Goal: Task Accomplishment & Management: Manage account settings

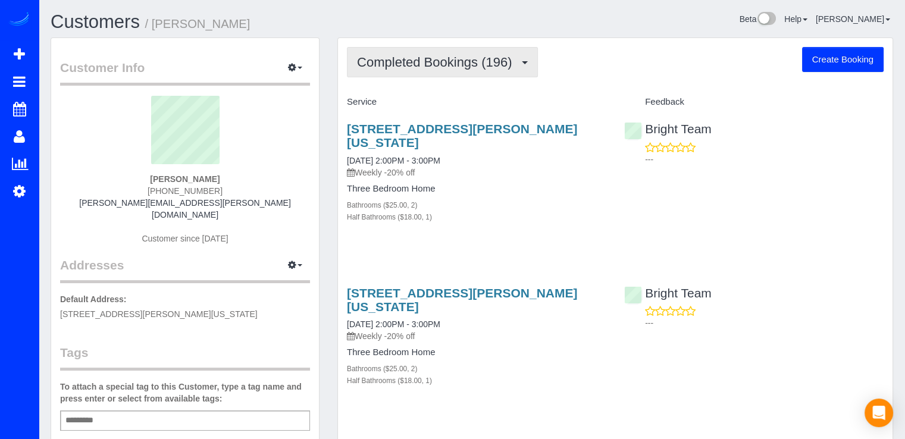
click at [476, 62] on span "Completed Bookings (196)" at bounding box center [437, 62] width 161 height 15
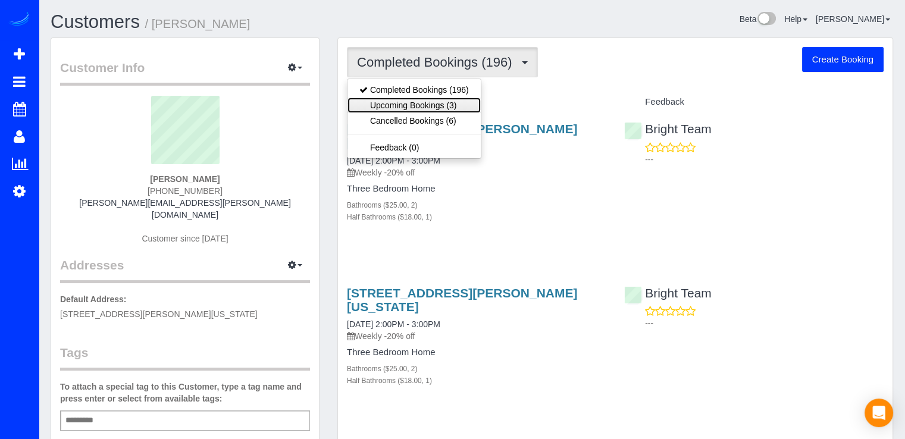
click at [455, 108] on link "Upcoming Bookings (3)" at bounding box center [413, 105] width 133 height 15
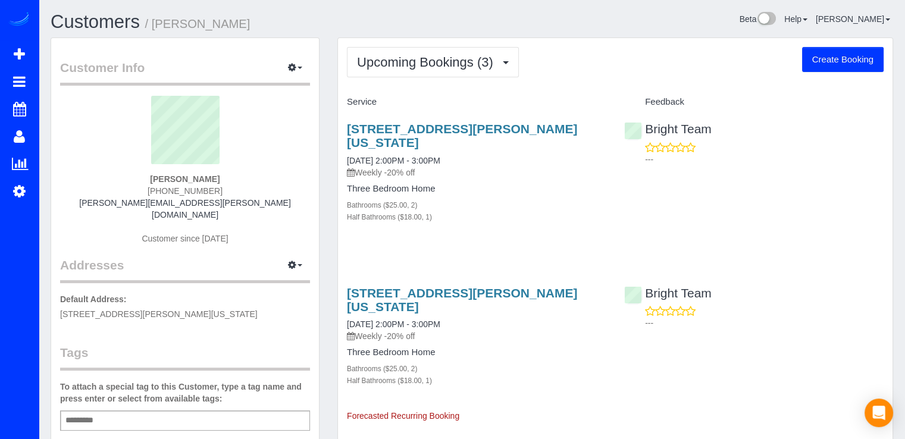
click at [406, 116] on div "3712 Woodley Rd Nw, Washington, DC 20016 08/28/2025 2:00PM - 3:00PM Weekly -20%…" at bounding box center [476, 179] width 277 height 134
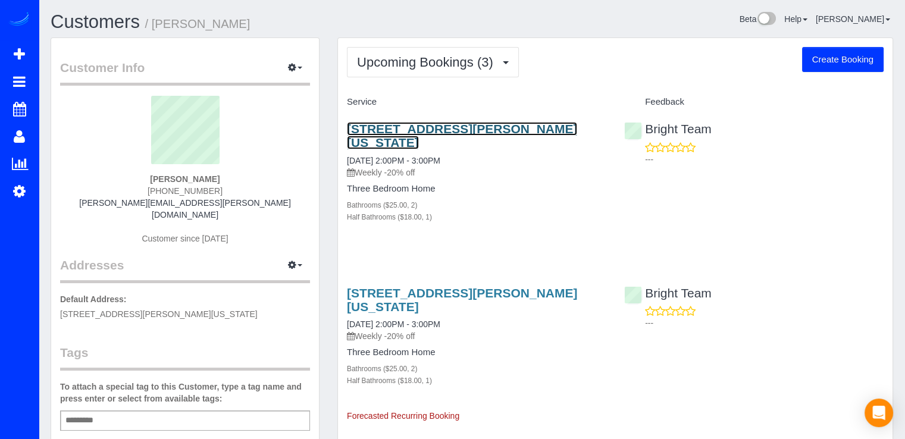
click at [404, 123] on link "3712 Woodley Rd Nw, Washington, DC 20016" at bounding box center [462, 135] width 230 height 27
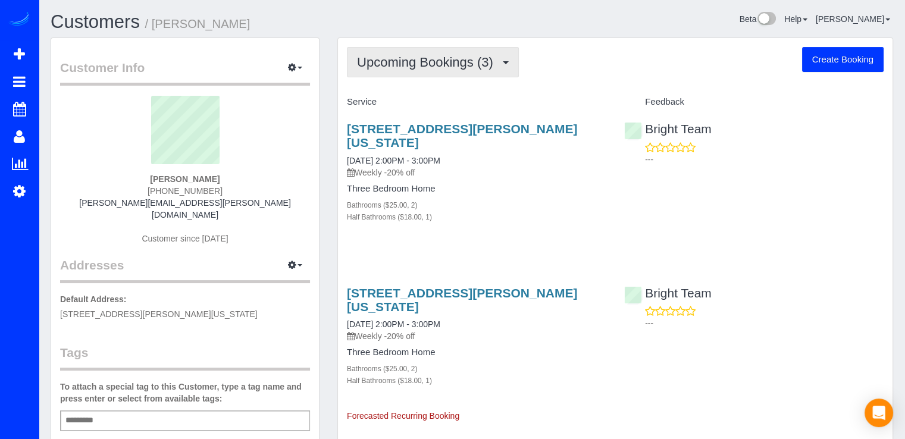
click at [482, 64] on span "Upcoming Bookings (3)" at bounding box center [428, 62] width 142 height 15
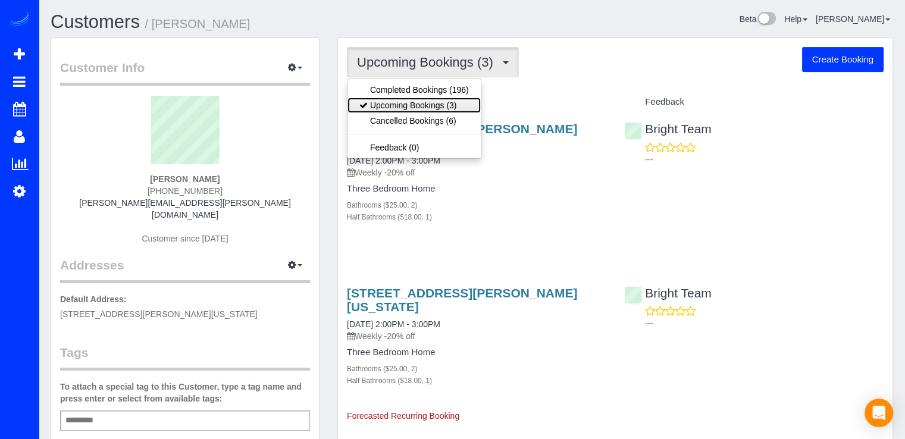
click at [452, 99] on link "Upcoming Bookings (3)" at bounding box center [413, 105] width 133 height 15
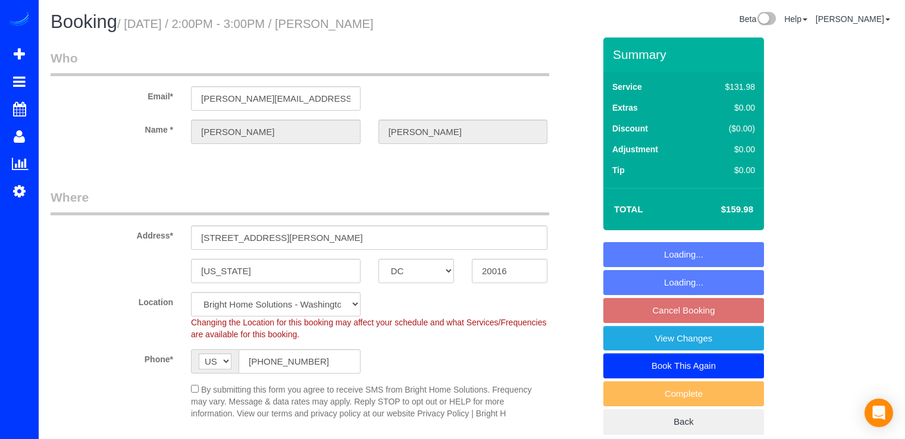
select select "DC"
select select "2"
select select "1"
select select "spot1"
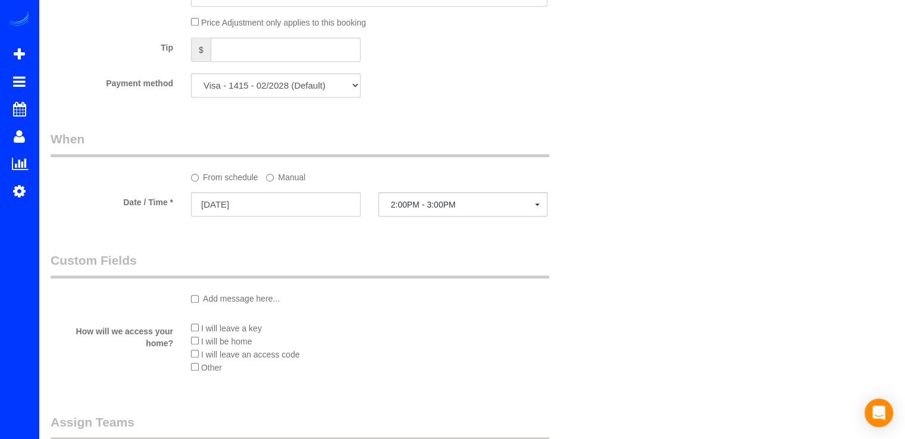
scroll to position [1011, 0]
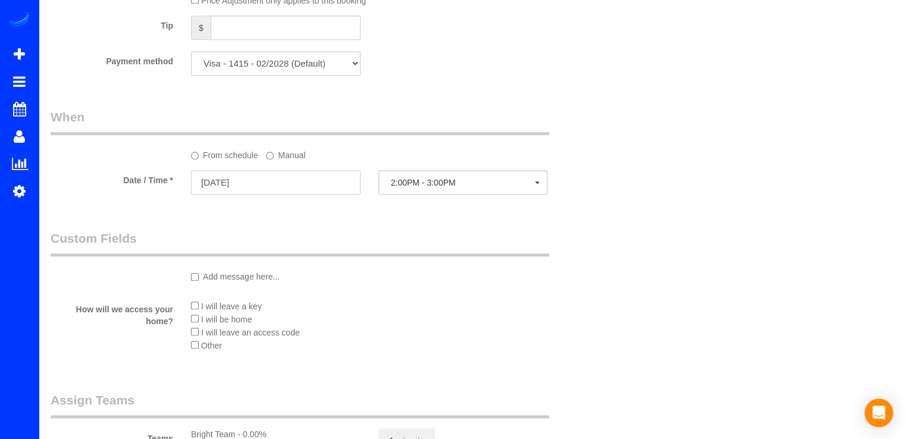
click at [299, 184] on input "08/28/2025" at bounding box center [276, 182] width 170 height 24
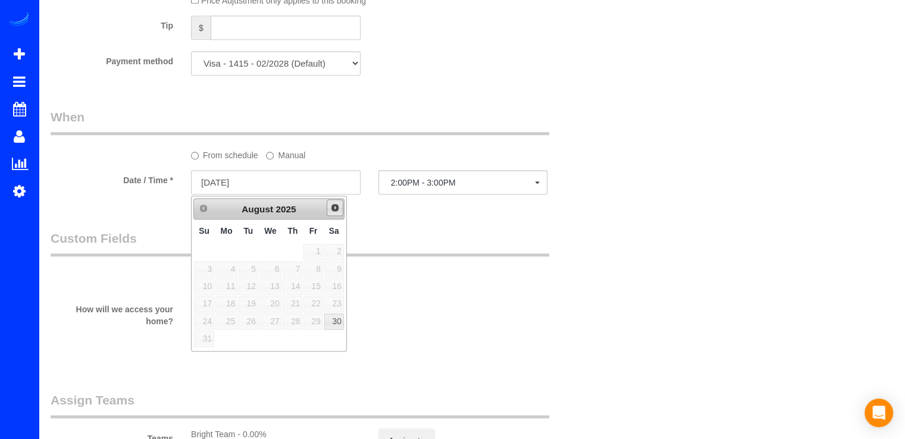
click at [340, 215] on div "Prev Next August 2025" at bounding box center [268, 208] width 151 height 21
click at [333, 211] on span "Next" at bounding box center [335, 208] width 10 height 10
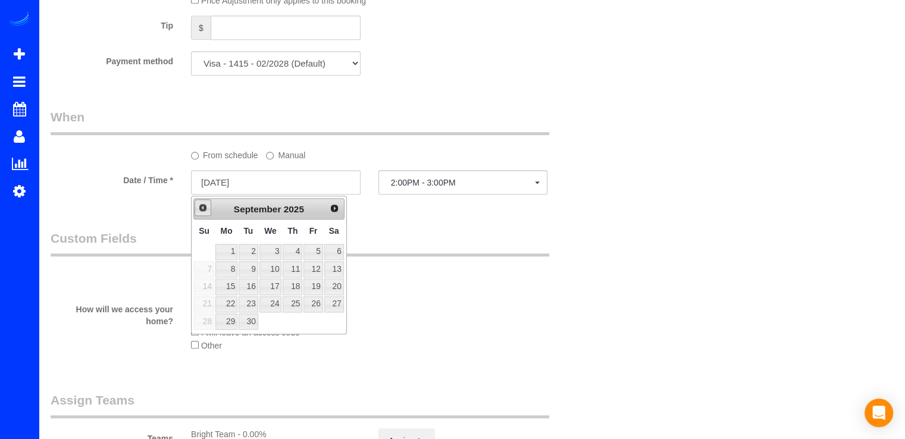
click at [200, 209] on span "Prev" at bounding box center [203, 208] width 10 height 10
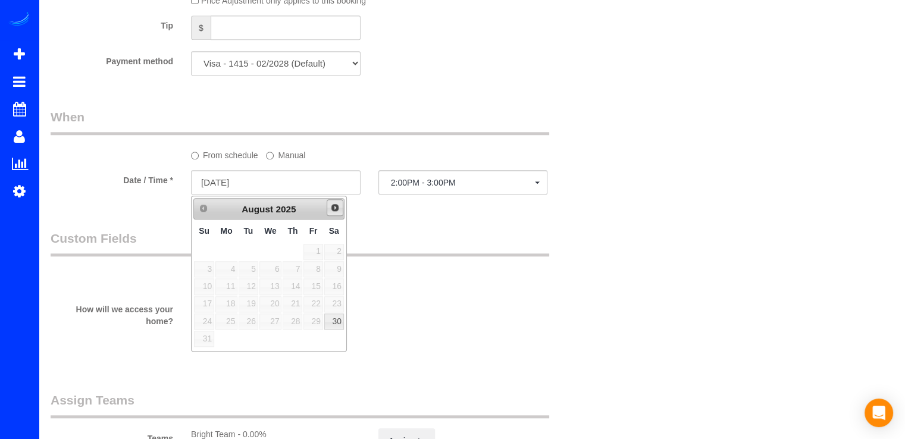
click at [328, 208] on link "Next" at bounding box center [335, 207] width 17 height 17
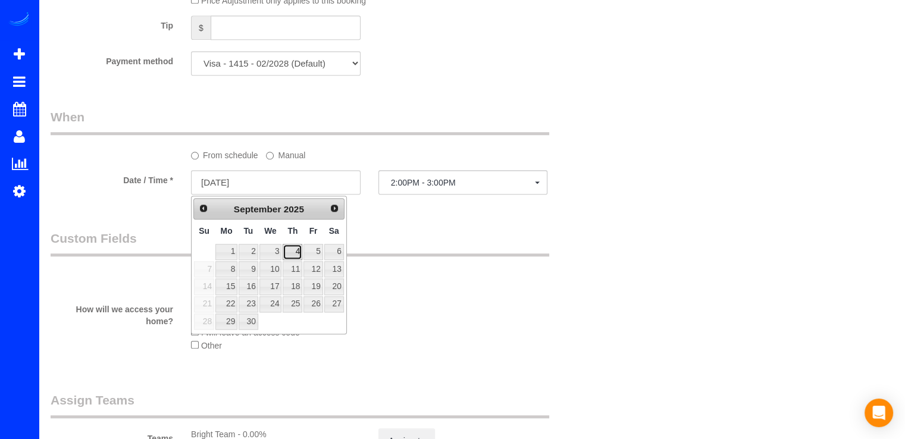
click at [293, 256] on link "4" at bounding box center [293, 252] width 20 height 16
type input "09/04/2025"
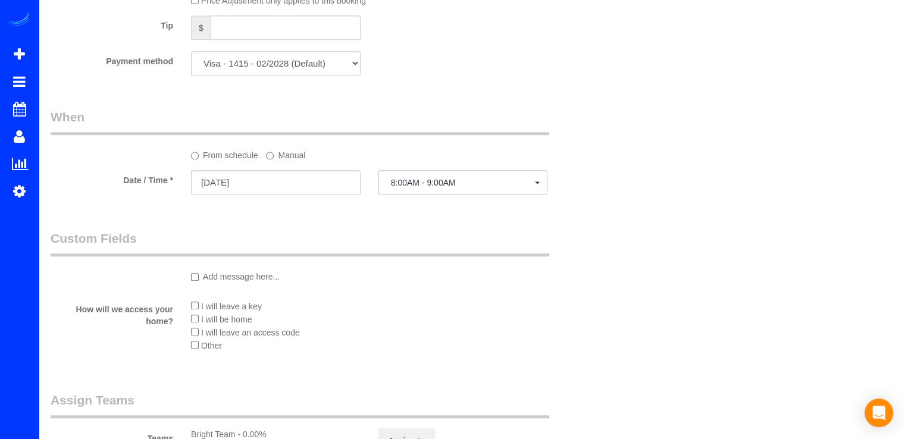
drag, startPoint x: 421, startPoint y: 204, endPoint x: 422, endPoint y: 189, distance: 15.5
click at [422, 202] on fieldset "When From schedule Manual Date / Time * 09/04/2025 8:00AM - 9:00AM Thu Septembe…" at bounding box center [323, 157] width 544 height 98
click at [421, 189] on button "8:00AM - 9:00AM" at bounding box center [463, 182] width 170 height 24
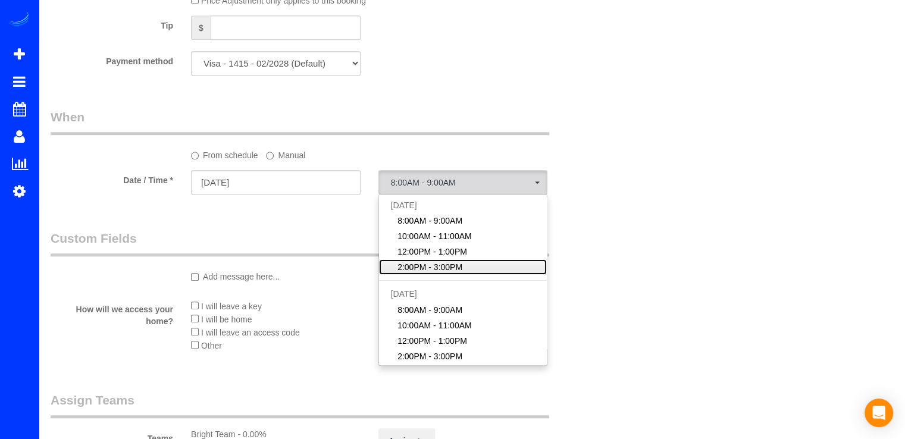
click at [421, 267] on span "2:00PM - 3:00PM" at bounding box center [429, 267] width 65 height 12
select select "spot15"
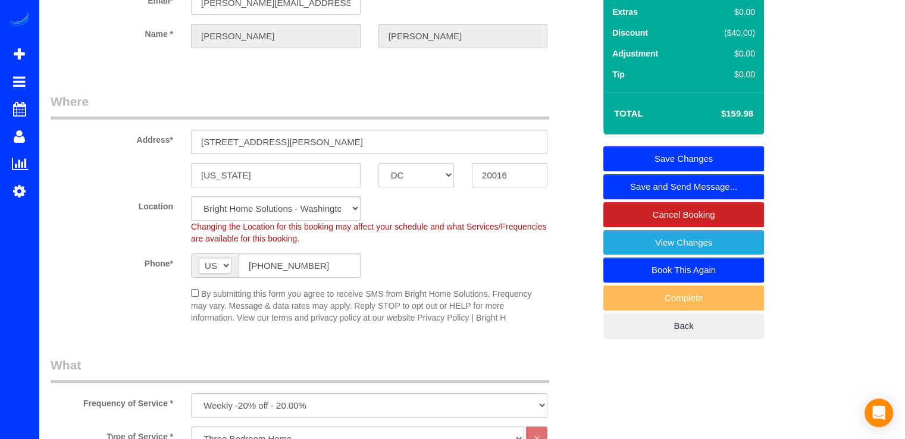
scroll to position [0, 0]
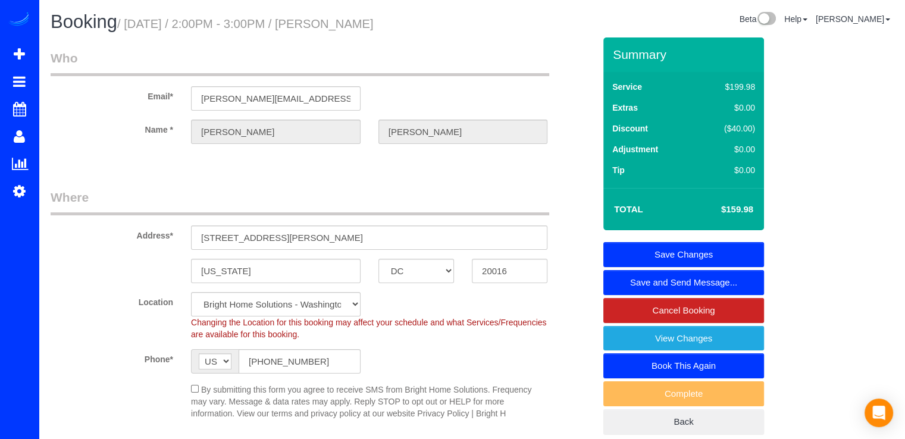
click at [697, 255] on link "Save Changes" at bounding box center [683, 254] width 161 height 25
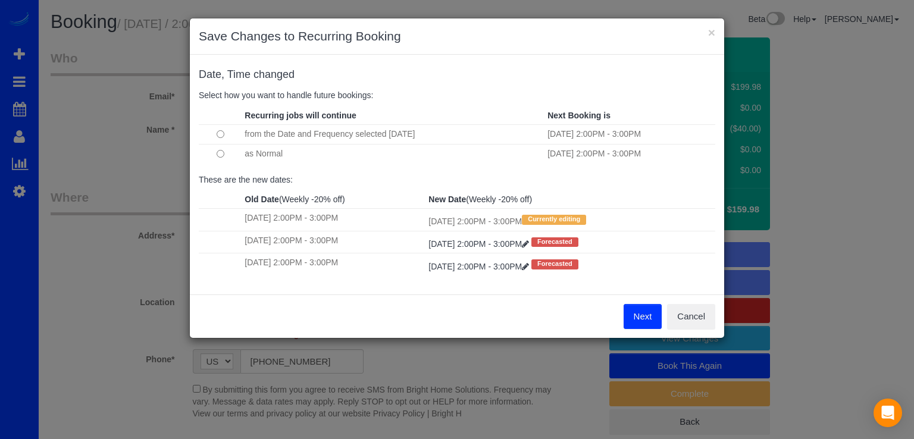
click at [642, 319] on button "Next" at bounding box center [642, 316] width 39 height 25
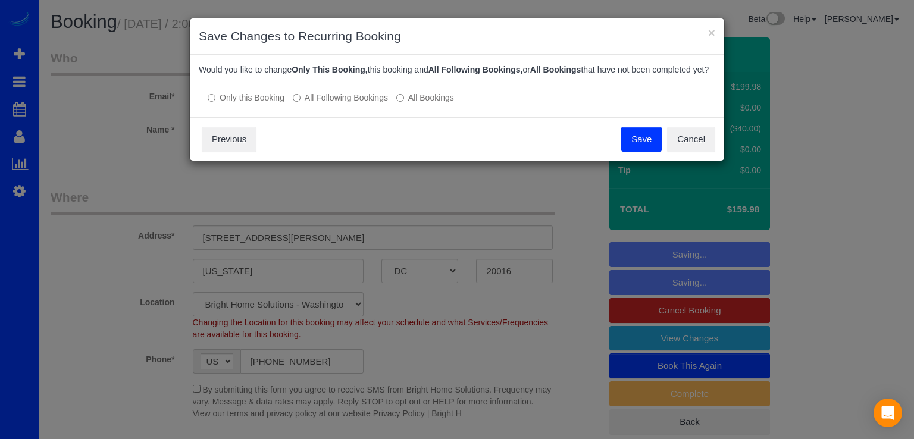
click at [647, 149] on button "Save" at bounding box center [641, 139] width 40 height 25
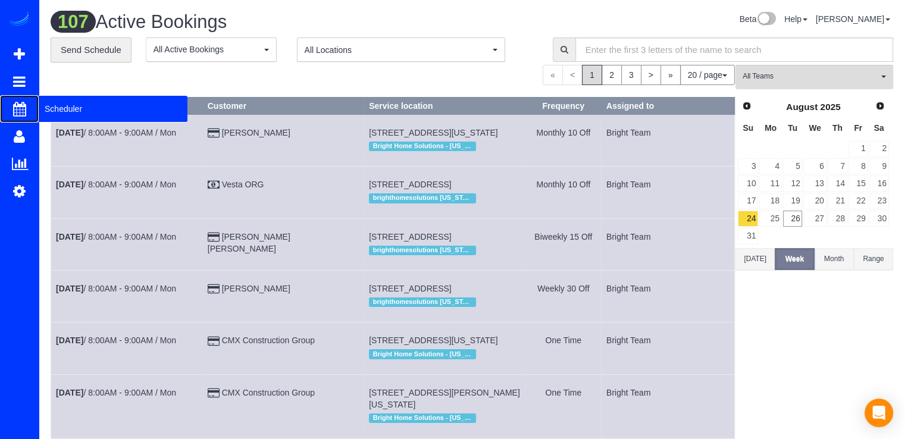
click at [49, 105] on span "Scheduler" at bounding box center [113, 108] width 149 height 27
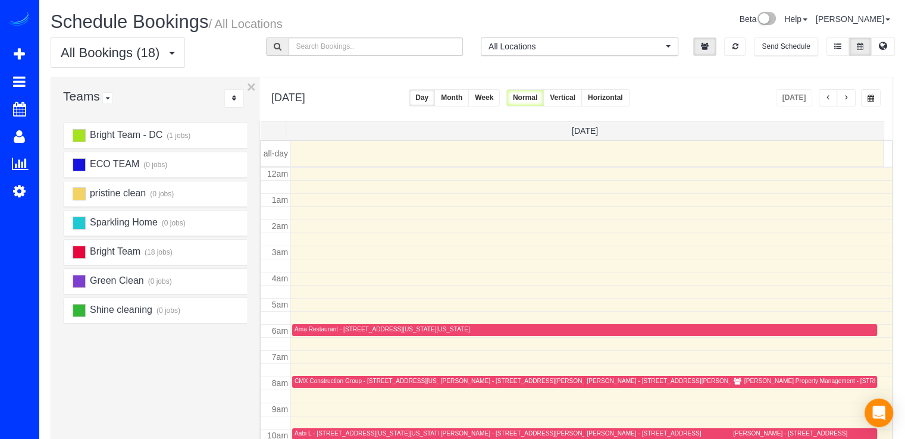
scroll to position [156, 0]
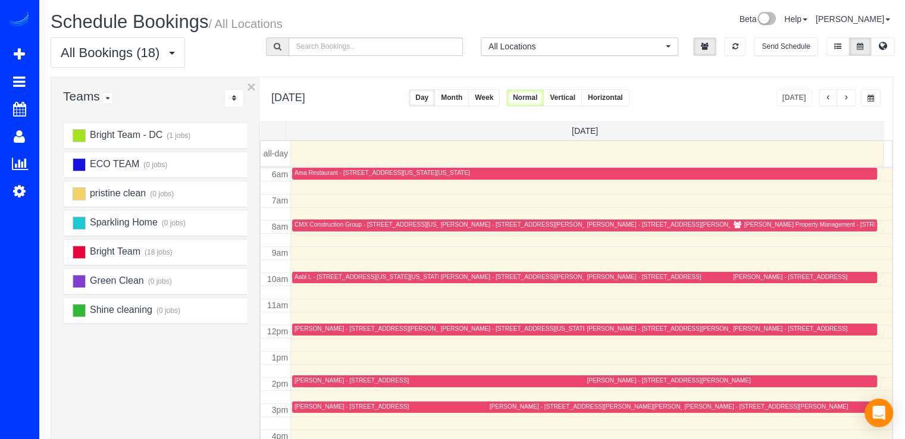
click at [847, 97] on span "button" at bounding box center [846, 98] width 6 height 7
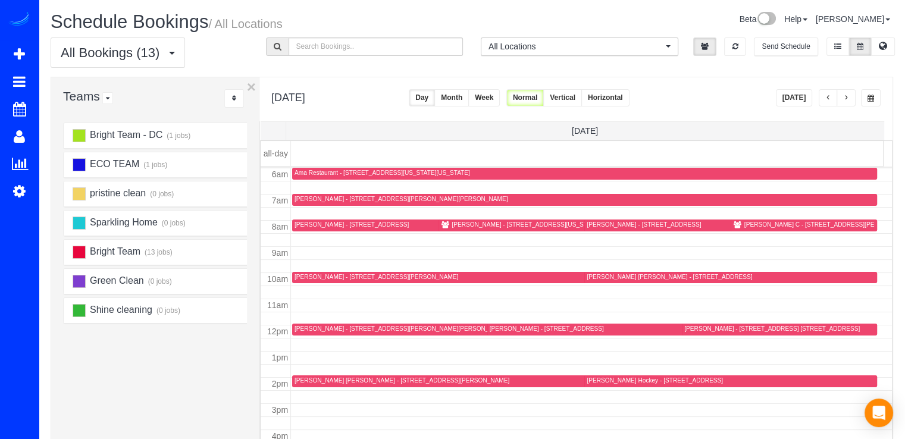
click at [849, 98] on span "button" at bounding box center [846, 98] width 6 height 7
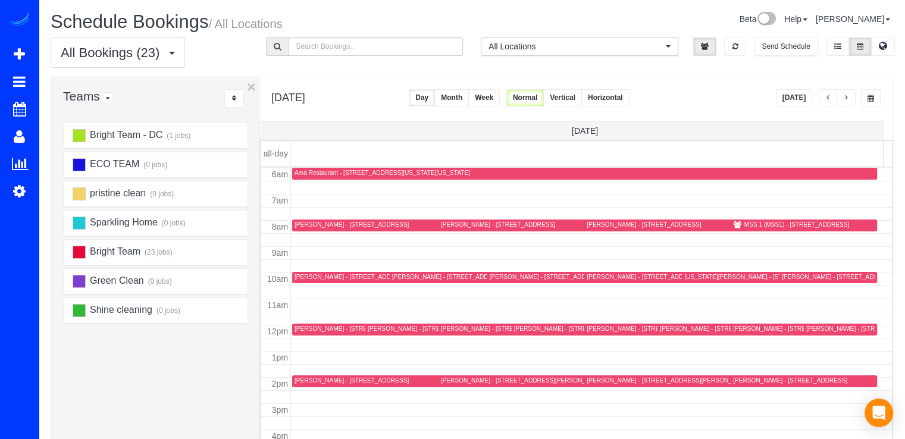
click at [849, 98] on span "button" at bounding box center [846, 98] width 6 height 7
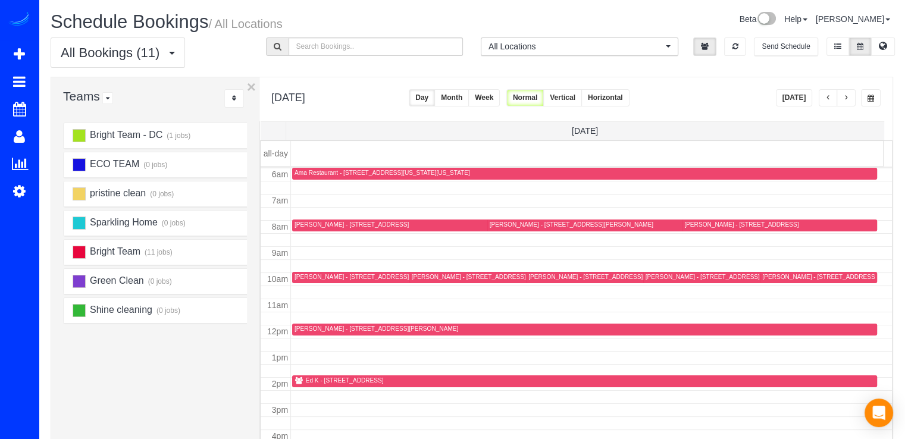
click at [838, 97] on div at bounding box center [836, 97] width 37 height 17
click at [845, 96] on span "button" at bounding box center [846, 98] width 6 height 7
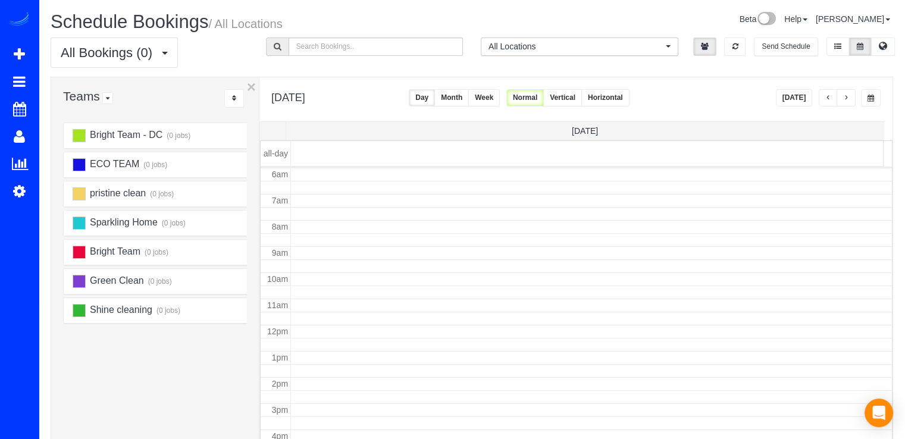
click at [847, 98] on span "button" at bounding box center [846, 98] width 6 height 7
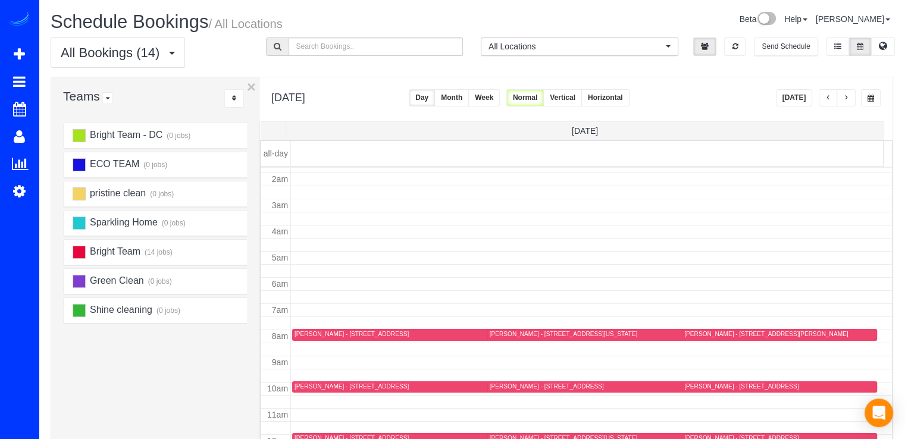
scroll to position [0, 0]
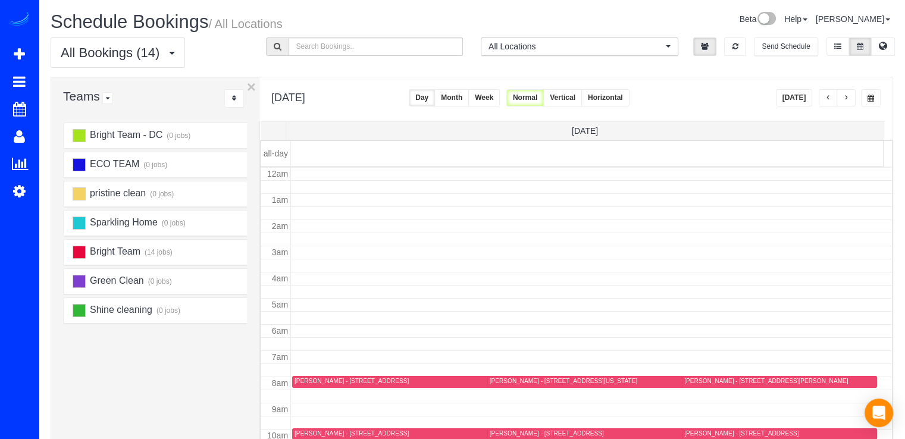
click at [795, 95] on button "[DATE]" at bounding box center [794, 97] width 37 height 17
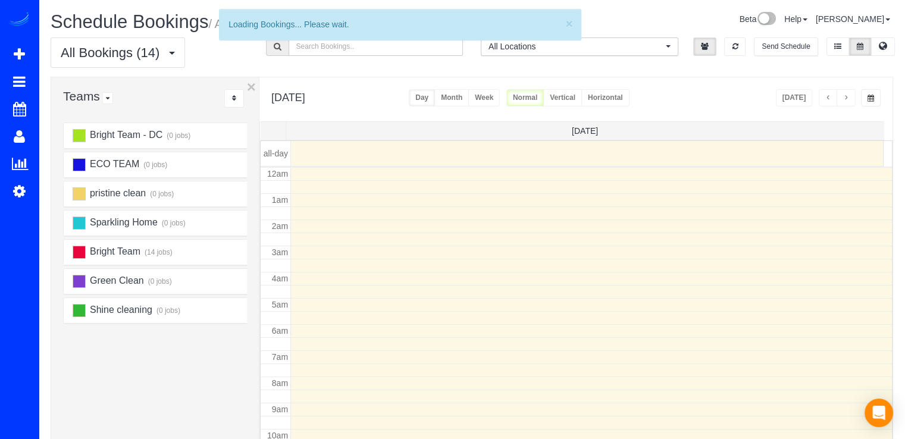
scroll to position [156, 0]
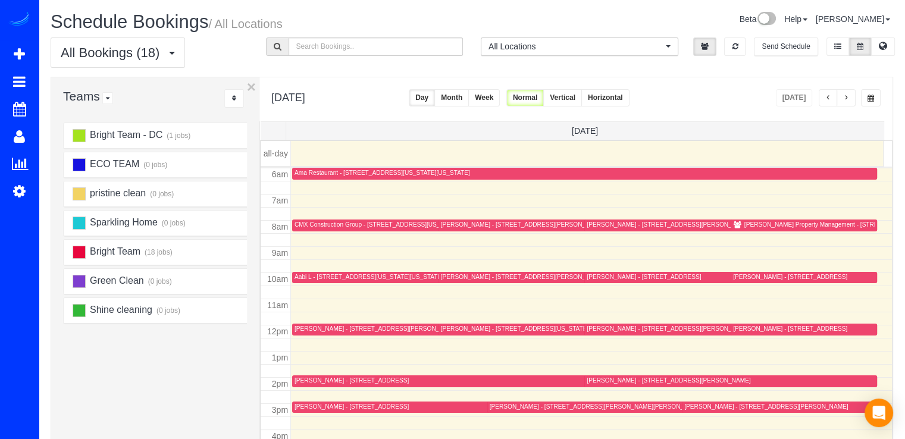
click at [842, 99] on button "button" at bounding box center [845, 97] width 19 height 17
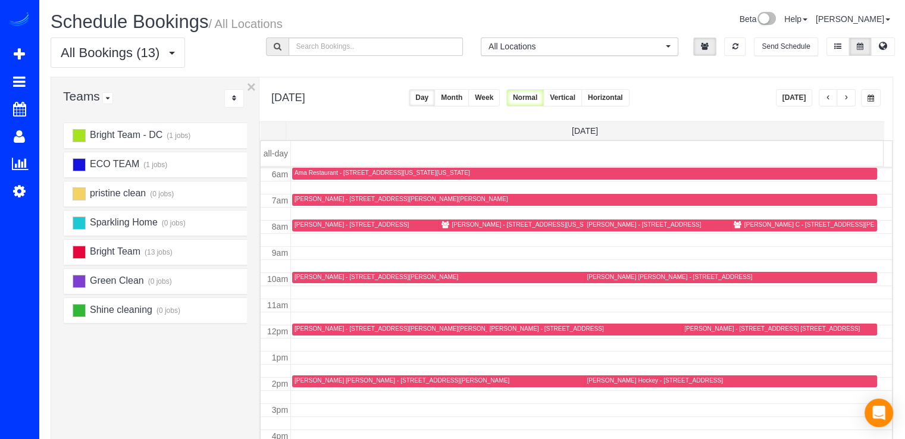
click at [847, 101] on span "button" at bounding box center [846, 98] width 6 height 7
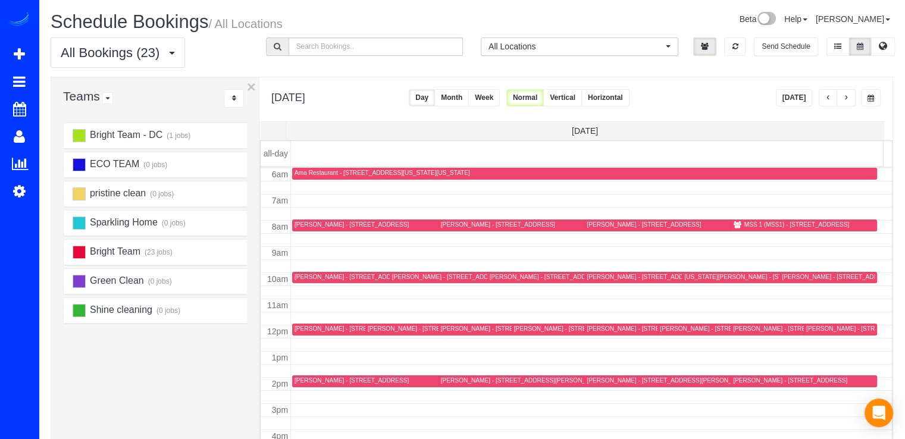
click at [300, 330] on div "[PERSON_NAME] - [STREET_ADDRESS]" at bounding box center [351, 329] width 114 height 8
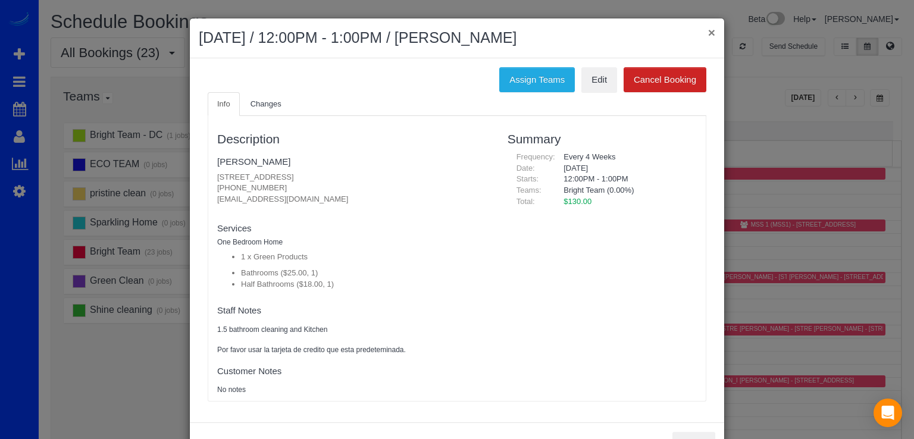
click at [708, 33] on button "×" at bounding box center [711, 32] width 7 height 12
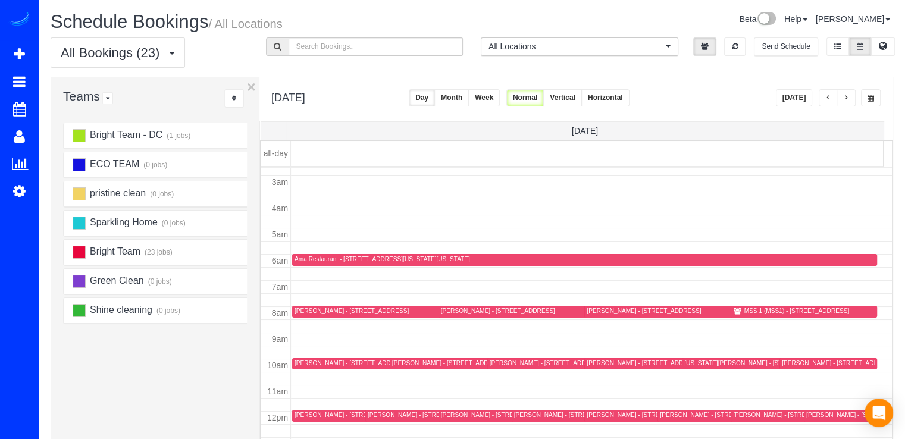
scroll to position [97, 0]
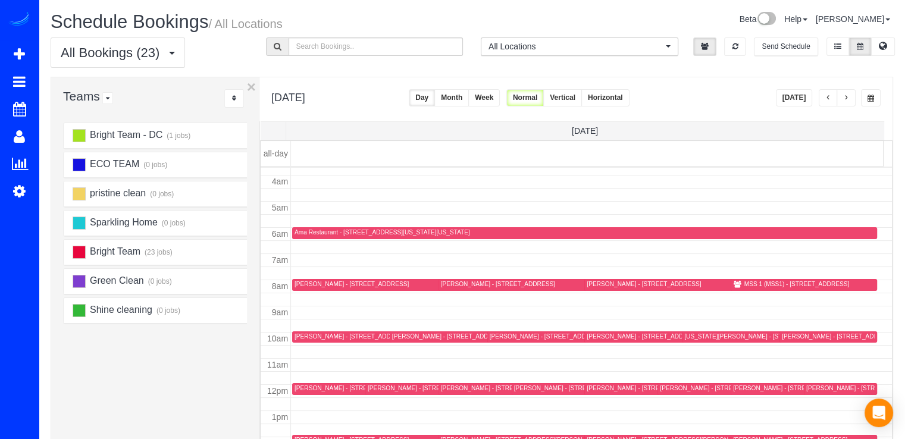
click at [847, 100] on span "button" at bounding box center [846, 98] width 6 height 7
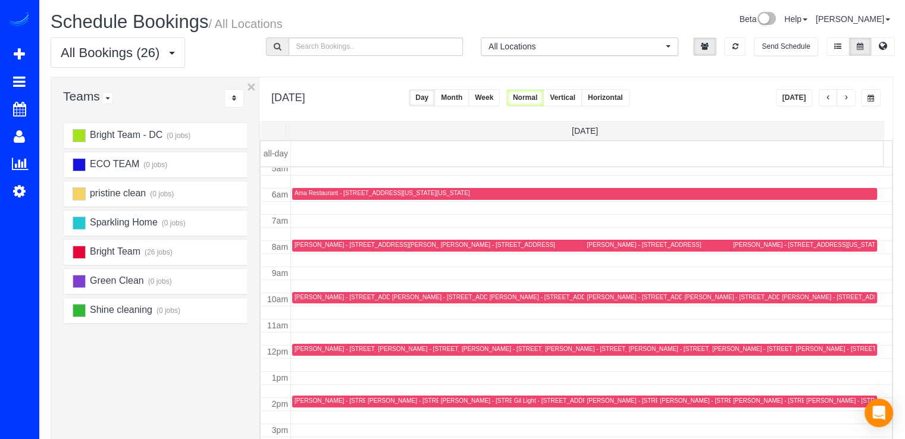
scroll to position [156, 0]
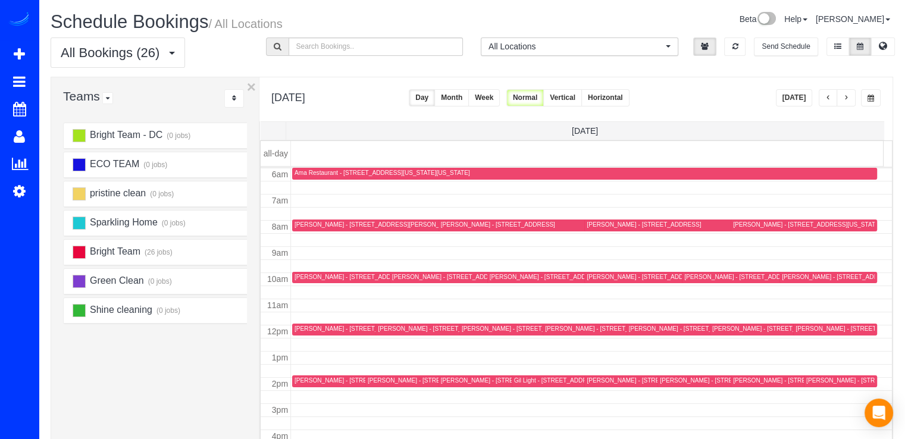
click at [823, 99] on button "button" at bounding box center [827, 97] width 19 height 17
click at [853, 102] on button "button" at bounding box center [845, 97] width 19 height 17
click at [831, 100] on button "button" at bounding box center [827, 97] width 19 height 17
click at [745, 226] on div "MSS 1 (MSS1) - [STREET_ADDRESS][PERSON_NAME]" at bounding box center [796, 225] width 105 height 8
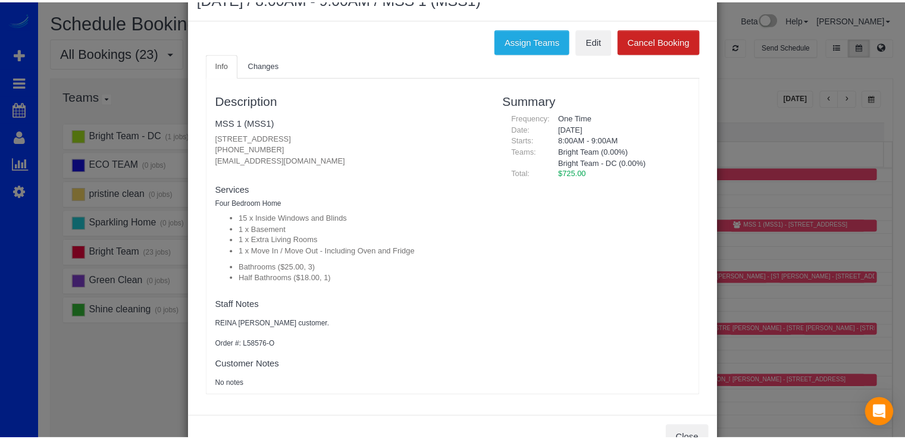
scroll to position [0, 0]
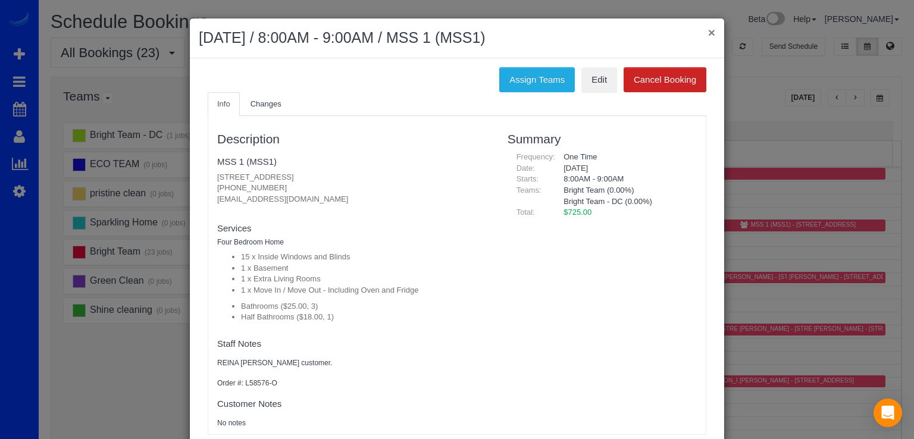
click at [708, 26] on button "×" at bounding box center [711, 32] width 7 height 12
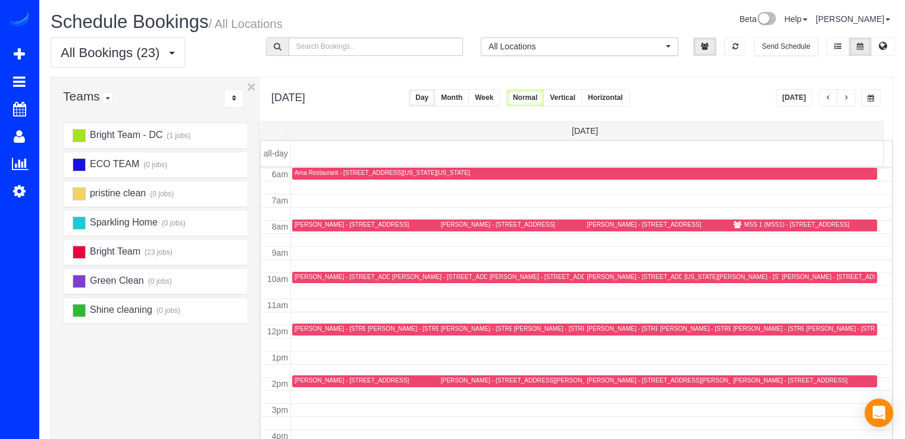
click at [805, 93] on button "[DATE]" at bounding box center [794, 97] width 37 height 17
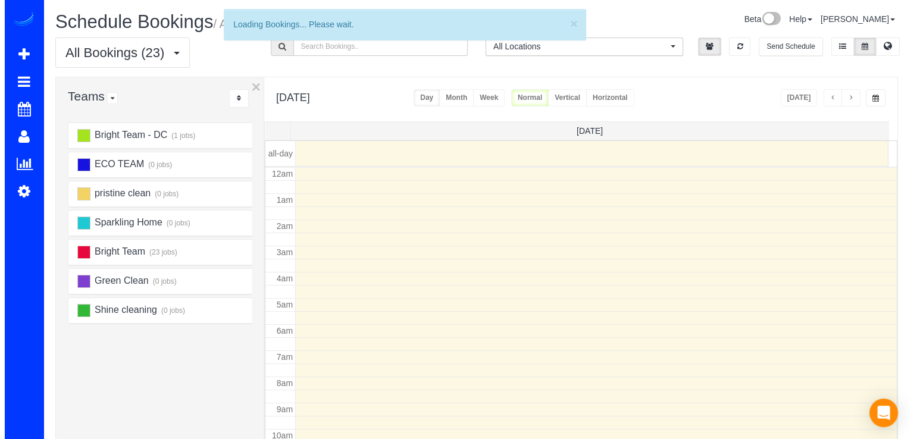
scroll to position [156, 0]
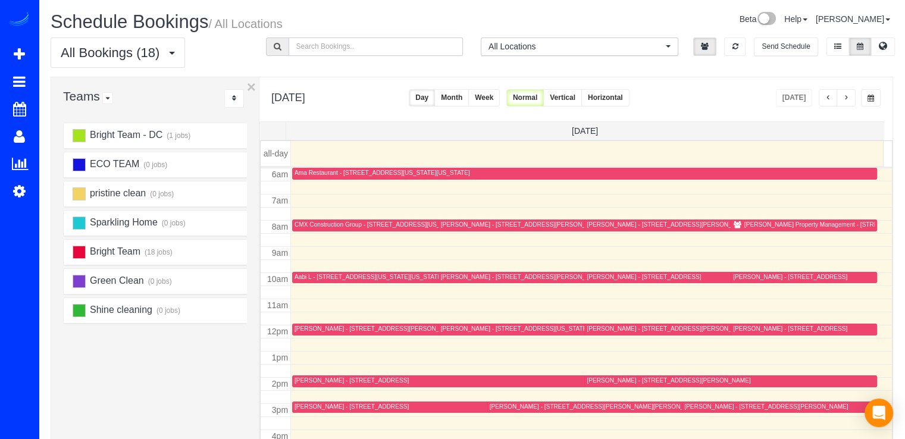
click at [345, 50] on input "text" at bounding box center [375, 46] width 175 height 18
type input "Anat"
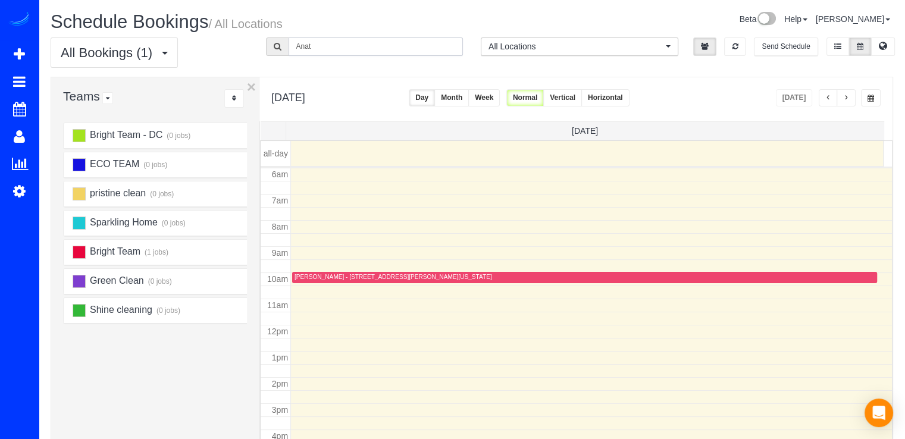
click at [315, 275] on div "[PERSON_NAME] - [STREET_ADDRESS][PERSON_NAME][US_STATE]" at bounding box center [392, 277] width 197 height 8
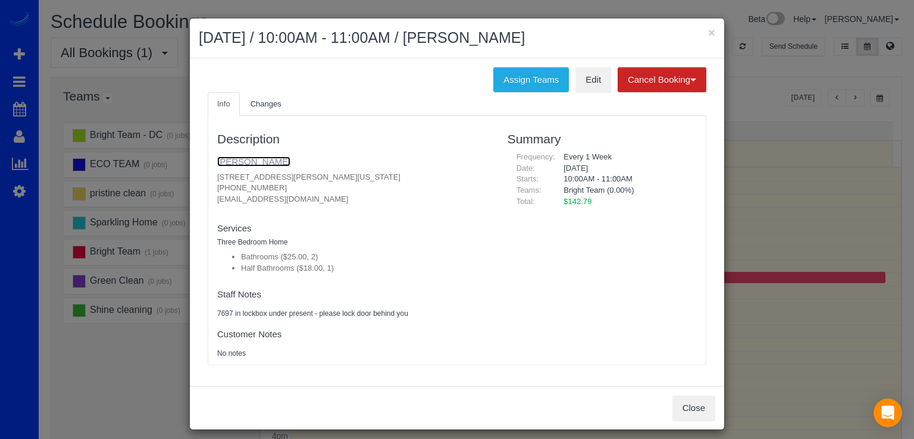
click at [244, 156] on link "Anat Ferleger" at bounding box center [253, 161] width 73 height 10
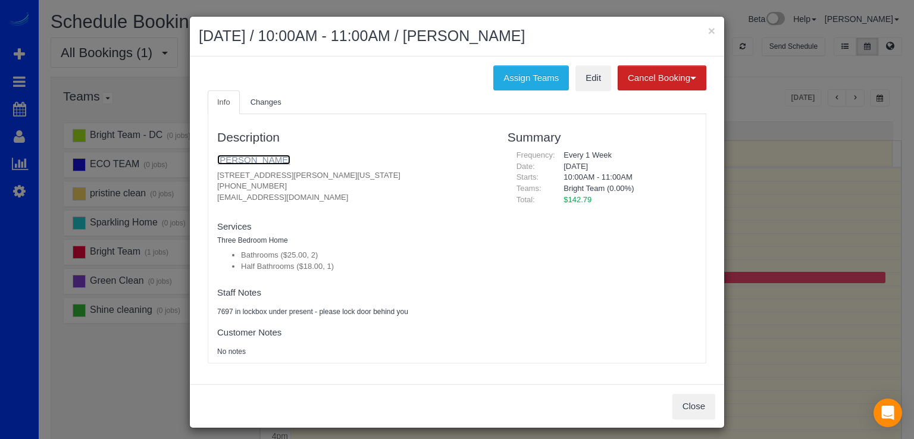
scroll to position [0, 0]
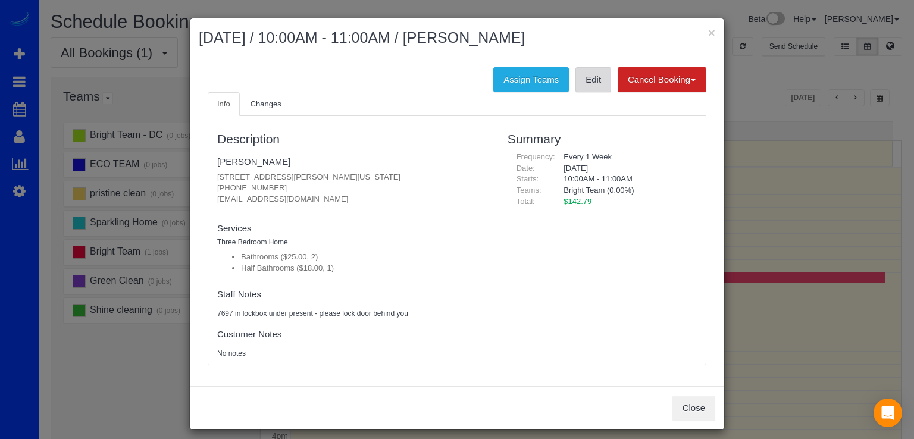
click at [583, 89] on link "Edit" at bounding box center [593, 79] width 36 height 25
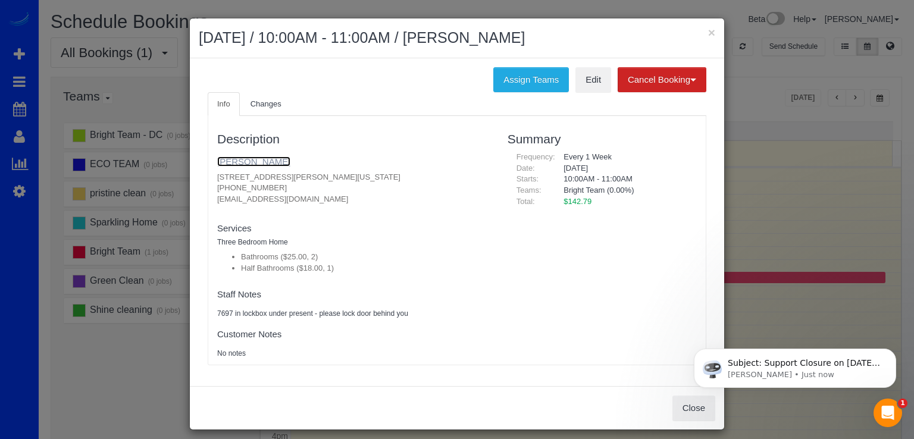
click at [244, 158] on link "Anat Ferleger" at bounding box center [253, 161] width 73 height 10
click at [896, 354] on button "Dismiss notification" at bounding box center [891, 351] width 15 height 15
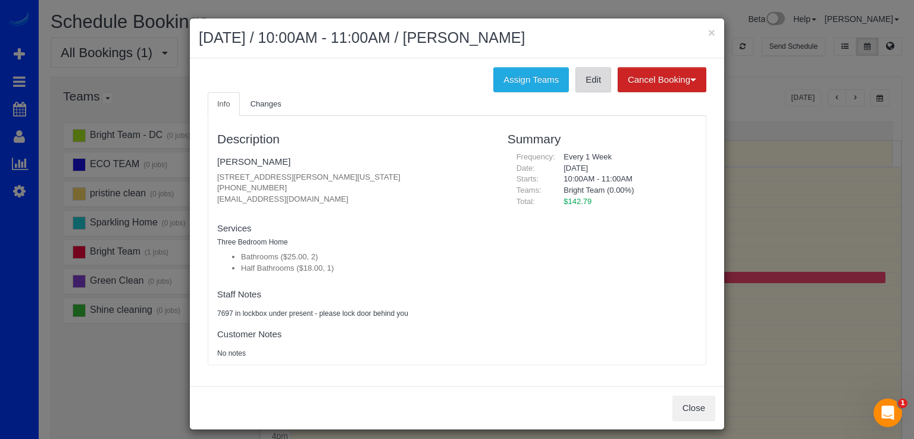
click at [582, 84] on link "Edit" at bounding box center [593, 79] width 36 height 25
click at [249, 159] on link "Anat Ferleger" at bounding box center [253, 161] width 73 height 10
click at [262, 163] on link "Anat Ferleger" at bounding box center [253, 161] width 73 height 10
click at [714, 29] on div "× August 26, 2025 / 10:00AM - 11:00AM / Anat Ferleger" at bounding box center [457, 38] width 534 height 40
click at [709, 32] on button "×" at bounding box center [711, 32] width 7 height 12
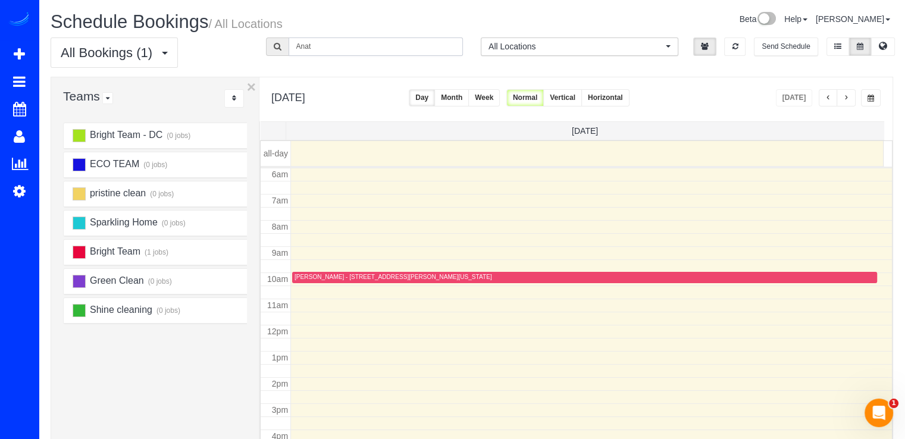
drag, startPoint x: 384, startPoint y: 45, endPoint x: 244, endPoint y: 42, distance: 140.4
click at [244, 42] on div "All Bookings (1) All Bookings Unassigned Bookings Recurring Bookings New Custom…" at bounding box center [472, 56] width 860 height 39
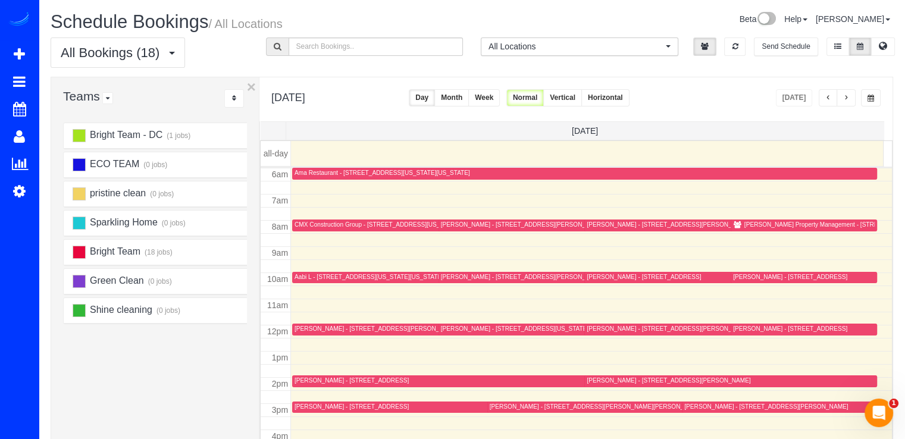
click at [848, 93] on button "button" at bounding box center [845, 97] width 19 height 17
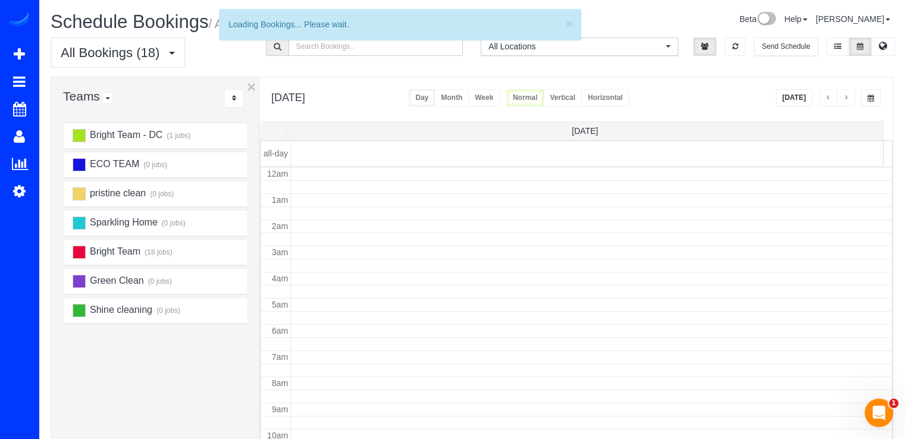
scroll to position [156, 0]
click at [848, 93] on button "button" at bounding box center [845, 97] width 19 height 17
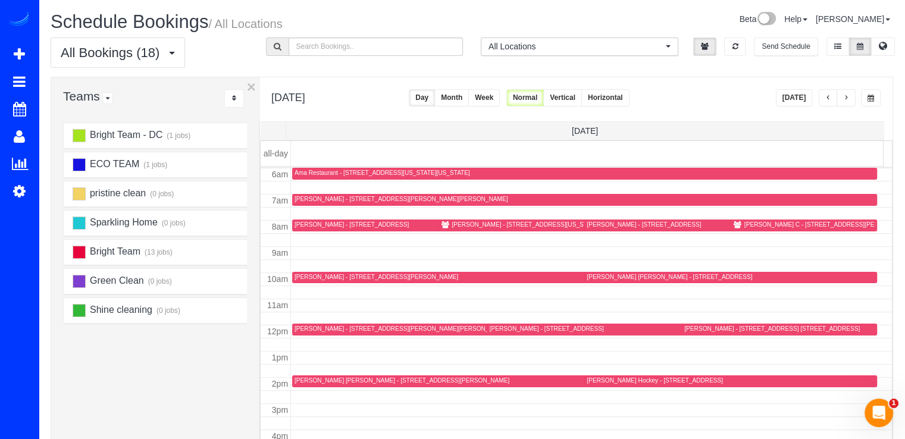
click at [848, 93] on button "button" at bounding box center [845, 97] width 19 height 17
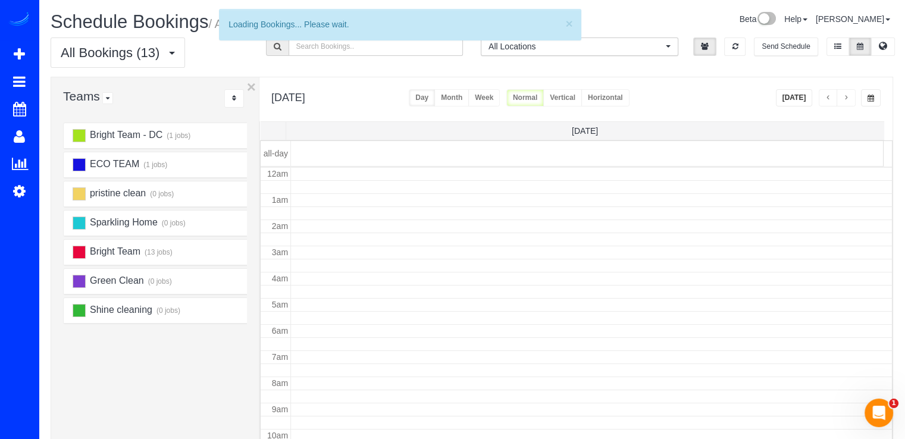
click at [848, 93] on button "button" at bounding box center [845, 97] width 19 height 17
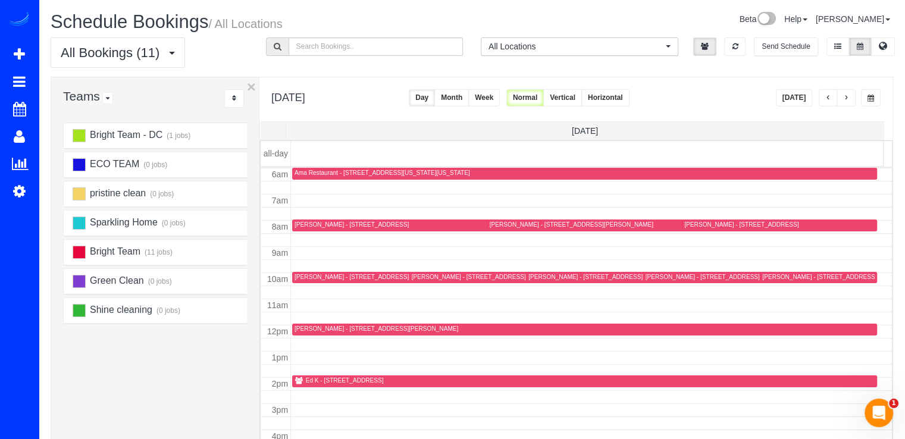
click at [848, 93] on button "button" at bounding box center [845, 97] width 19 height 17
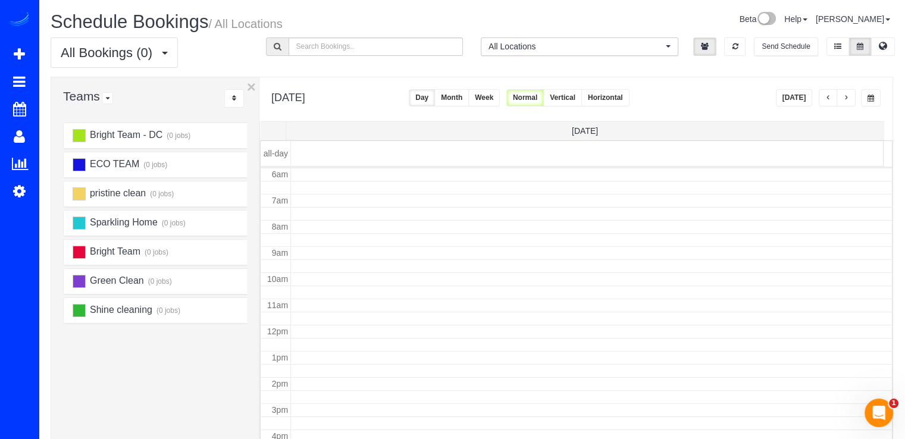
click at [849, 93] on button "button" at bounding box center [845, 97] width 19 height 17
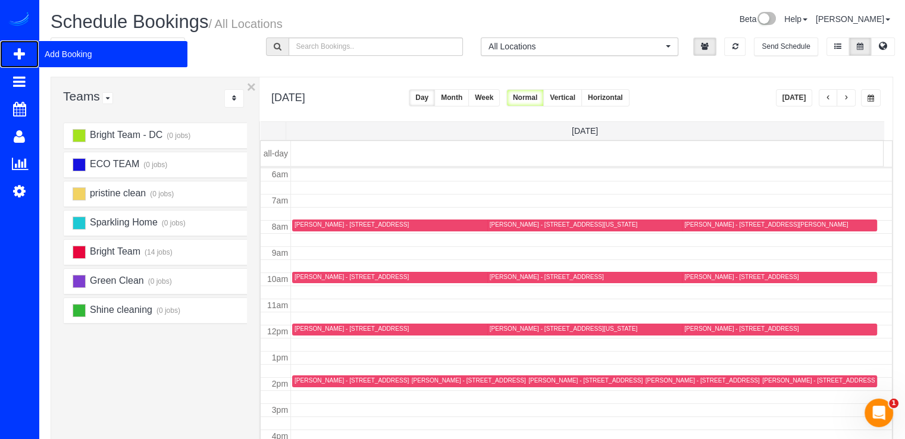
click at [40, 49] on span "Add Booking" at bounding box center [113, 53] width 149 height 27
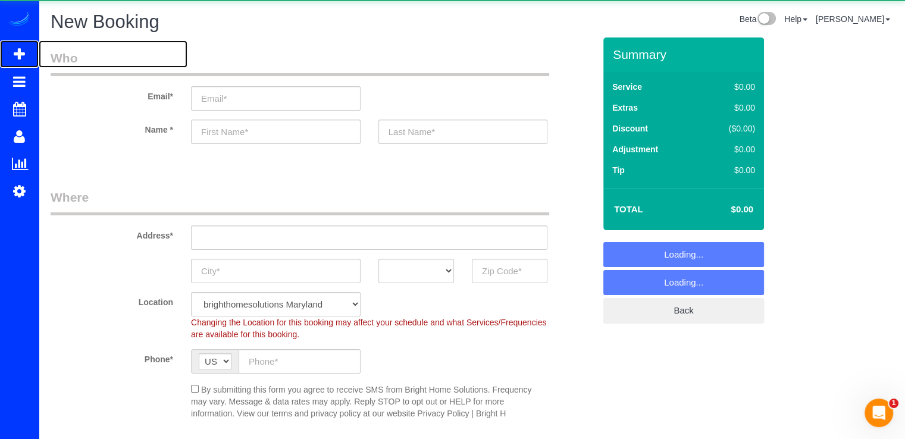
select select "object:2393"
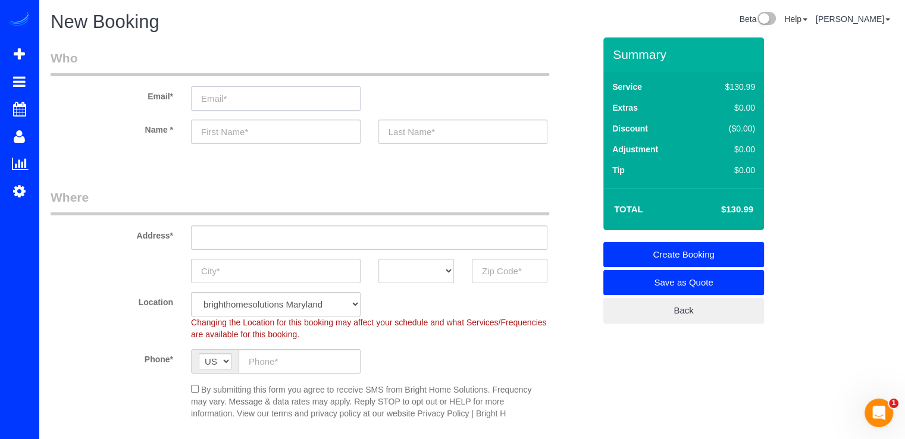
click at [247, 101] on input "email" at bounding box center [276, 98] width 170 height 24
paste input "[EMAIL_ADDRESS][DOMAIN_NAME]"
type input "[EMAIL_ADDRESS][DOMAIN_NAME]"
click at [253, 127] on input "text" at bounding box center [276, 132] width 170 height 24
paste input "[PERSON_NAME]"
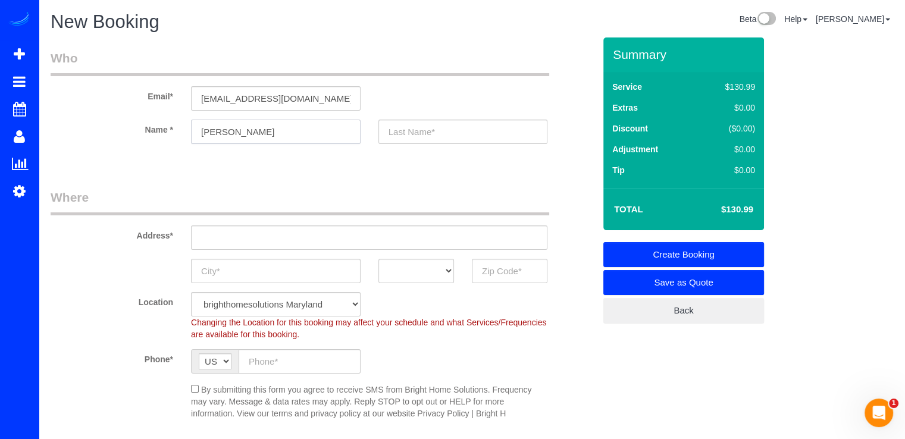
drag, startPoint x: 234, startPoint y: 130, endPoint x: 264, endPoint y: 131, distance: 29.8
click at [264, 131] on input "[PERSON_NAME]" at bounding box center [276, 132] width 170 height 24
type input "[PERSON_NAME]"
drag, startPoint x: 450, startPoint y: 127, endPoint x: 398, endPoint y: 128, distance: 51.8
click at [449, 127] on input "text" at bounding box center [463, 132] width 170 height 24
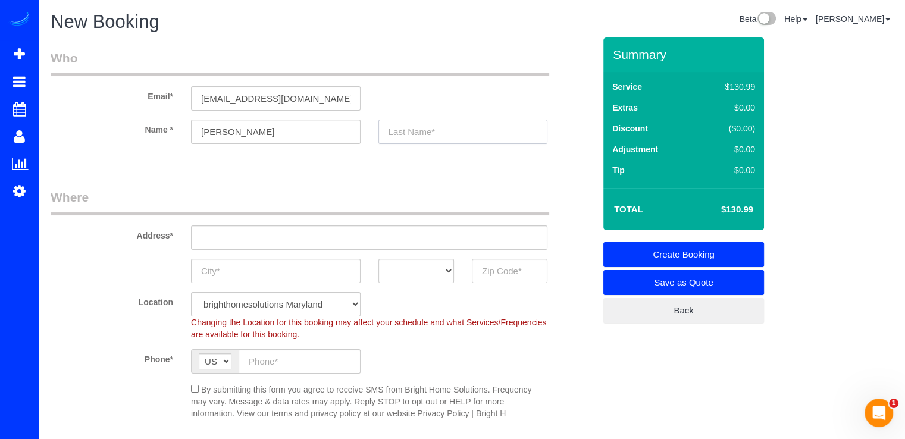
paste input "[PERSON_NAME]"
type input "[PERSON_NAME]"
drag, startPoint x: 257, startPoint y: 131, endPoint x: 233, endPoint y: 132, distance: 23.8
click at [233, 132] on input "[PERSON_NAME]" at bounding box center [276, 132] width 170 height 24
type input "[PERSON_NAME]"
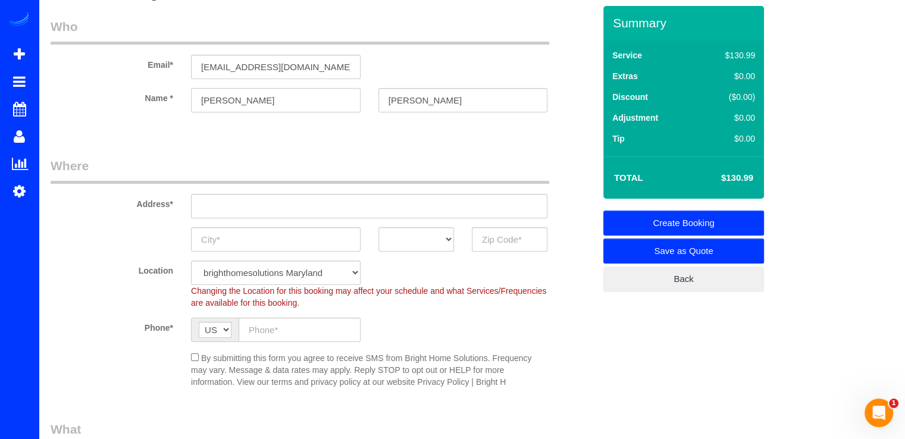
scroll to position [59, 0]
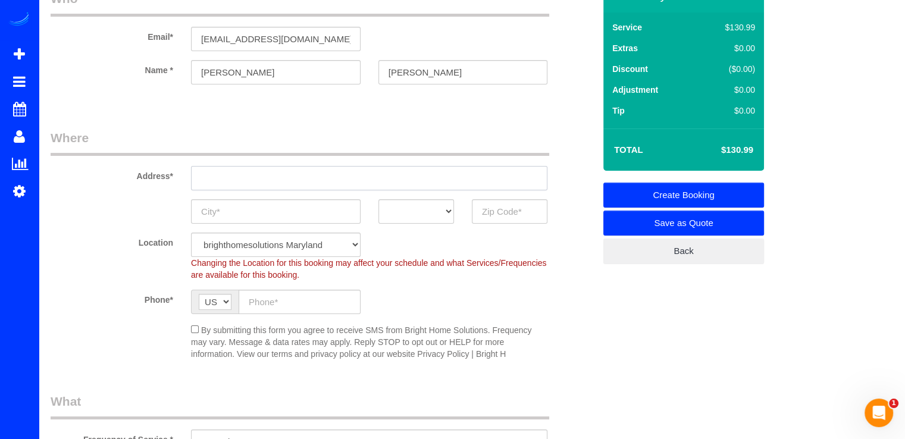
click at [228, 186] on input "text" at bounding box center [369, 178] width 356 height 24
paste input "8002 Le Havre Pl #14, Falls Church VA 22041"
type input "8002 Le Havre Pl #14, Falls Church VA 22041"
click at [313, 216] on input "text" at bounding box center [276, 211] width 170 height 24
type input "[GEOGRAPHIC_DATA]"
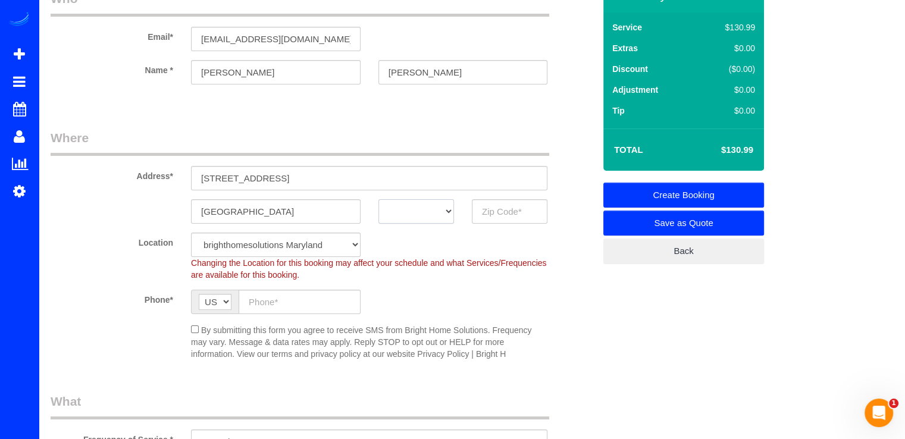
click at [425, 210] on select "AK AL AR AZ CA CO CT DC DE FL GA HI IA ID IL IN KS KY LA MA MD ME MI MN MO MS M…" at bounding box center [416, 211] width 76 height 24
select select "VA"
click at [378, 199] on select "AK AL AR AZ CA CO CT DC DE FL GA HI IA ID IL IN KS KY LA MA MD ME MI MN MO MS M…" at bounding box center [416, 211] width 76 height 24
click at [485, 215] on input "text" at bounding box center [510, 211] width 76 height 24
type input "22041"
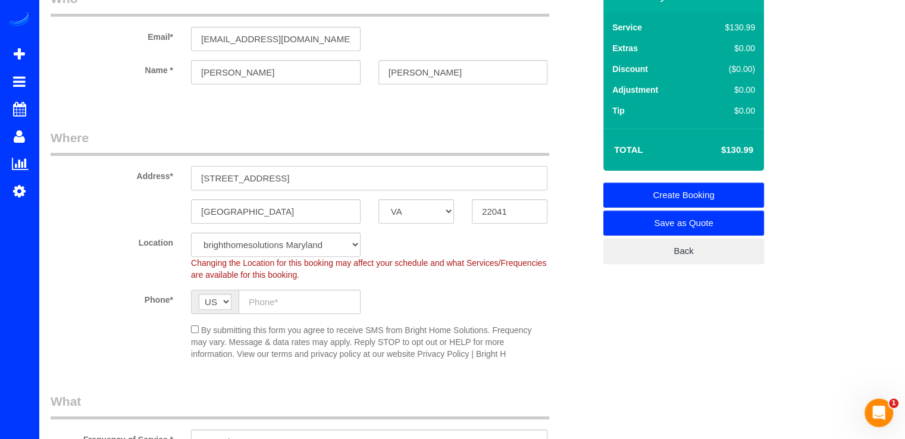
drag, startPoint x: 412, startPoint y: 174, endPoint x: 290, endPoint y: 183, distance: 122.3
click at [290, 183] on input "8002 Le Havre Pl #14, Falls Church VA 22041" at bounding box center [369, 178] width 356 height 24
type input "[STREET_ADDRESS]"
click at [280, 305] on input "text" at bounding box center [300, 302] width 122 height 24
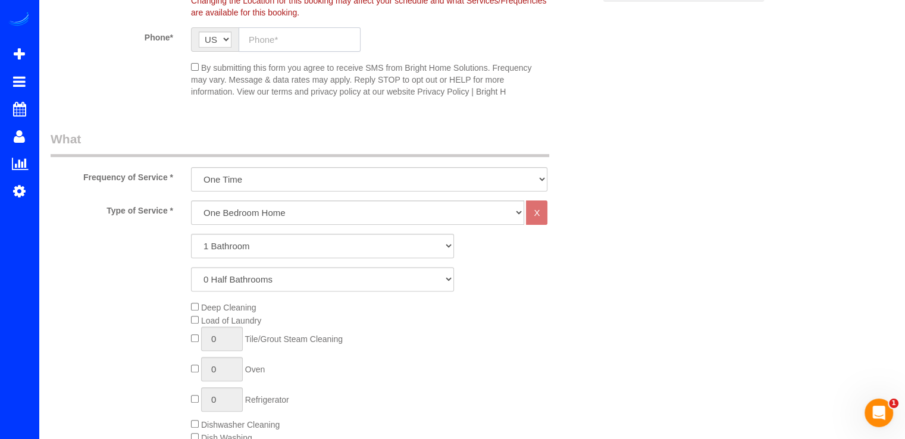
scroll to position [297, 0]
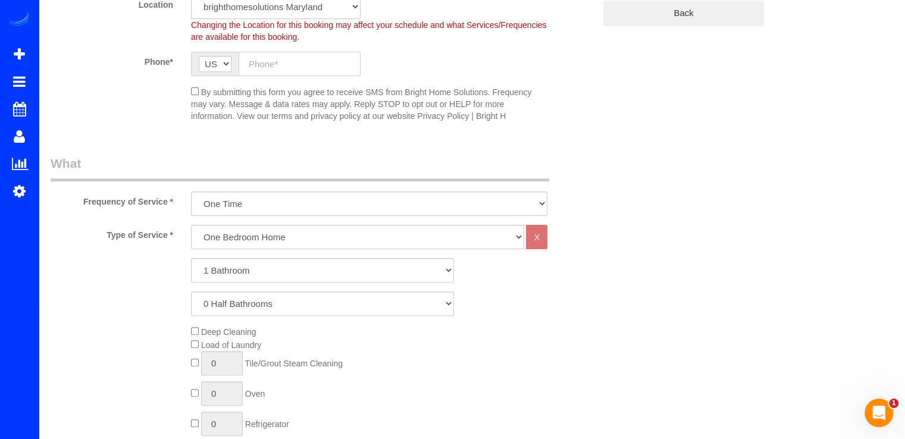
paste input "[PHONE_NUMBER]"
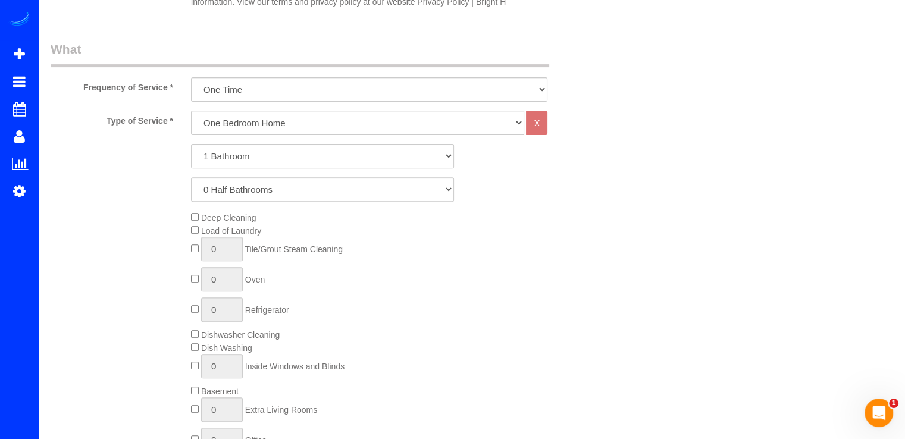
scroll to position [416, 0]
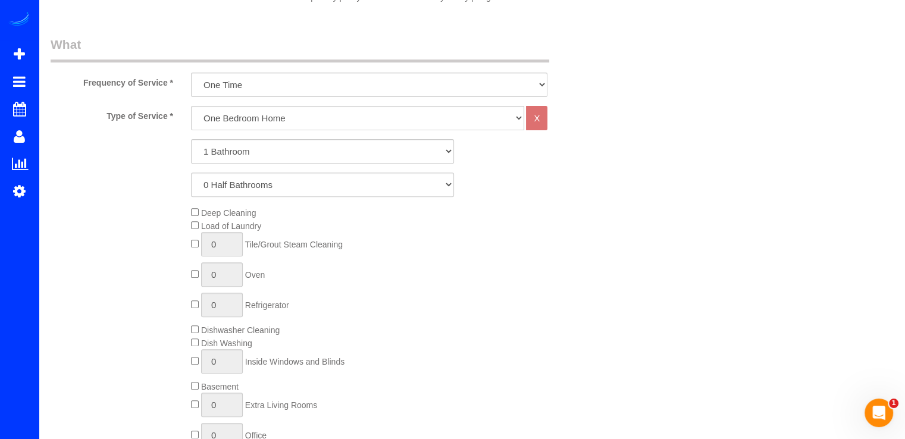
type input "[PHONE_NUMBER]"
click at [263, 111] on select "One Bedroom Home Two Bedroom Home Three Bedroom Home Four Bedroom Home Five Bed…" at bounding box center [357, 118] width 333 height 24
select select "256"
click at [191, 106] on select "One Bedroom Home Two Bedroom Home Three Bedroom Home Four Bedroom Home Five Bed…" at bounding box center [357, 118] width 333 height 24
click at [236, 158] on select "1 Bathroom 2 Bathrooms 3 Bathrooms 4 Bathrooms 5 Bathrooms 6 Bathrooms 7 Bathro…" at bounding box center [322, 151] width 263 height 24
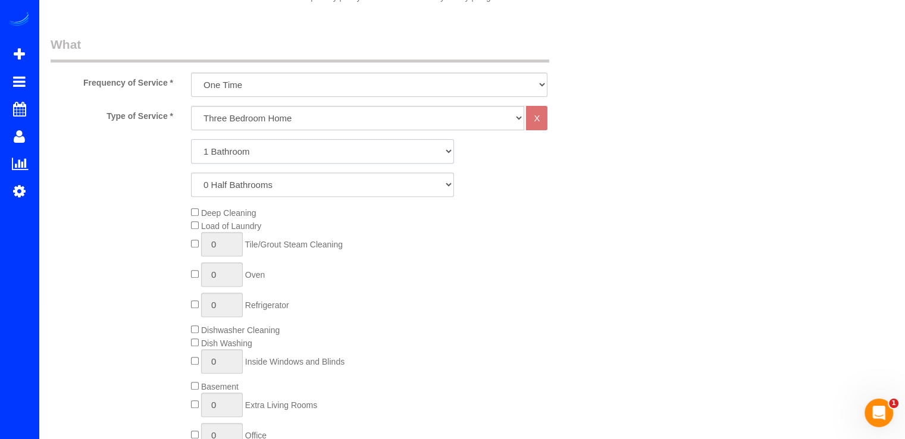
select select "2"
click at [191, 139] on select "1 Bathroom 2 Bathrooms 3 Bathrooms 4 Bathrooms 5 Bathrooms 6 Bathrooms 7 Bathro…" at bounding box center [322, 151] width 263 height 24
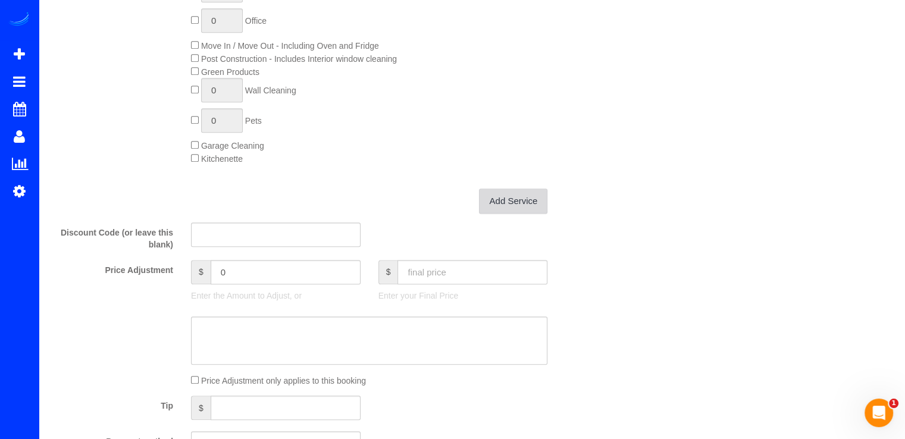
scroll to position [833, 0]
click at [536, 203] on link "Add Service" at bounding box center [513, 199] width 68 height 25
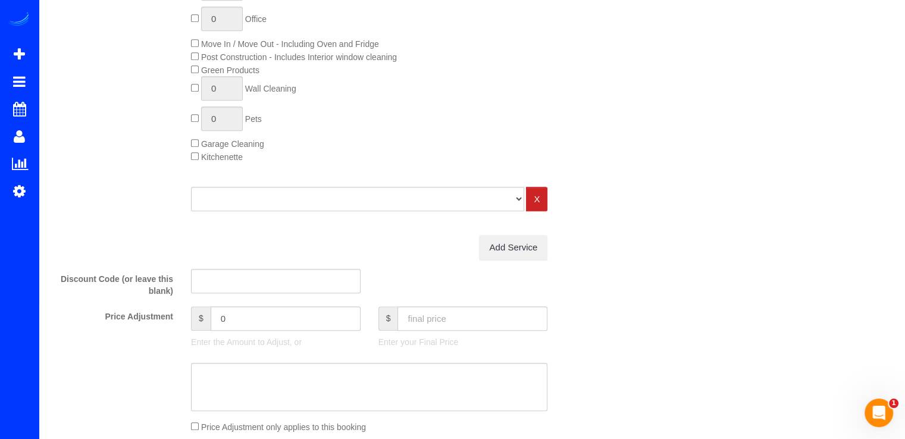
drag, startPoint x: 315, startPoint y: 178, endPoint x: 312, endPoint y: 203, distance: 25.7
drag, startPoint x: 312, startPoint y: 206, endPoint x: 308, endPoint y: 213, distance: 8.0
click at [312, 206] on select "One Bedroom Home Two Bedroom Home Three Bedroom Home Four Bedroom Home Five Bed…" at bounding box center [357, 199] width 333 height 24
select select "125"
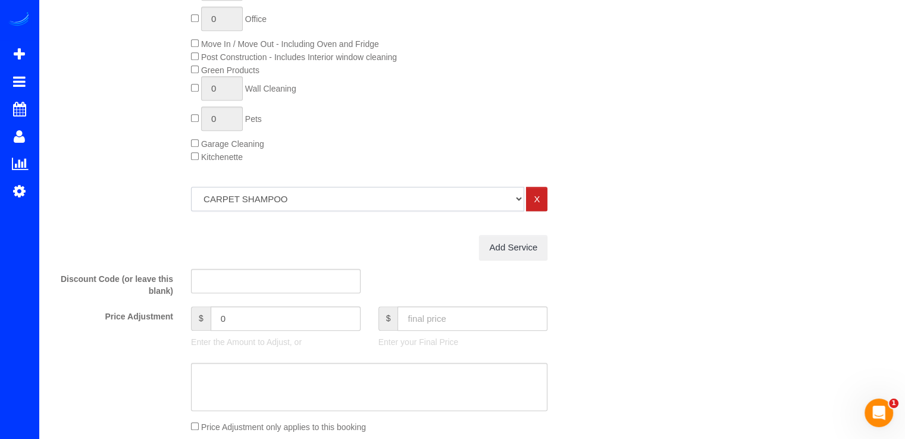
click at [191, 190] on select "One Bedroom Home Two Bedroom Home Three Bedroom Home Four Bedroom Home Five Bed…" at bounding box center [357, 199] width 333 height 24
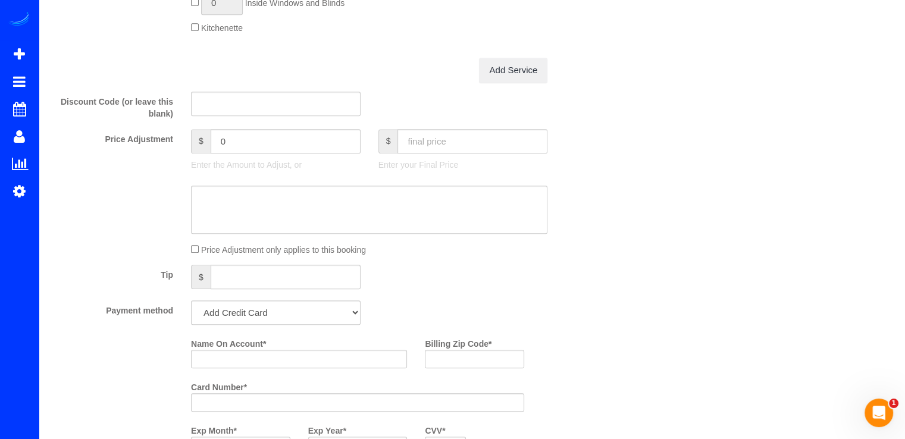
scroll to position [952, 0]
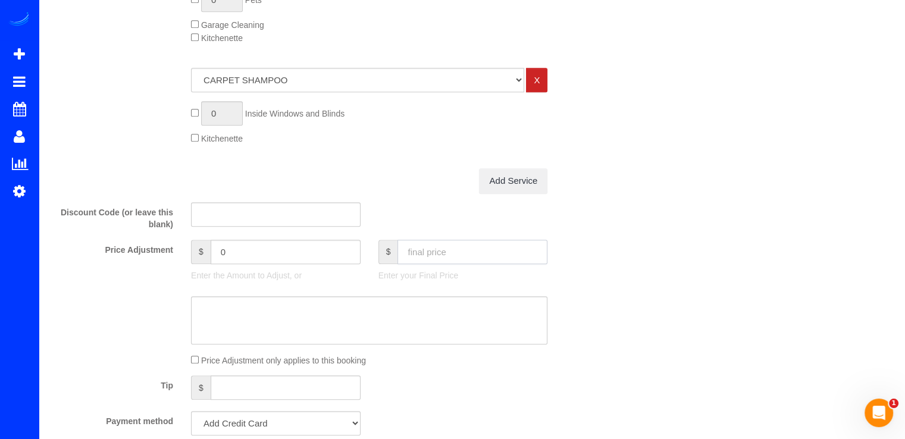
click at [436, 259] on input "text" at bounding box center [472, 252] width 150 height 24
type input "570.99"
type input "235"
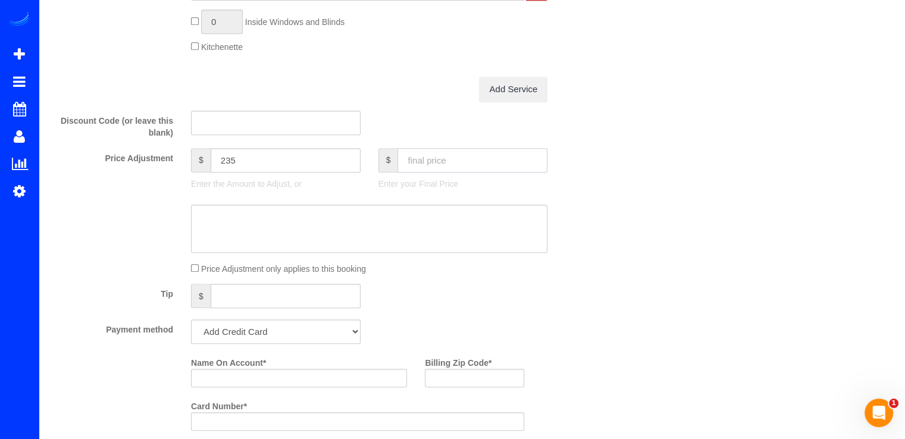
scroll to position [1130, 0]
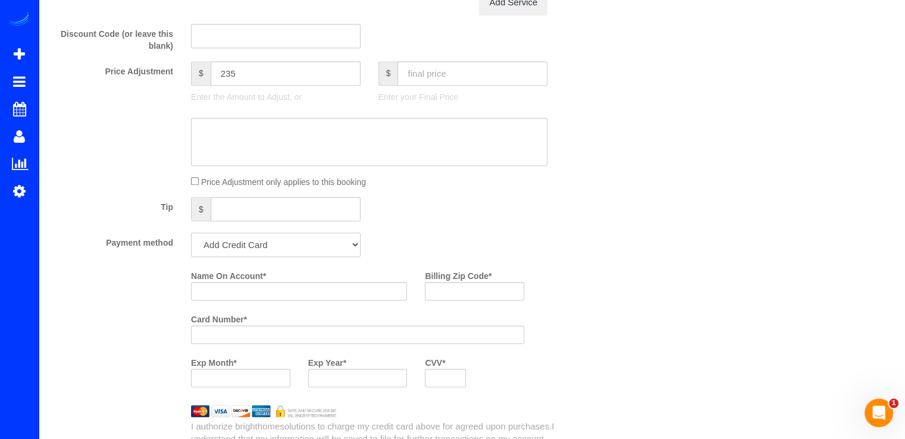
click at [278, 257] on select "Add Credit Card Cash Check Paypal" at bounding box center [276, 245] width 170 height 24
click at [279, 255] on select "Add Credit Card Cash Check Paypal" at bounding box center [276, 245] width 170 height 24
drag, startPoint x: 280, startPoint y: 247, endPoint x: 280, endPoint y: 258, distance: 10.1
click at [280, 247] on select "Add Credit Card Cash Check Paypal" at bounding box center [276, 245] width 170 height 24
select select "string:check"
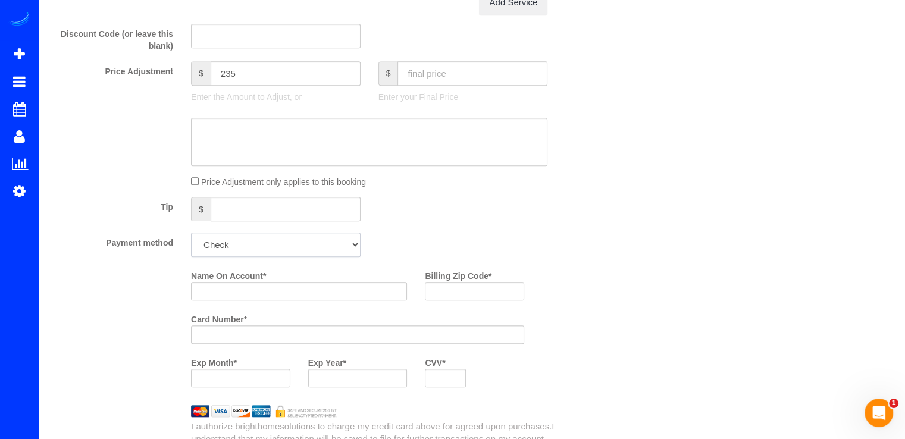
click at [191, 236] on select "Add Credit Card Cash Check Paypal" at bounding box center [276, 245] width 170 height 24
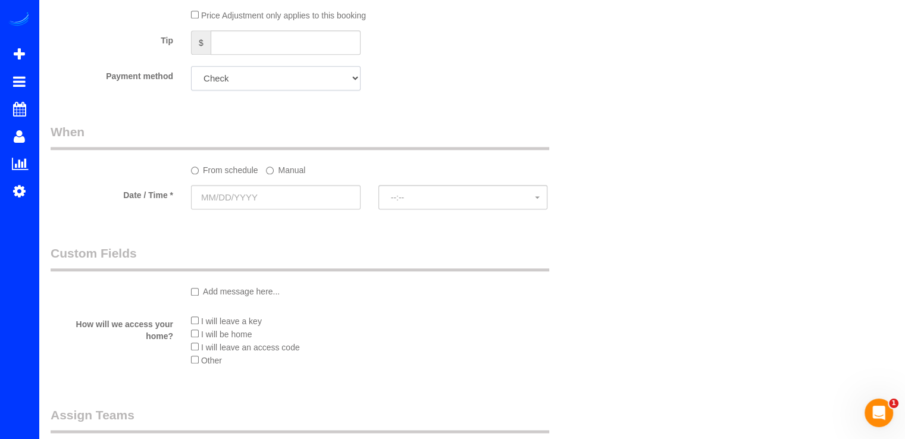
scroll to position [1368, 0]
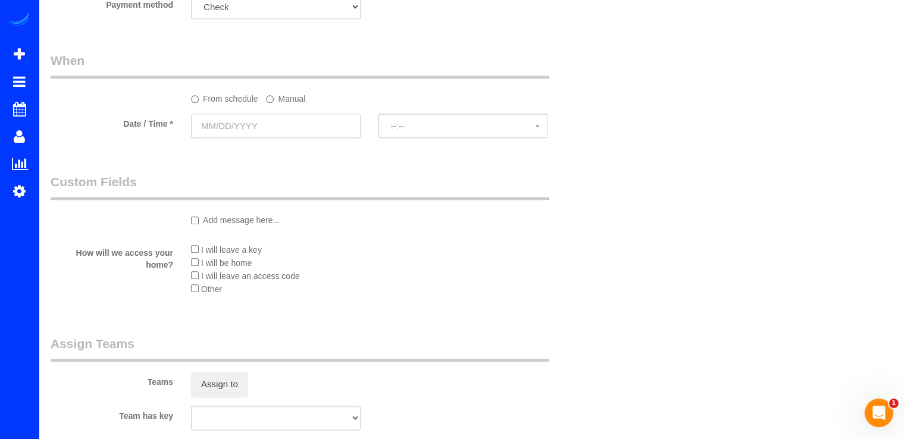
click at [221, 136] on input "text" at bounding box center [276, 126] width 170 height 24
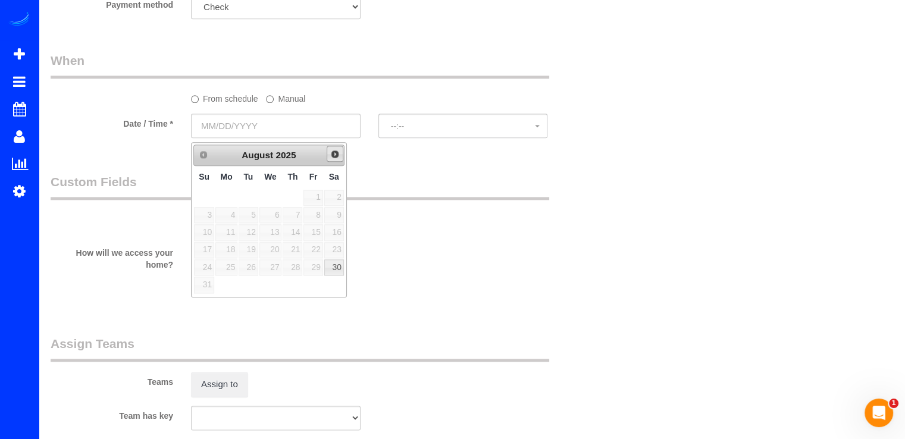
click at [337, 153] on span "Next" at bounding box center [335, 154] width 10 height 10
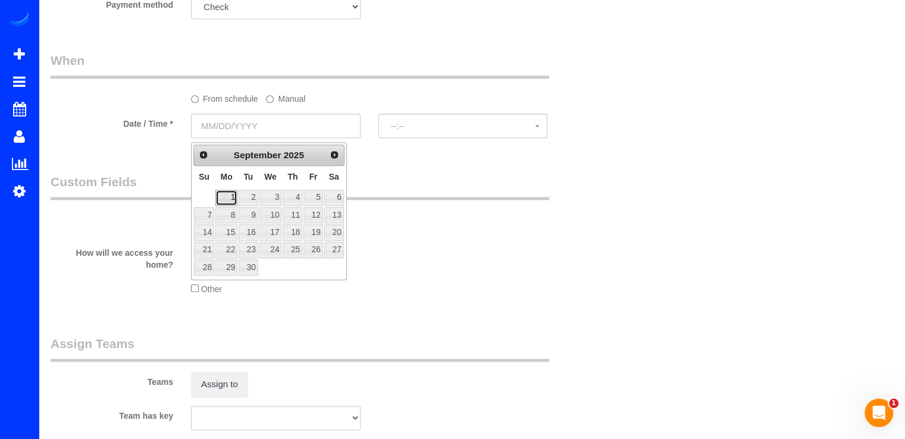
click at [228, 199] on link "1" at bounding box center [226, 198] width 22 height 16
type input "[DATE]"
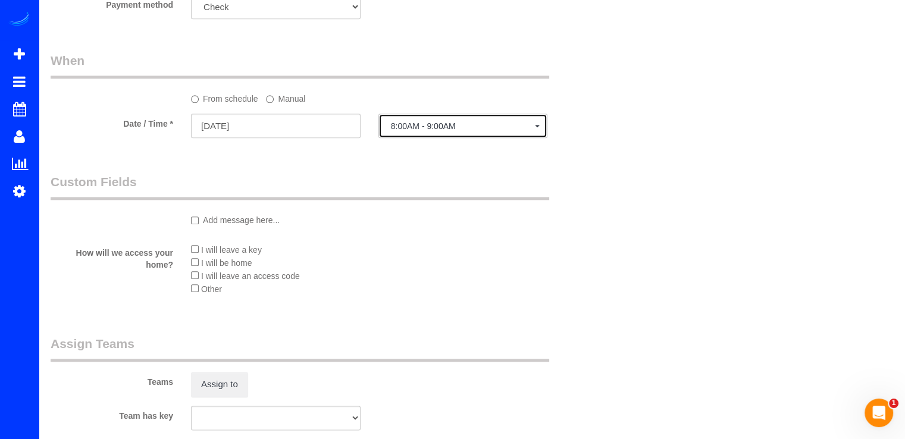
click at [425, 128] on span "8:00AM - 9:00AM" at bounding box center [463, 126] width 145 height 10
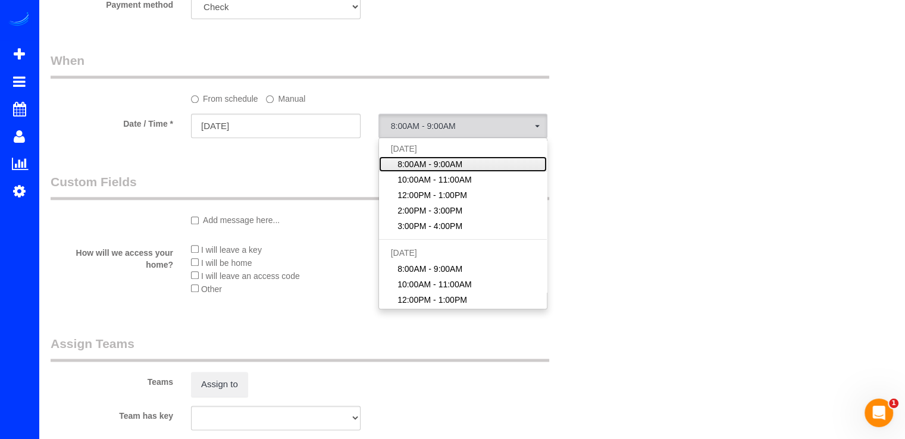
click at [436, 163] on span "8:00AM - 9:00AM" at bounding box center [429, 164] width 65 height 12
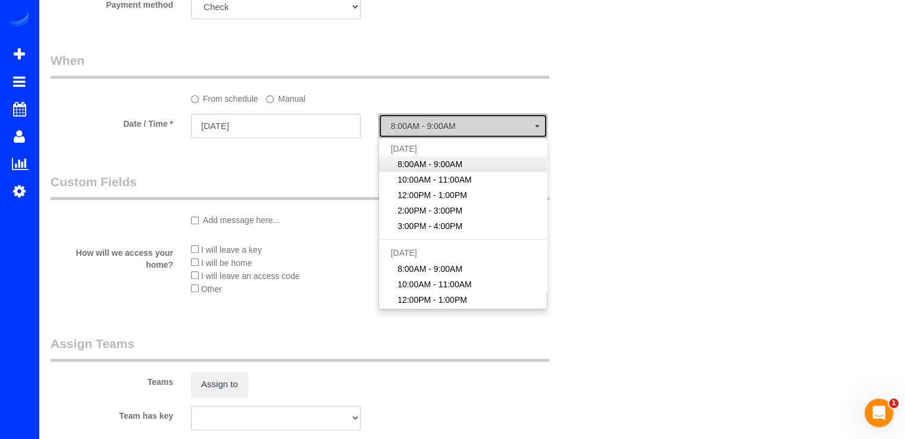
select select "spot29"
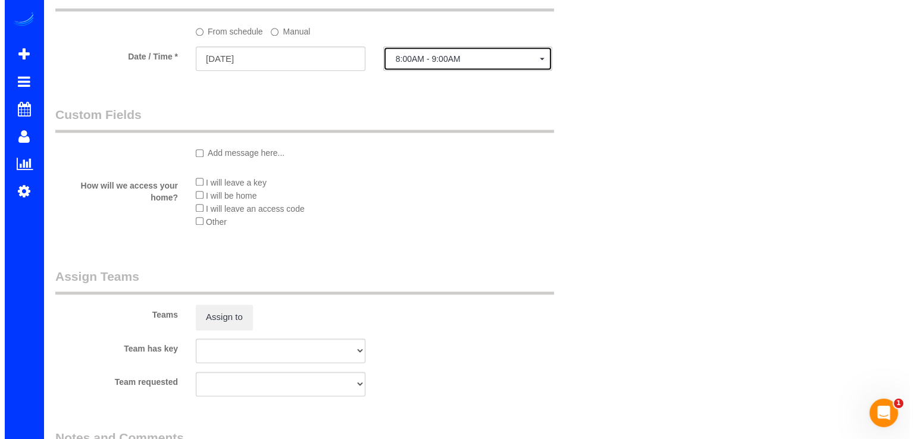
scroll to position [1487, 0]
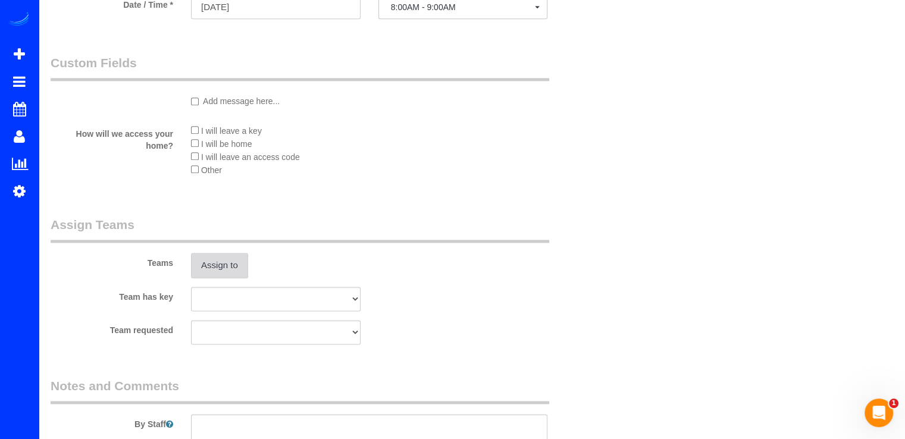
click at [231, 272] on button "Assign to" at bounding box center [219, 265] width 57 height 25
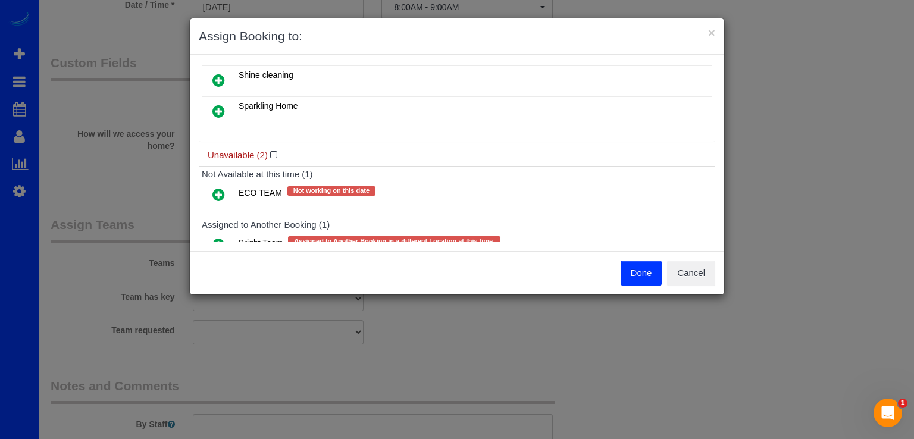
scroll to position [178, 0]
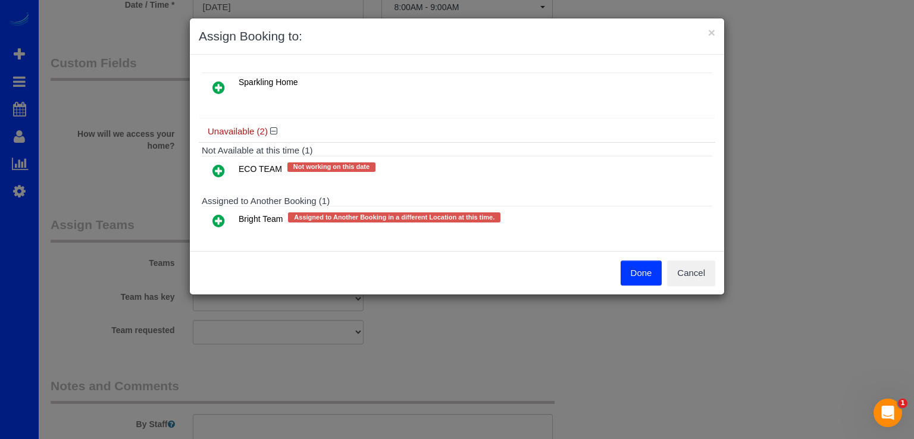
click at [214, 214] on icon at bounding box center [218, 221] width 12 height 14
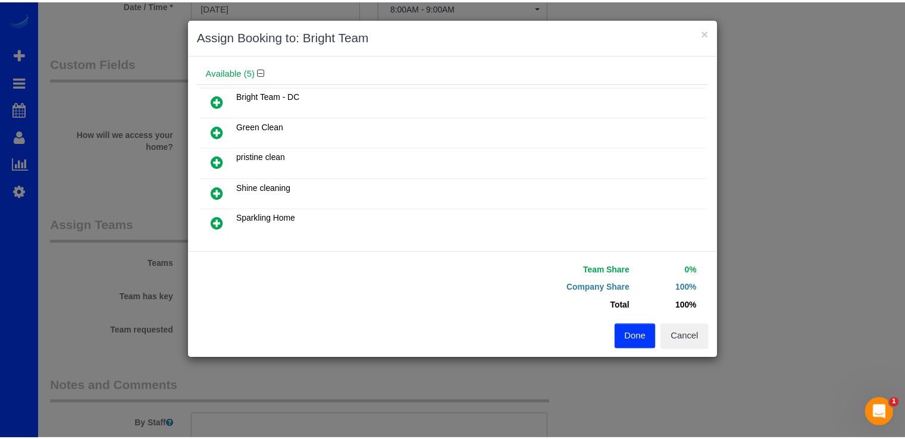
scroll to position [0, 0]
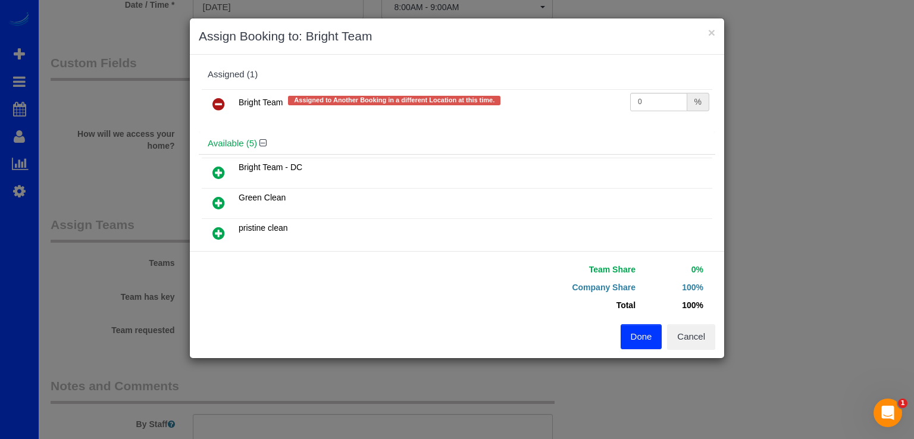
click at [215, 177] on icon at bounding box center [218, 172] width 12 height 14
click at [632, 331] on button "Done" at bounding box center [641, 336] width 42 height 25
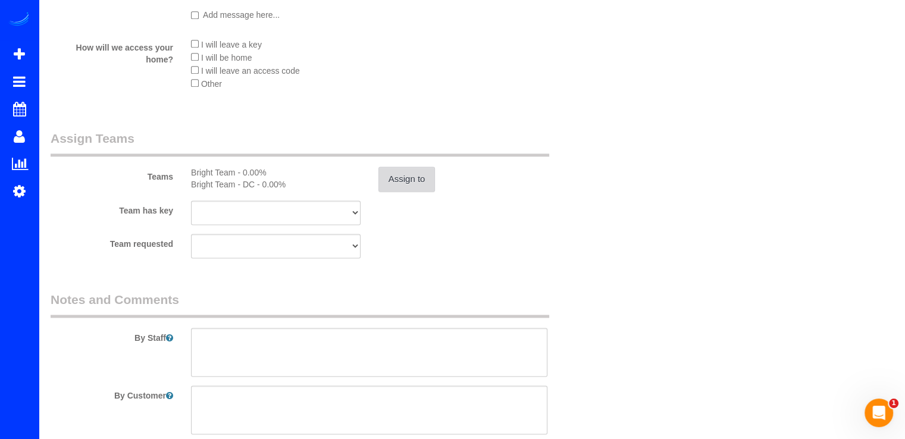
scroll to position [1647, 0]
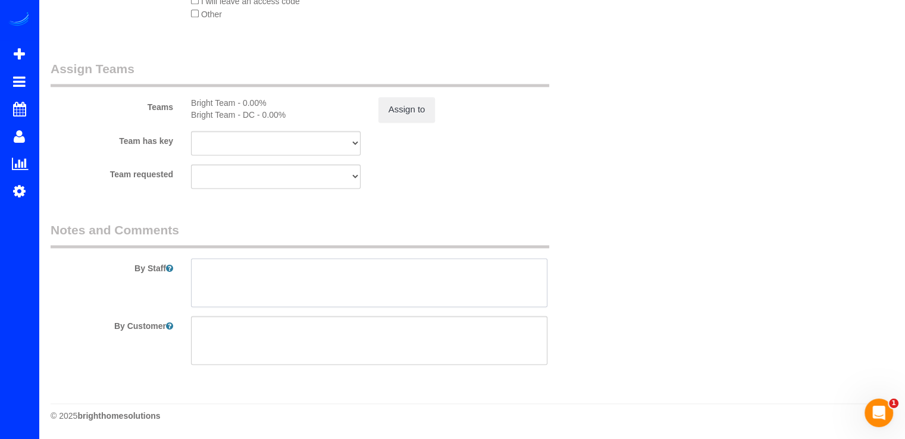
click at [240, 277] on textarea at bounding box center [369, 282] width 356 height 49
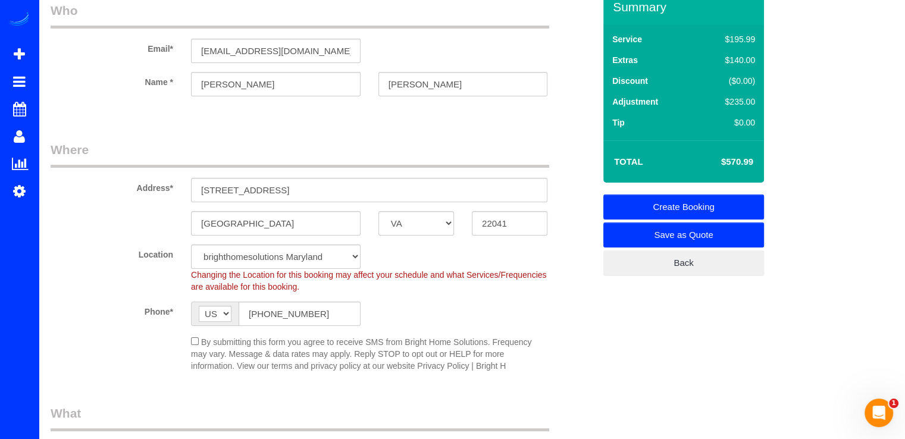
scroll to position [0, 0]
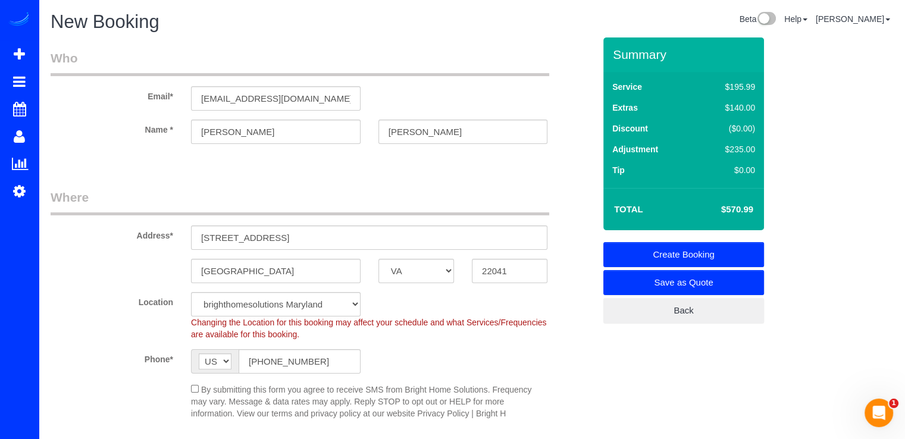
click at [710, 255] on link "Create Booking" at bounding box center [683, 254] width 161 height 25
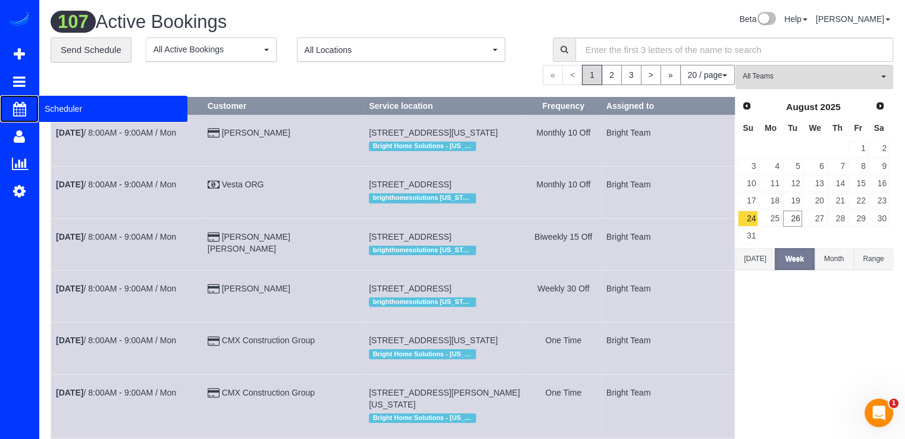
click at [56, 106] on span "Scheduler" at bounding box center [113, 108] width 149 height 27
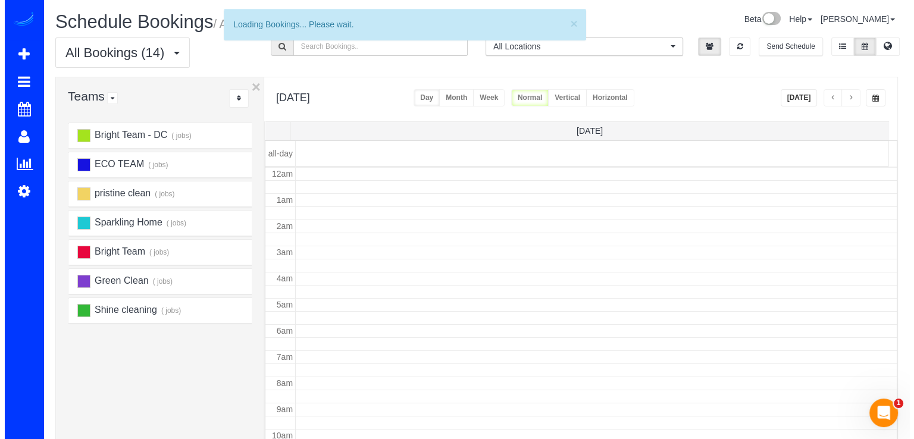
scroll to position [156, 0]
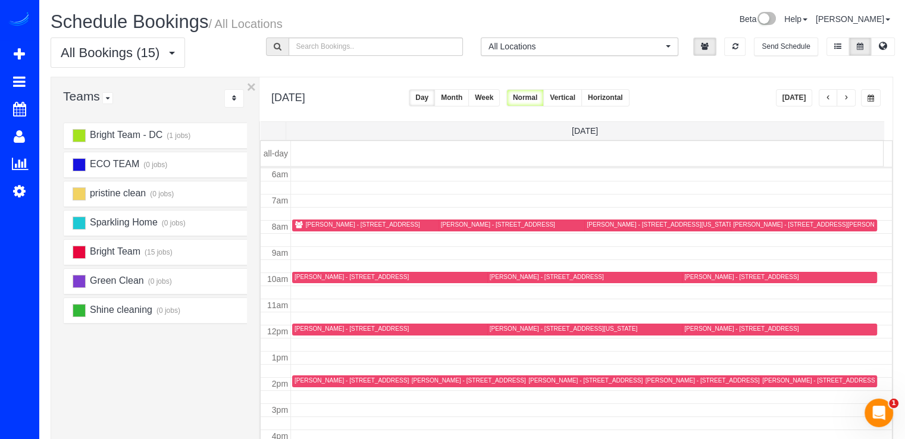
click at [321, 221] on div "[PERSON_NAME] - [STREET_ADDRESS]" at bounding box center [363, 225] width 114 height 8
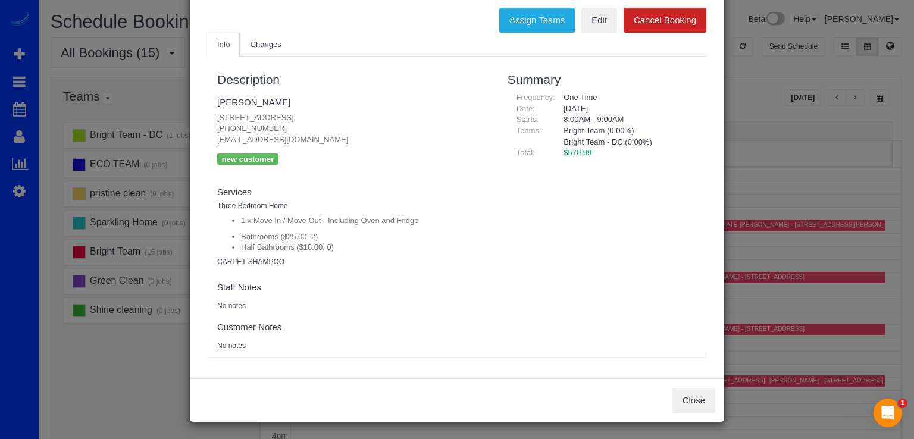
scroll to position [0, 0]
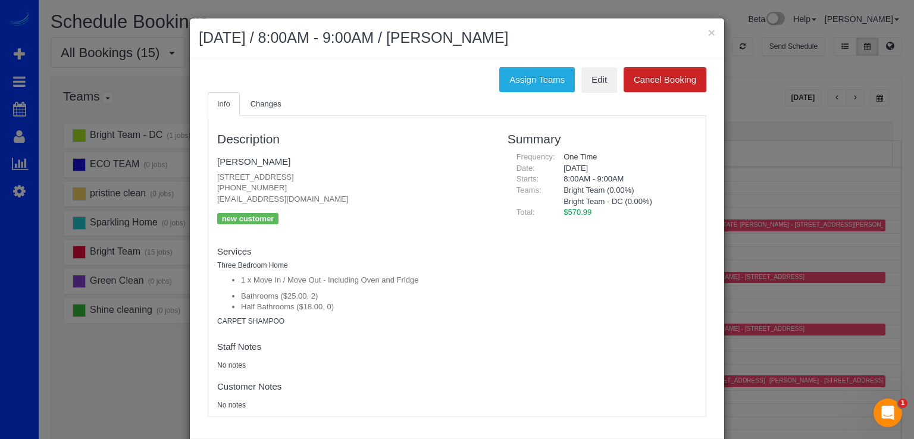
drag, startPoint x: 210, startPoint y: 201, endPoint x: 299, endPoint y: 199, distance: 88.6
click at [299, 199] on div "Description Andrew Smith 8002 Le Havre Pl #14, Falls Church, VA 22041 (703) 863…" at bounding box center [353, 266] width 290 height 288
copy p "[EMAIL_ADDRESS][DOMAIN_NAME]"
drag, startPoint x: 209, startPoint y: 172, endPoint x: 372, endPoint y: 181, distance: 162.6
click at [372, 181] on div "Description Andrew Smith 8002 Le Havre Pl #14, Falls Church, VA 22041 (703) 863…" at bounding box center [353, 266] width 290 height 288
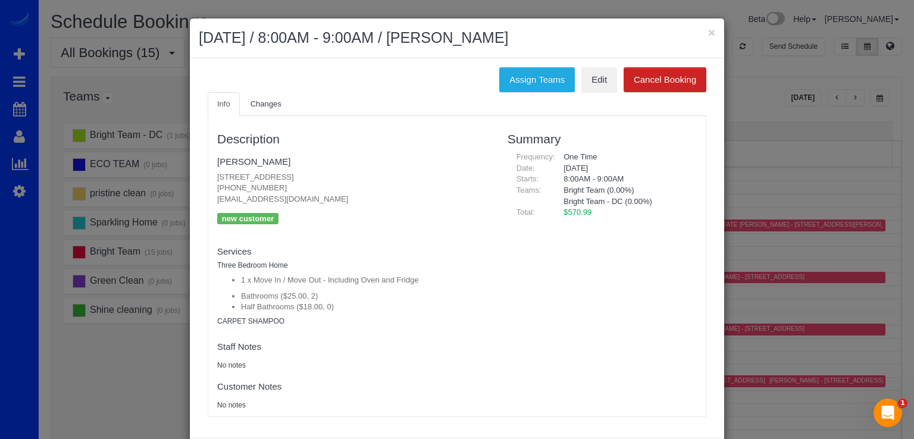
copy p "[STREET_ADDRESS]"
click at [592, 89] on link "Edit" at bounding box center [599, 79] width 36 height 25
click at [708, 34] on button "×" at bounding box center [711, 32] width 7 height 12
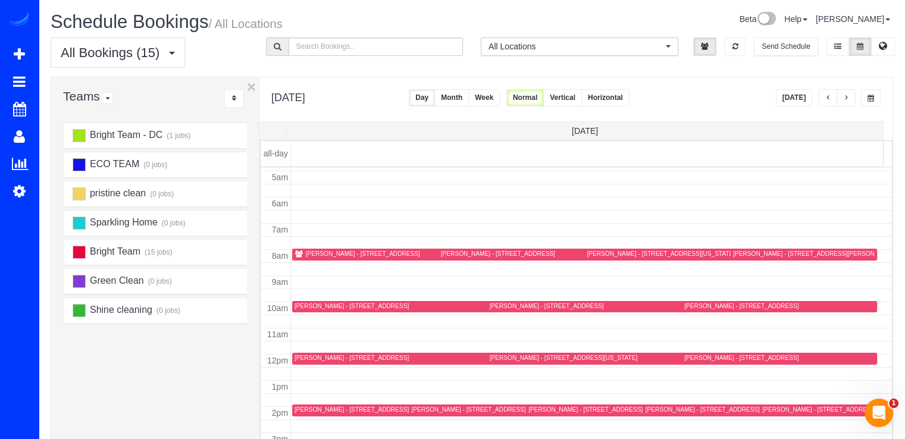
scroll to position [97, 0]
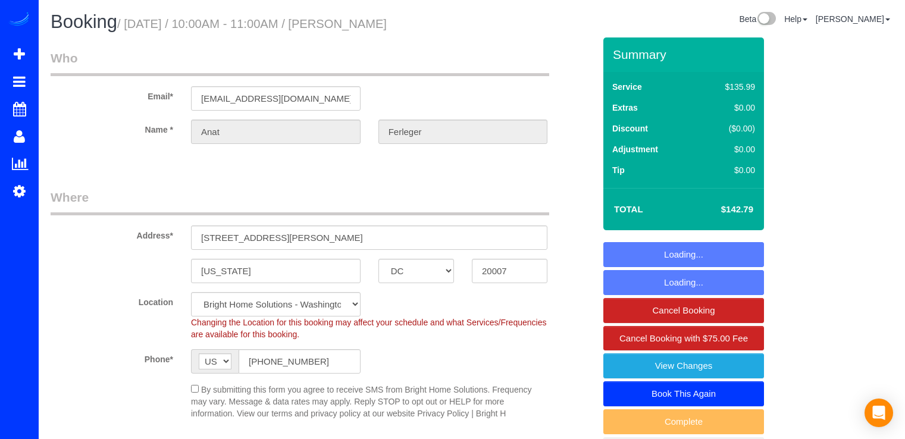
select select "DC"
select select "object:828"
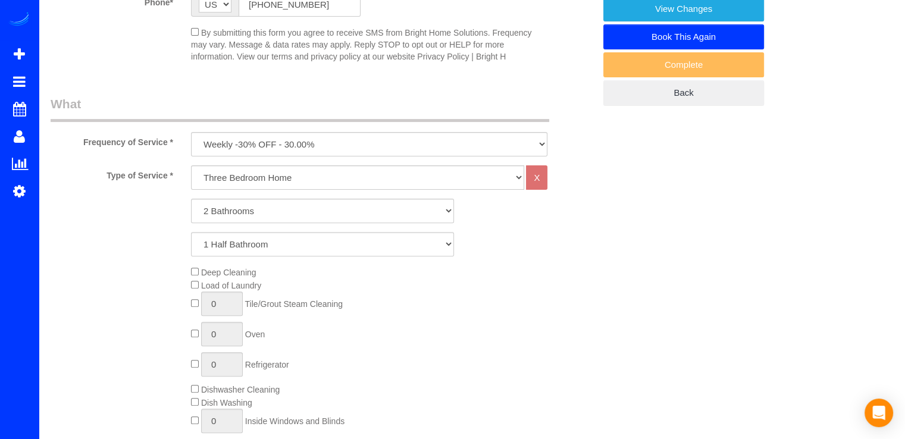
select select "spot1"
select select "2"
select select "1"
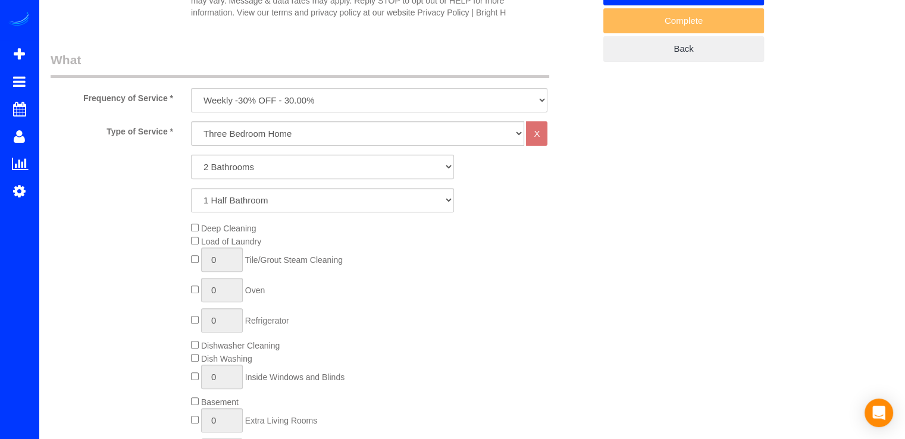
scroll to position [357, 0]
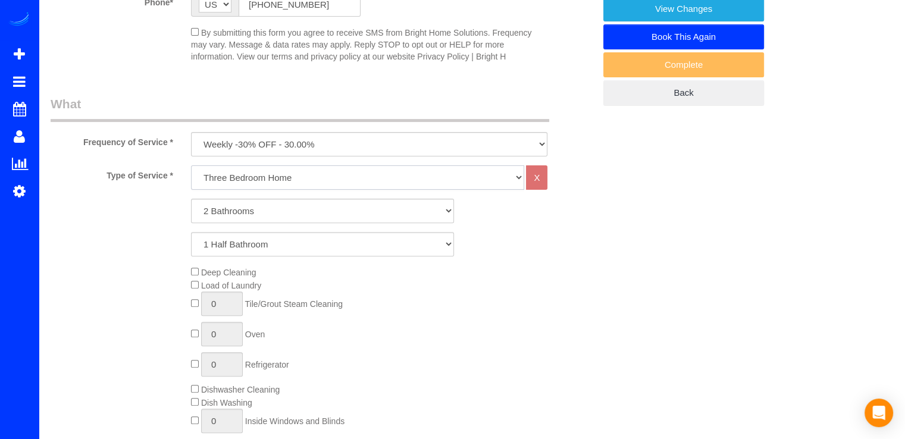
click at [299, 179] on select "One Bedroom Home Two Bedroom Home Three Bedroom Home Four Bedroom Home Five Bed…" at bounding box center [357, 177] width 333 height 24
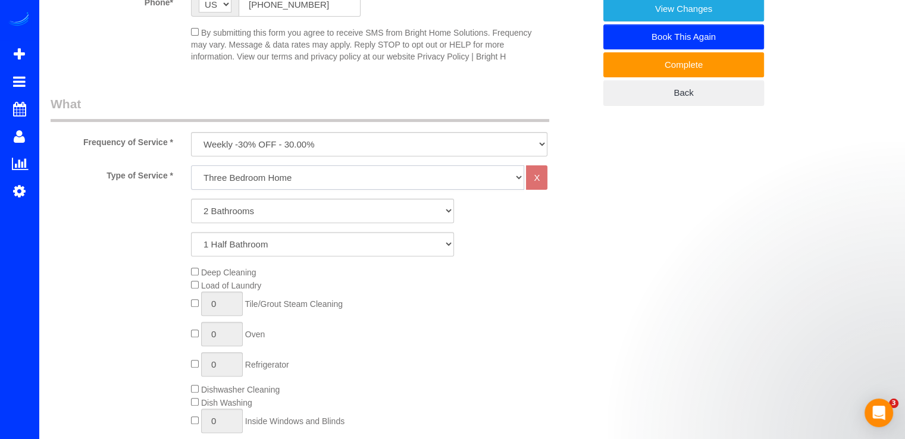
click at [293, 183] on select "One Bedroom Home Two Bedroom Home Three Bedroom Home Four Bedroom Home Five Bed…" at bounding box center [357, 177] width 333 height 24
drag, startPoint x: 519, startPoint y: 258, endPoint x: 559, endPoint y: 266, distance: 41.3
click at [520, 259] on div "Type of Service * One Bedroom Home Two Bedroom Home Three Bedroom Home Four Bed…" at bounding box center [323, 413] width 544 height 497
click at [884, 354] on icon "Dismiss notification" at bounding box center [883, 352] width 7 height 7
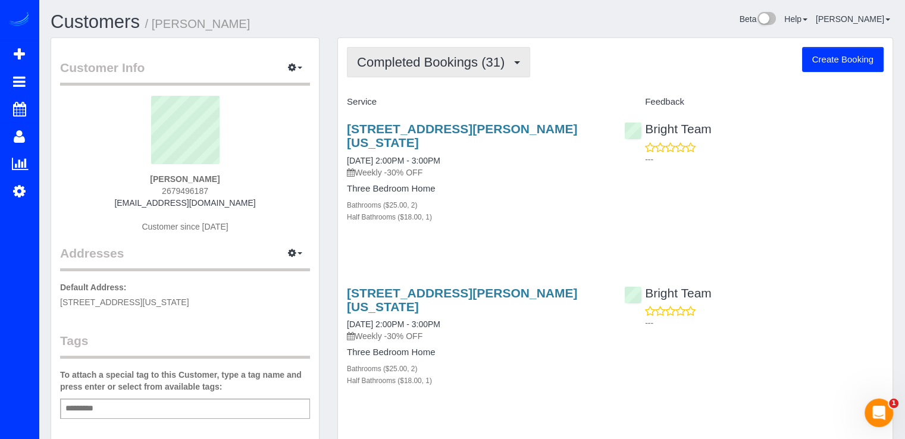
click at [459, 69] on button "Completed Bookings (31)" at bounding box center [438, 62] width 183 height 30
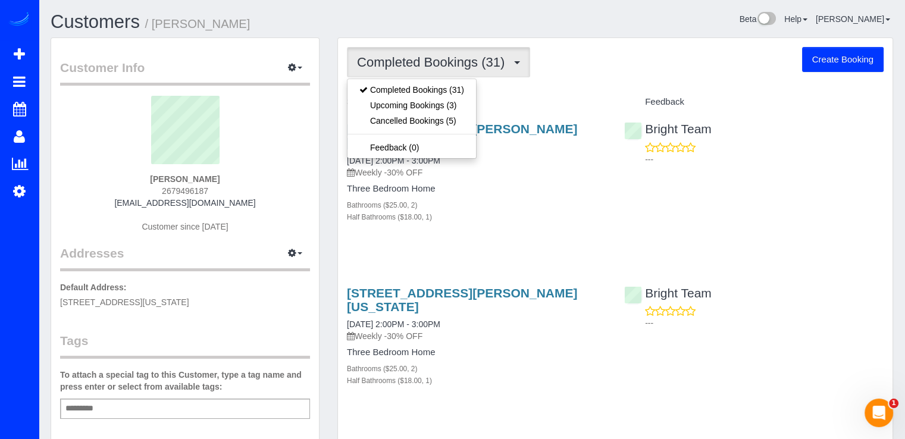
click at [517, 103] on h4 "Service" at bounding box center [476, 102] width 259 height 10
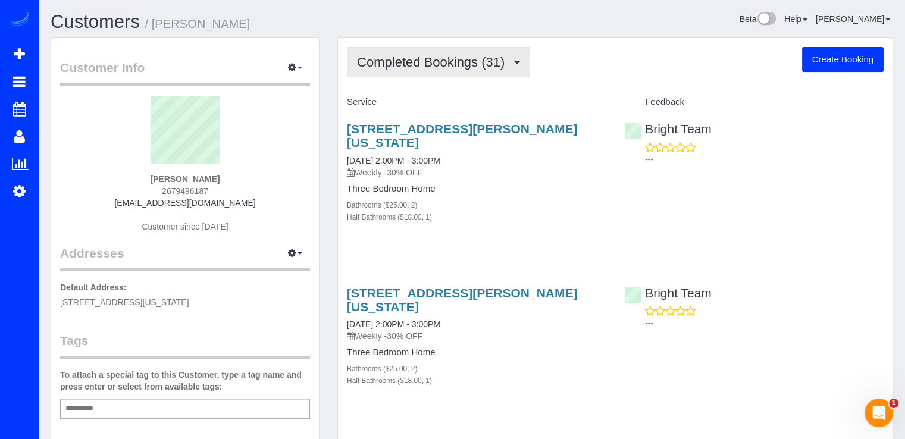
click at [490, 62] on span "Completed Bookings (31)" at bounding box center [433, 62] width 153 height 15
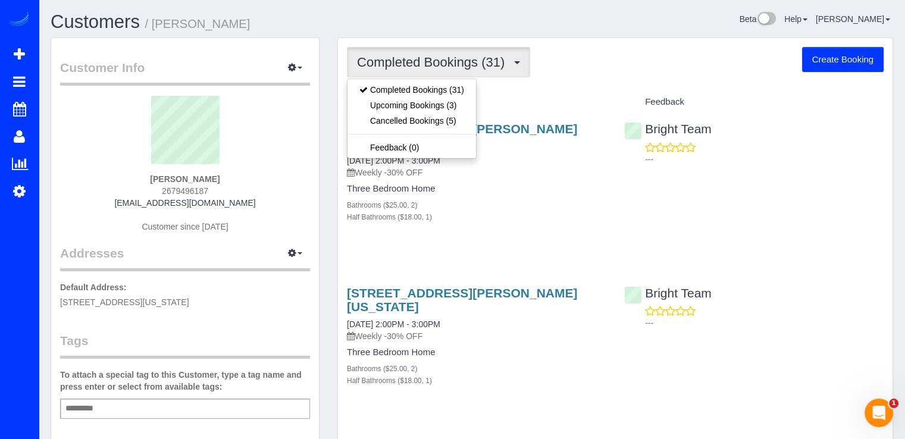
click at [513, 99] on h4 "Service" at bounding box center [476, 102] width 259 height 10
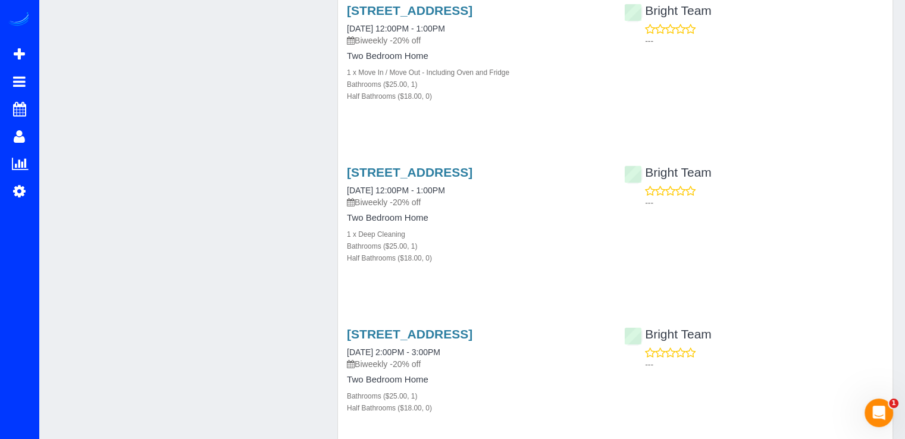
scroll to position [535, 0]
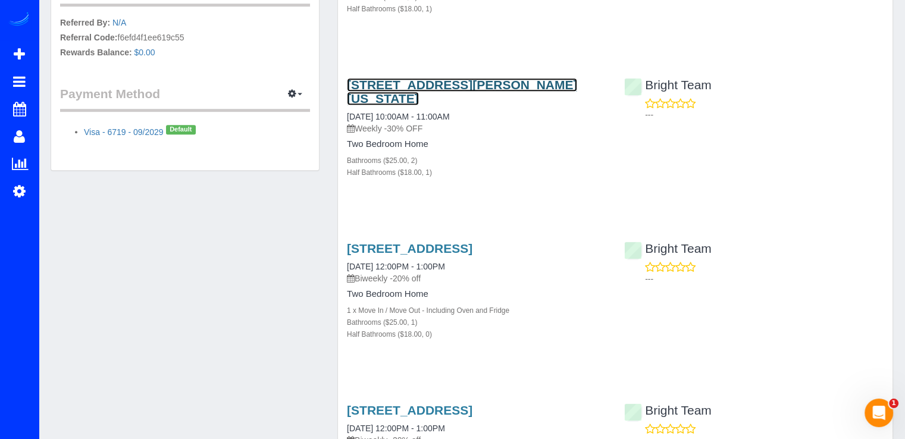
click at [428, 89] on link "3749 Winfield Ln Nw, Washington, DC 20007" at bounding box center [462, 91] width 230 height 27
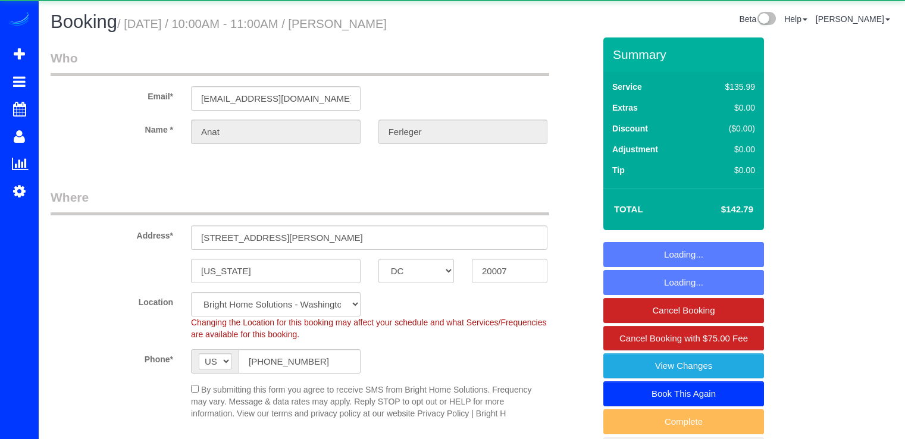
select select "DC"
select select "2"
select select "1"
select select "spot1"
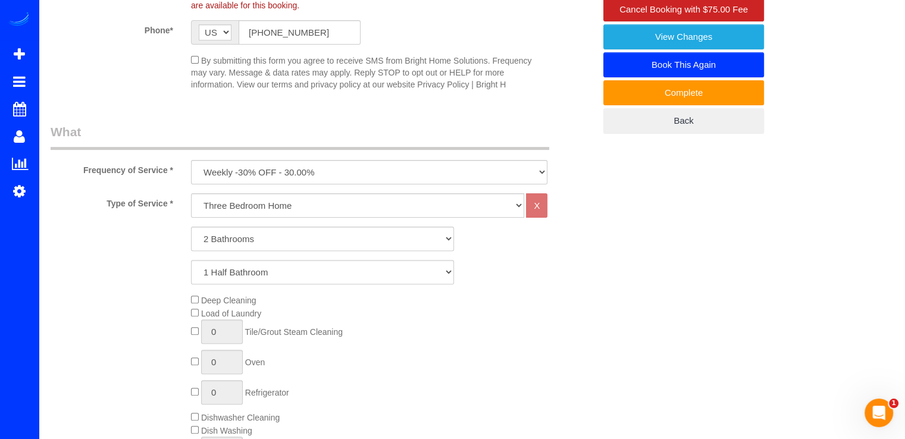
scroll to position [357, 0]
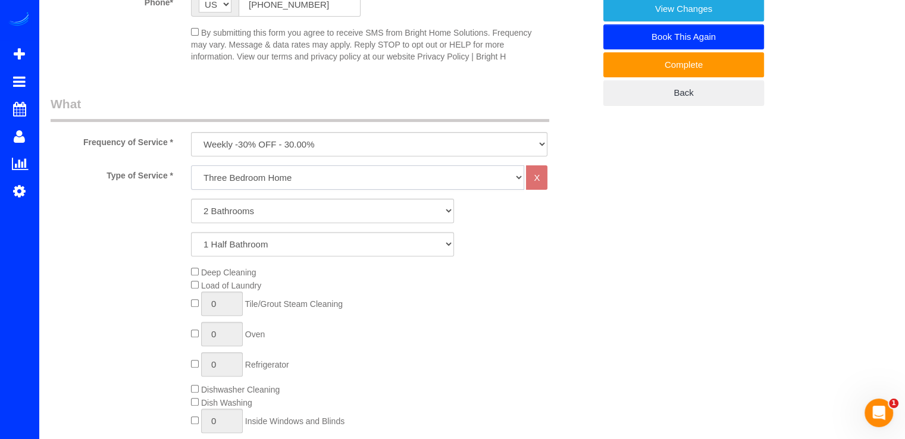
click at [268, 175] on select "One Bedroom Home Two Bedroom Home Three Bedroom Home Four Bedroom Home Five Bed…" at bounding box center [357, 177] width 333 height 24
click at [191, 165] on select "One Bedroom Home Two Bedroom Home Three Bedroom Home Four Bedroom Home Five Bed…" at bounding box center [357, 177] width 333 height 24
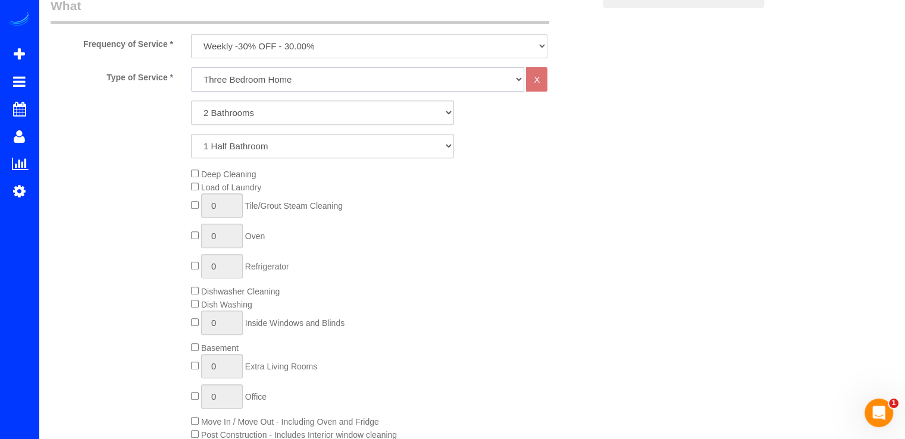
scroll to position [476, 0]
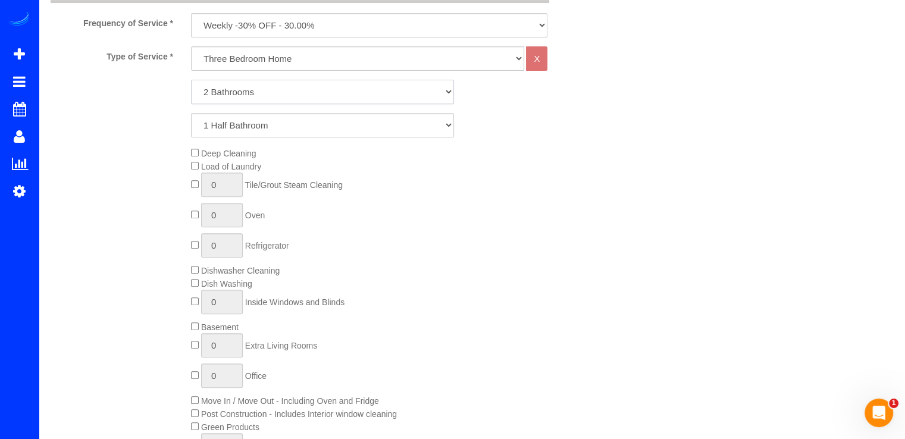
click at [267, 91] on select "1 Bathroom 2 Bathrooms 3 Bathrooms 4 Bathrooms 5 Bathrooms 6 Bathrooms 7 Bathro…" at bounding box center [322, 92] width 263 height 24
select select "3"
click at [191, 80] on select "1 Bathroom 2 Bathrooms 3 Bathrooms 4 Bathrooms 5 Bathrooms 6 Bathrooms 7 Bathro…" at bounding box center [322, 92] width 263 height 24
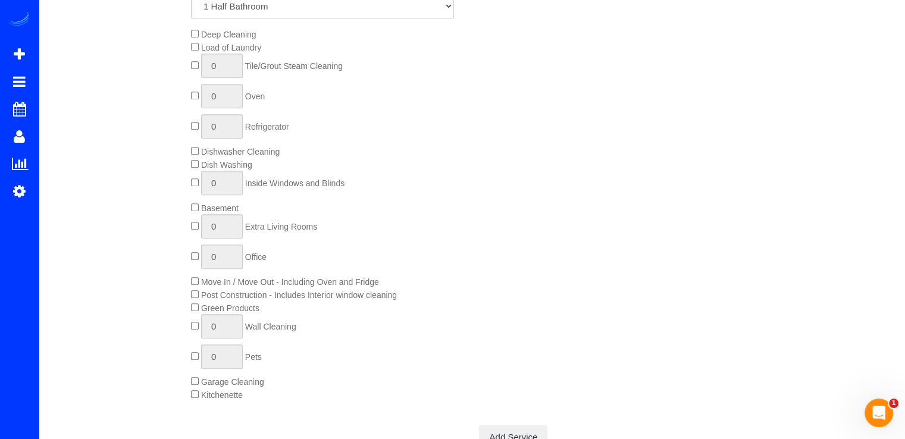
scroll to position [535, 0]
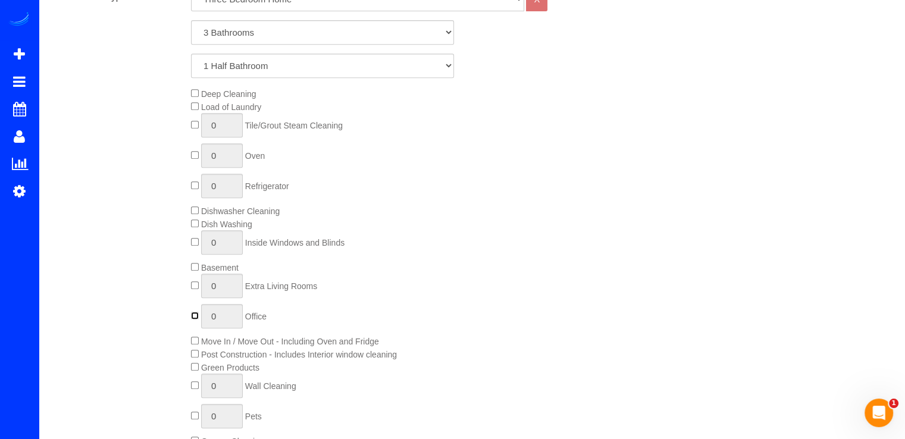
type input "1"
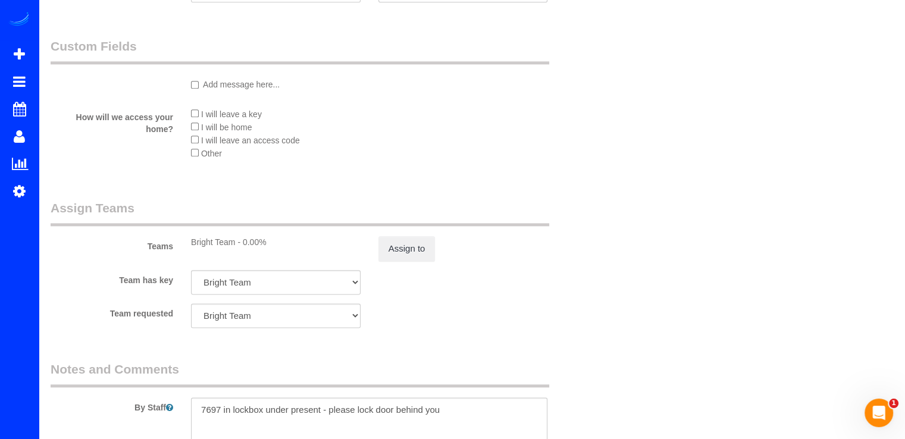
scroll to position [1546, 0]
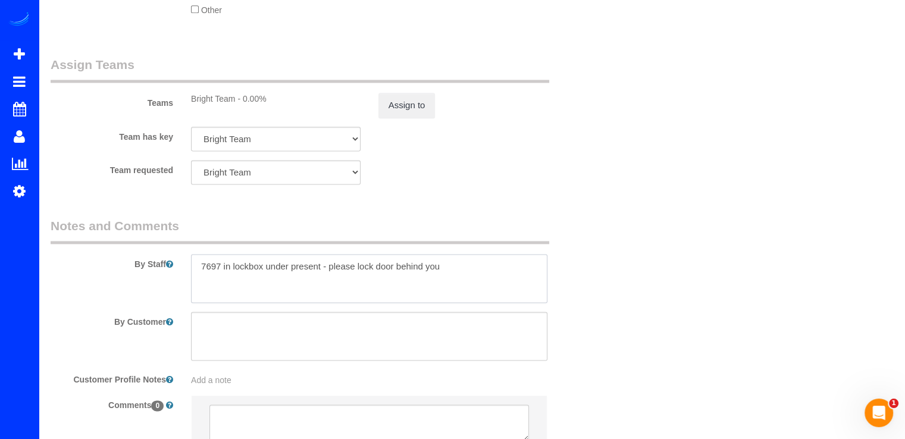
click at [445, 268] on textarea at bounding box center [369, 278] width 356 height 49
click at [200, 271] on textarea at bounding box center [369, 278] width 356 height 49
click at [293, 274] on textarea at bounding box center [369, 278] width 356 height 49
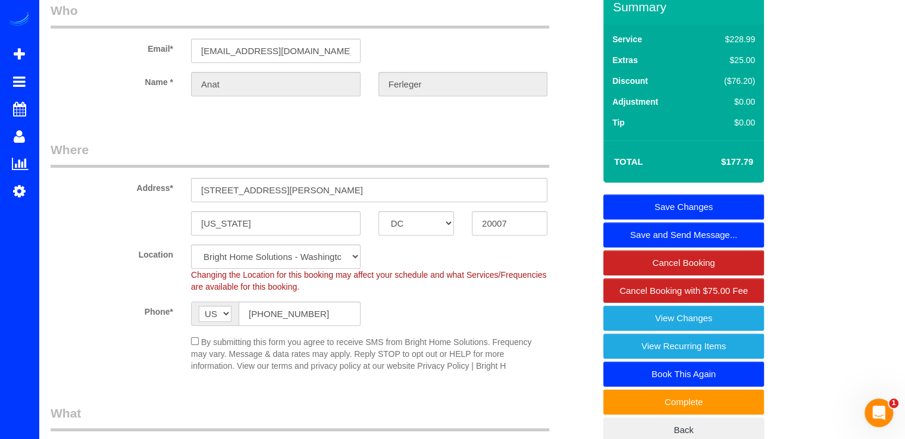
scroll to position [0, 0]
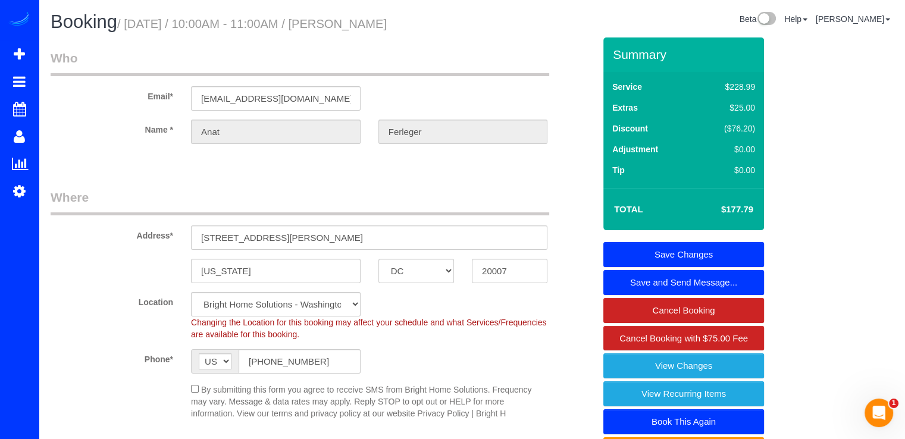
type textarea "Notas para hoy- 8/26. [PERSON_NAME] incluira el guest room y el bano dentro. Pa…"
click at [657, 251] on link "Save Changes" at bounding box center [683, 254] width 161 height 25
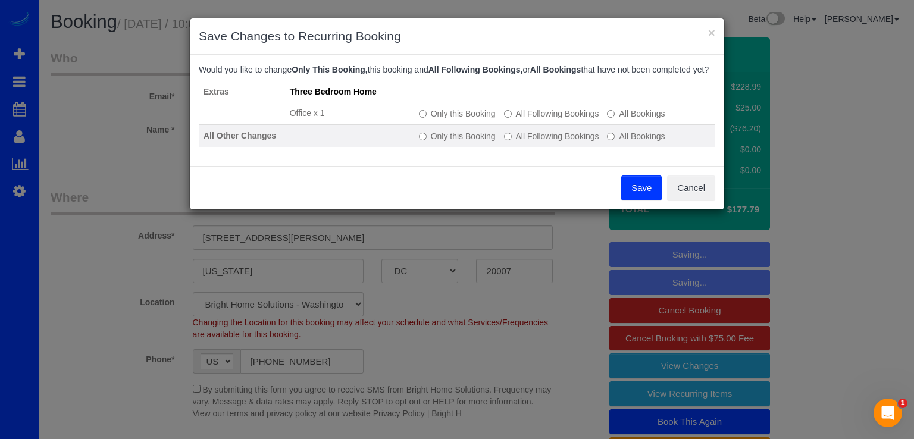
click at [523, 142] on label "All Following Bookings" at bounding box center [551, 136] width 95 height 12
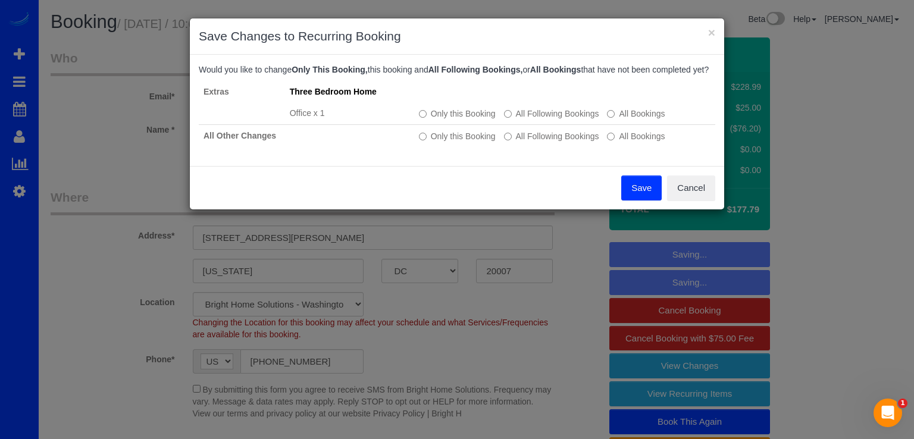
click at [638, 200] on button "Save" at bounding box center [641, 187] width 40 height 25
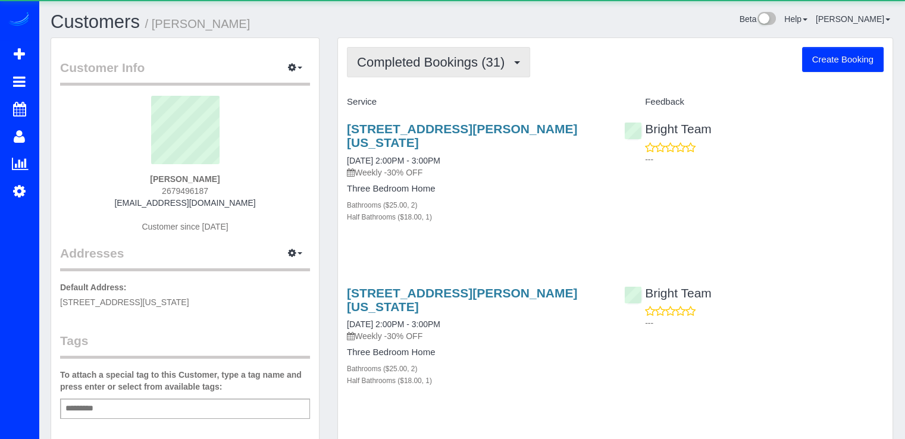
click at [488, 67] on span "Completed Bookings (31)" at bounding box center [433, 62] width 153 height 15
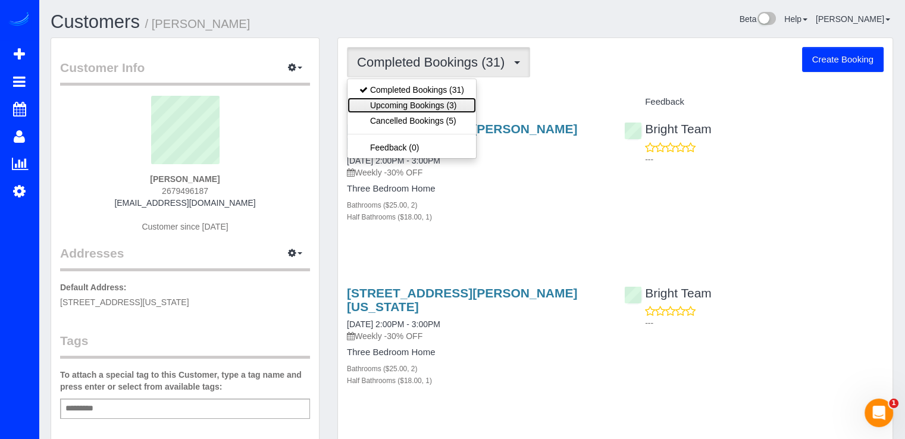
click at [470, 101] on link "Upcoming Bookings (3)" at bounding box center [411, 105] width 128 height 15
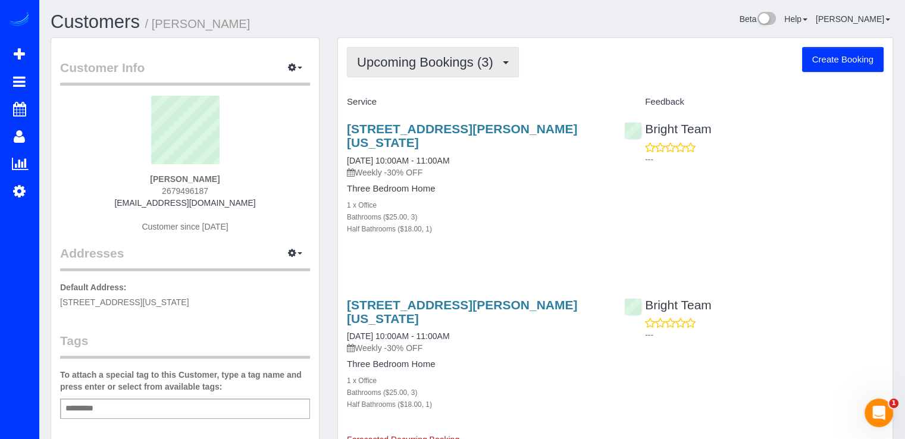
click at [478, 70] on button "Upcoming Bookings (3)" at bounding box center [433, 62] width 172 height 30
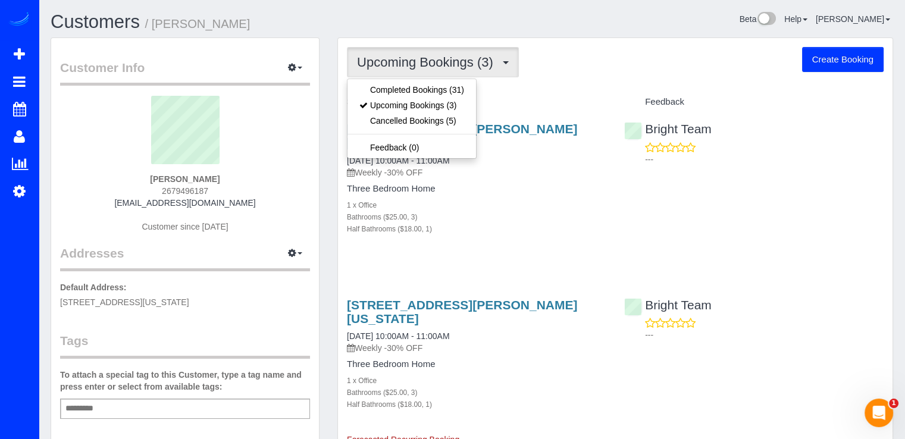
click at [571, 82] on div "Upcoming Bookings (3) Completed Bookings (31) Upcoming Bookings (3) Cancelled B…" at bounding box center [615, 354] width 554 height 633
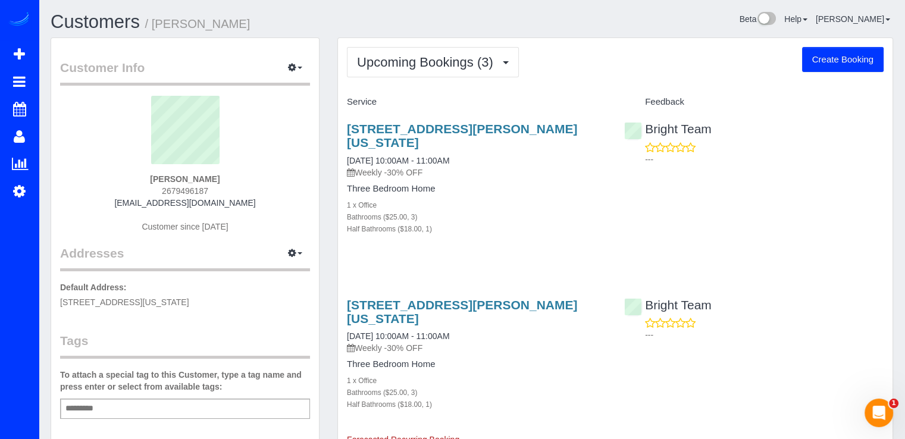
click at [407, 311] on h3 "[STREET_ADDRESS][PERSON_NAME][US_STATE]" at bounding box center [476, 311] width 259 height 27
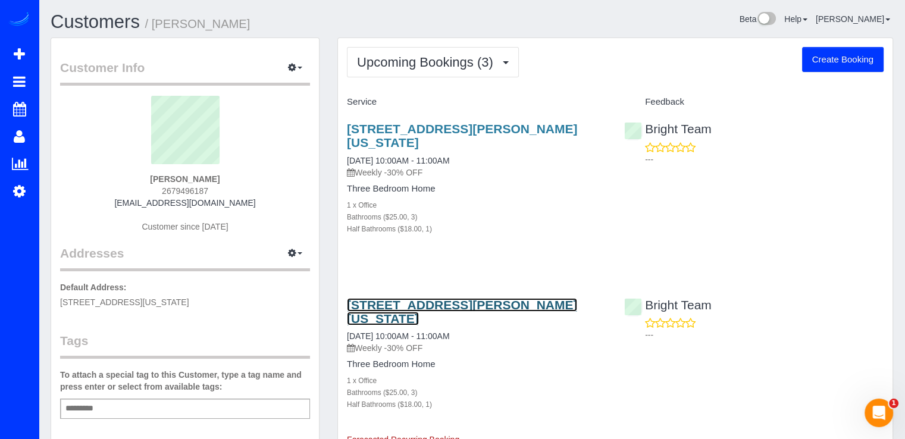
click at [410, 306] on link "[STREET_ADDRESS][PERSON_NAME][US_STATE]" at bounding box center [462, 311] width 230 height 27
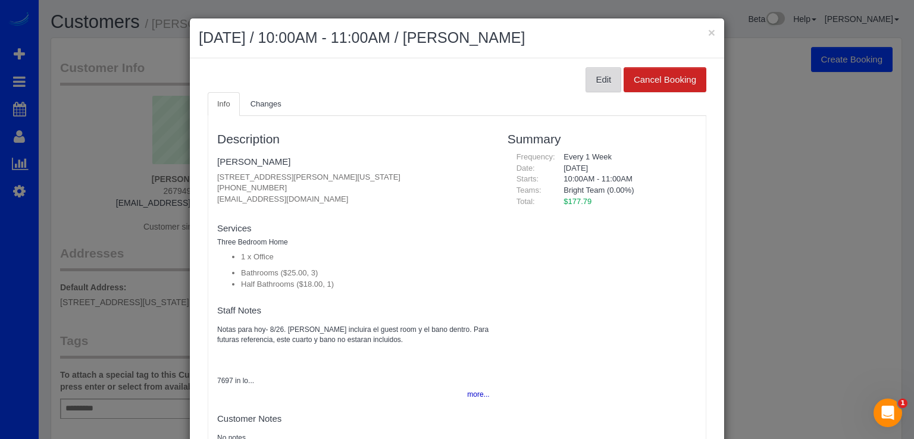
click at [585, 89] on button "Edit" at bounding box center [603, 79] width 36 height 25
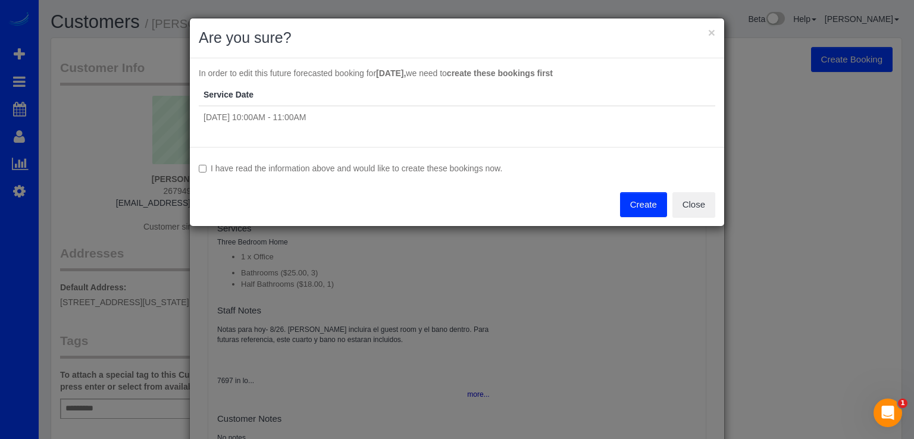
click at [644, 203] on button "Create" at bounding box center [643, 204] width 47 height 25
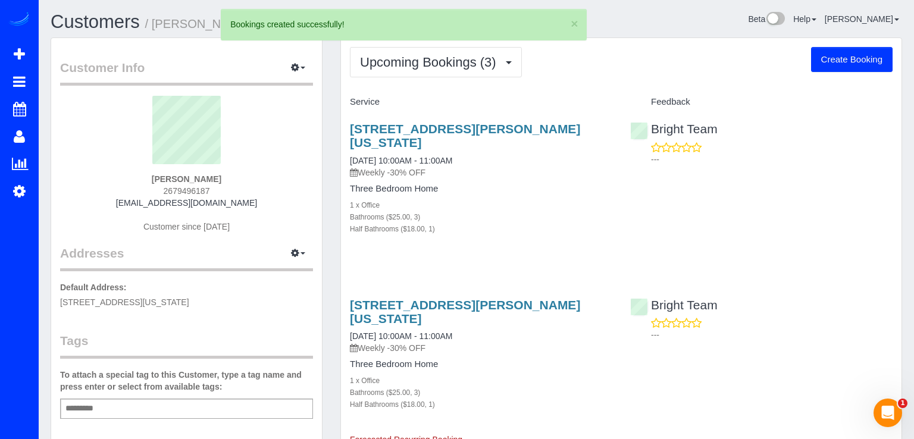
select select "DC"
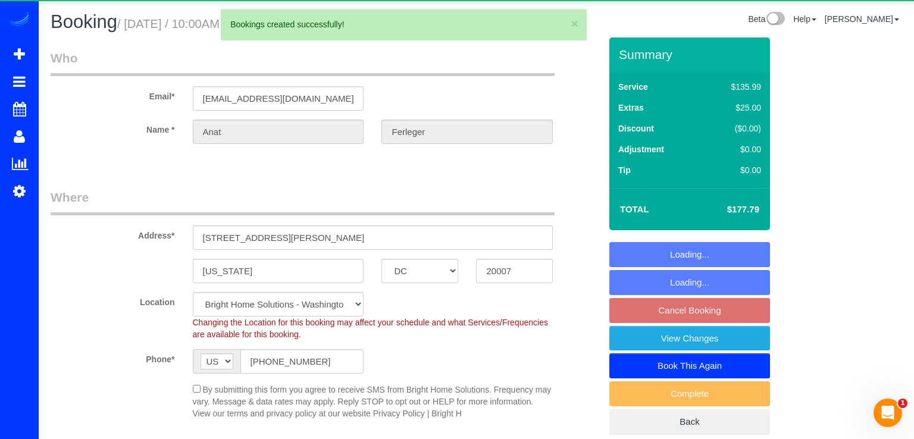
select select "object:2144"
select select "spot2"
select select "3"
select select "1"
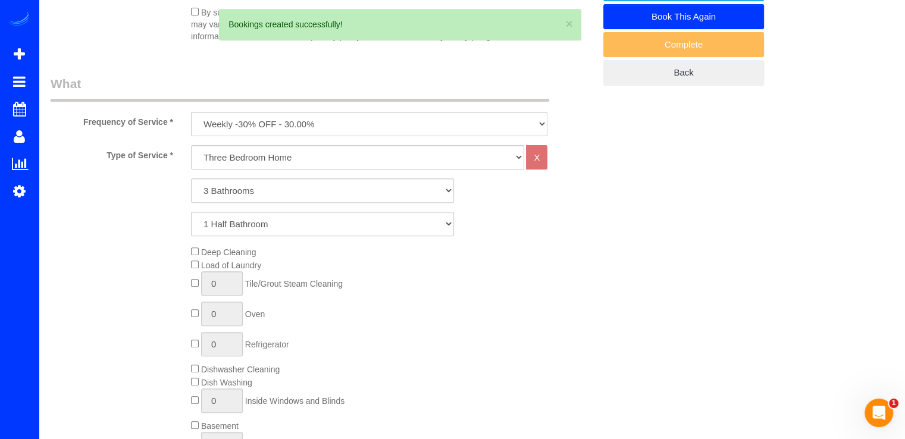
scroll to position [357, 0]
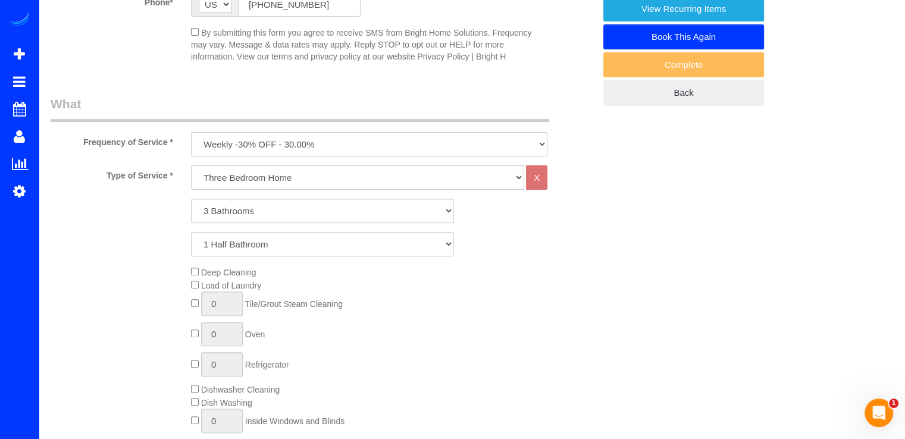
click at [244, 186] on select "One Bedroom Home Two Bedroom Home Three Bedroom Home Four Bedroom Home Five Bed…" at bounding box center [357, 177] width 333 height 24
select select "255"
click at [191, 165] on select "One Bedroom Home Two Bedroom Home Three Bedroom Home Four Bedroom Home Five Bed…" at bounding box center [357, 177] width 333 height 24
select select "3"
select select "1"
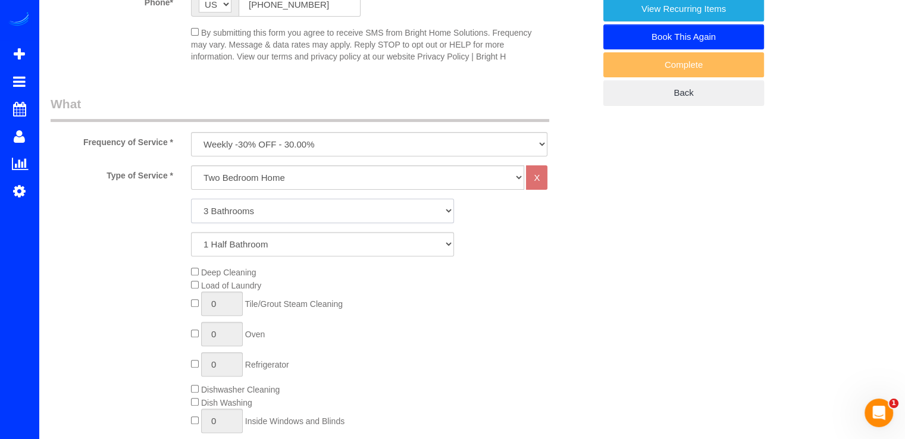
click at [239, 214] on select "1 Bathroom 2 Bathrooms 3 Bathrooms 4 Bathrooms 5 Bathrooms 6 Bathrooms 7 Bathro…" at bounding box center [322, 211] width 263 height 24
select select "2"
click at [191, 199] on select "1 Bathroom 2 Bathrooms 3 Bathrooms 4 Bathrooms 5 Bathrooms 6 Bathrooms 7 Bathro…" at bounding box center [322, 211] width 263 height 24
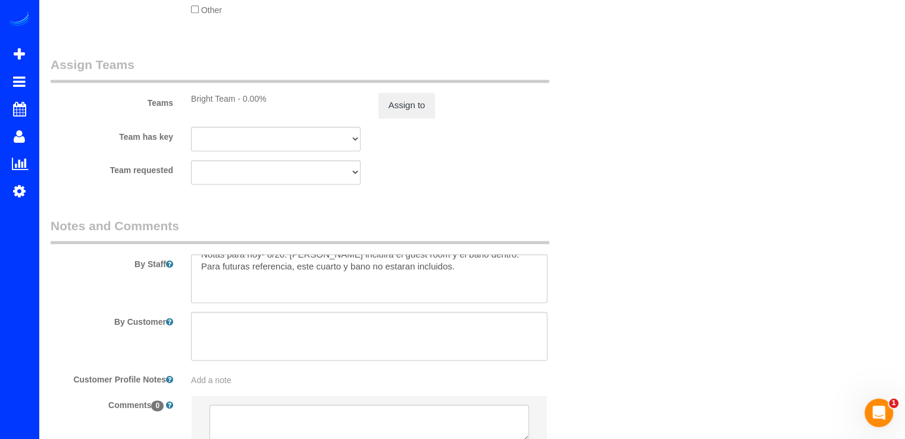
scroll to position [0, 0]
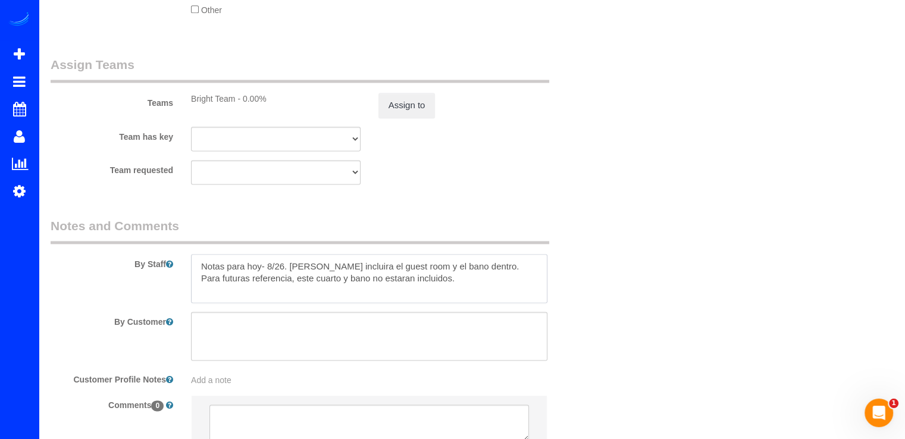
click at [523, 269] on textarea at bounding box center [369, 278] width 356 height 49
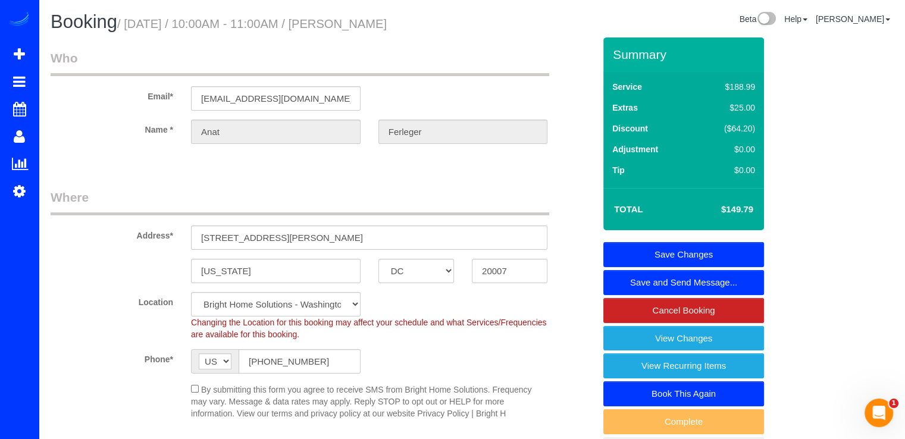
type textarea "Notas para hoy- 8/26. Hoy se incluira el guest room y el bano dentro. Para futu…"
click at [711, 246] on link "Save Changes" at bounding box center [683, 254] width 161 height 25
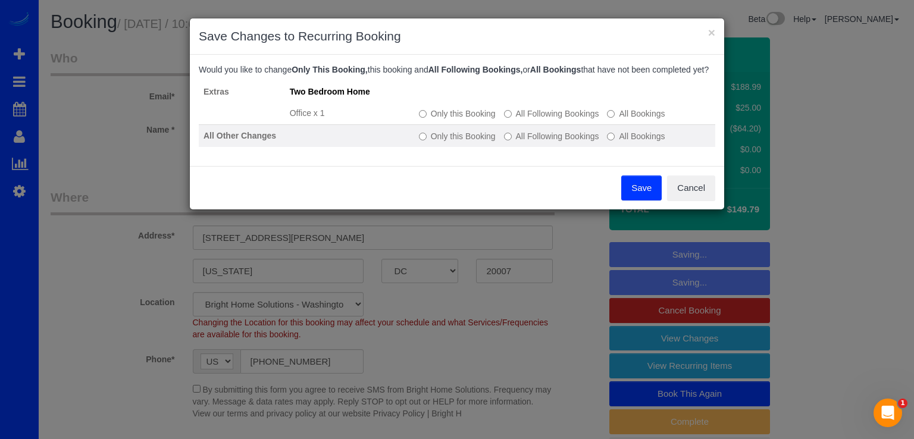
click at [545, 140] on td "Only this Booking All Following Bookings All Bookings" at bounding box center [564, 135] width 301 height 23
click at [529, 142] on label "All Following Bookings" at bounding box center [551, 136] width 95 height 12
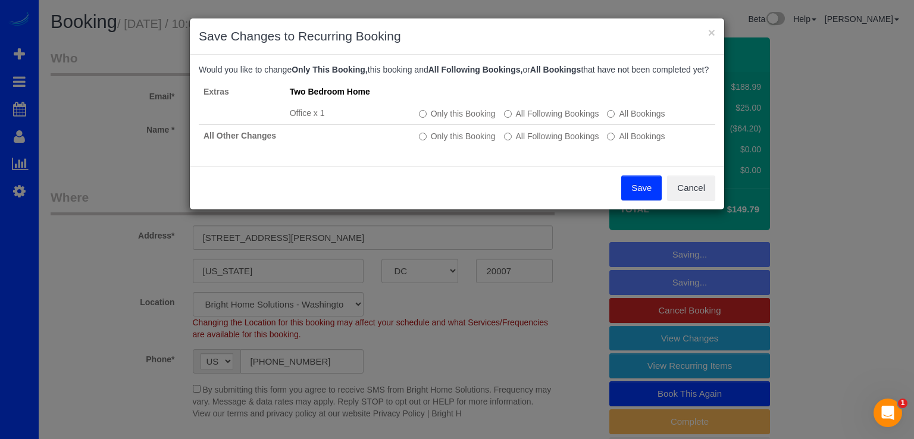
click at [644, 198] on button "Save" at bounding box center [641, 187] width 40 height 25
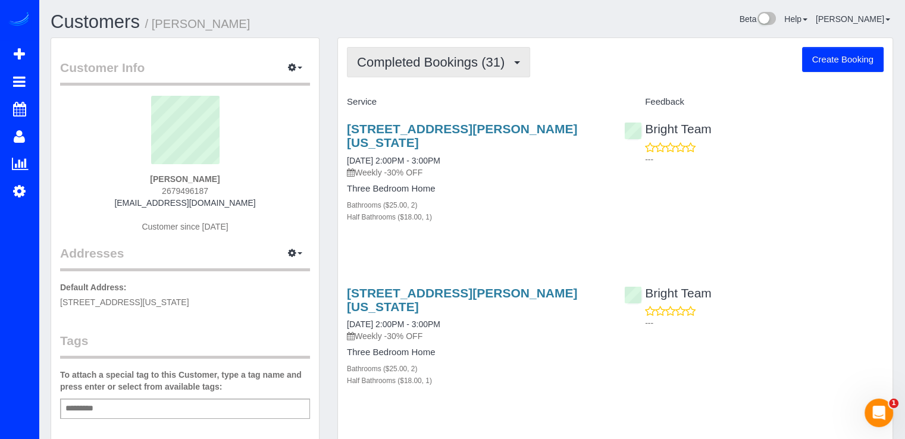
click at [488, 60] on span "Completed Bookings (31)" at bounding box center [433, 62] width 153 height 15
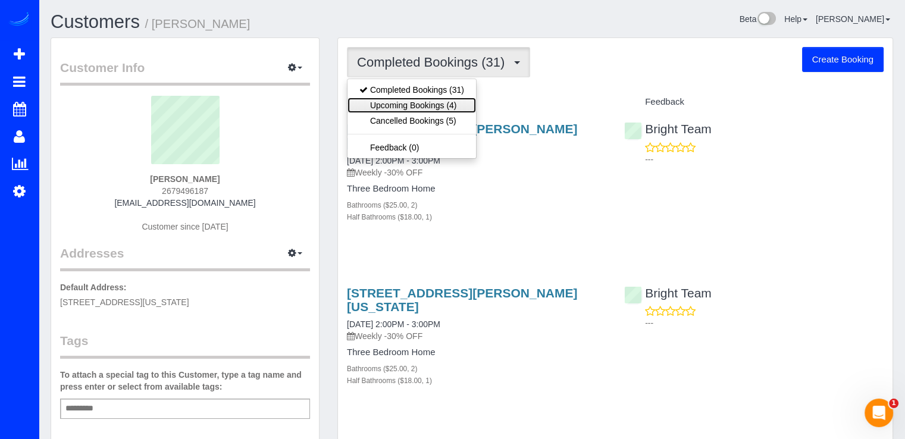
click at [462, 100] on link "Upcoming Bookings (4)" at bounding box center [411, 105] width 128 height 15
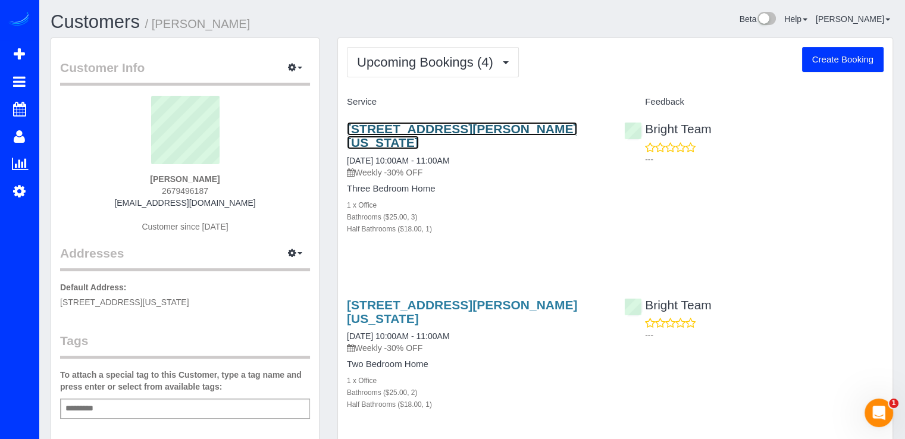
click at [455, 127] on link "[STREET_ADDRESS][PERSON_NAME][US_STATE]" at bounding box center [462, 135] width 230 height 27
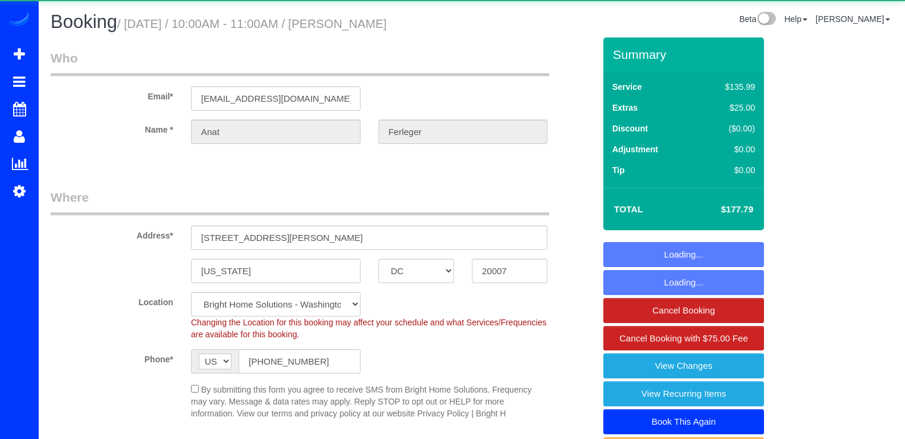
select select "DC"
select select "3"
select select "1"
select select "spot1"
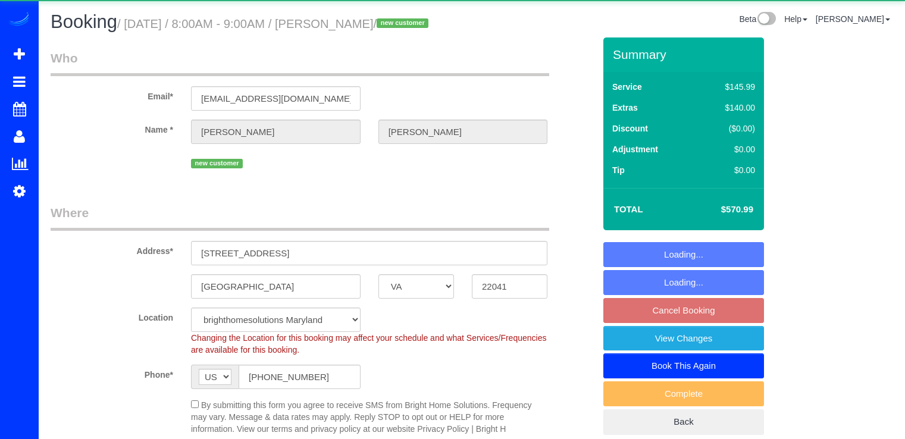
select select "VA"
select select "2"
select select "spot1"
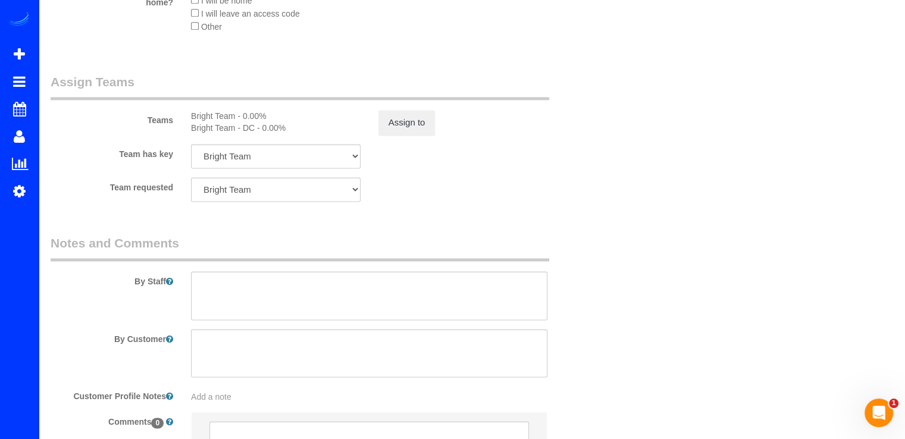
scroll to position [1725, 0]
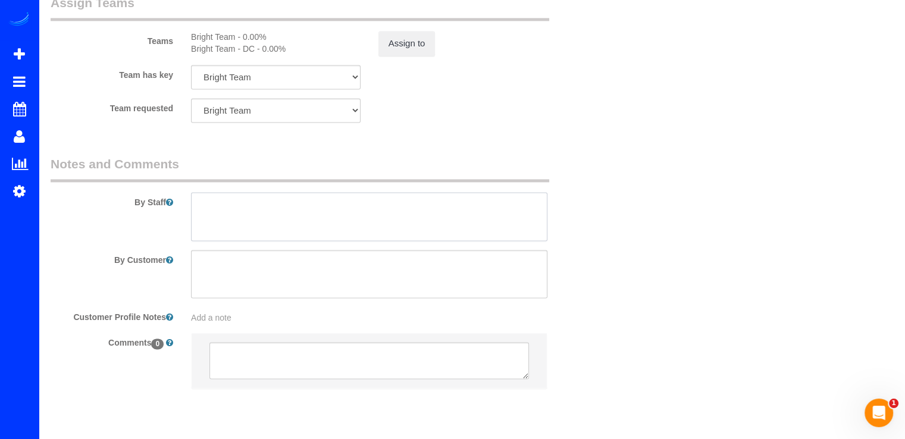
click at [240, 241] on textarea at bounding box center [369, 216] width 356 height 49
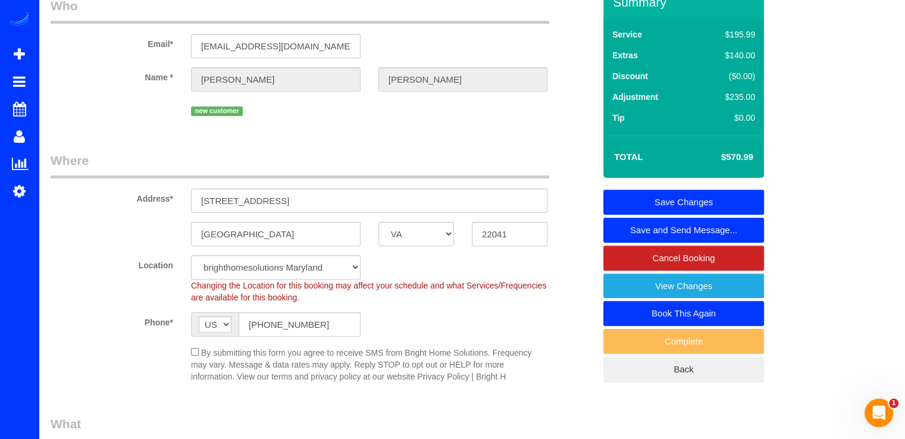
scroll to position [0, 0]
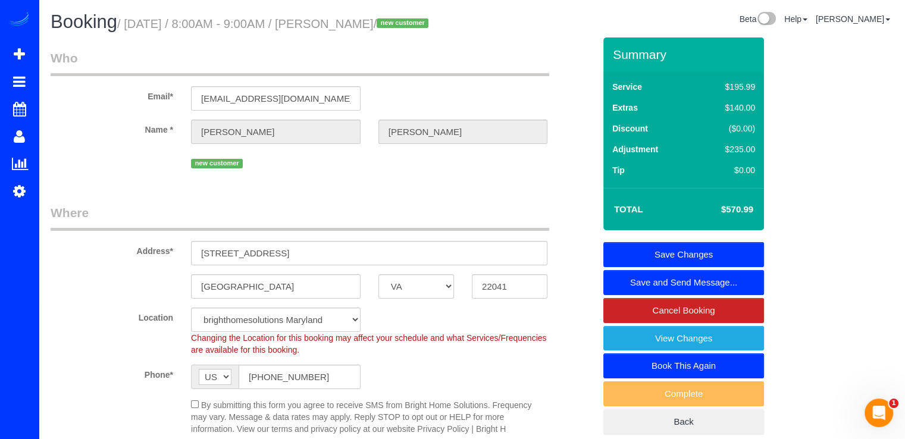
type textarea "Limpieza de carpeta de todo el apartamento exepto cocina y banos. Habra lockbox…"
click at [720, 267] on link "Save Changes" at bounding box center [683, 254] width 161 height 25
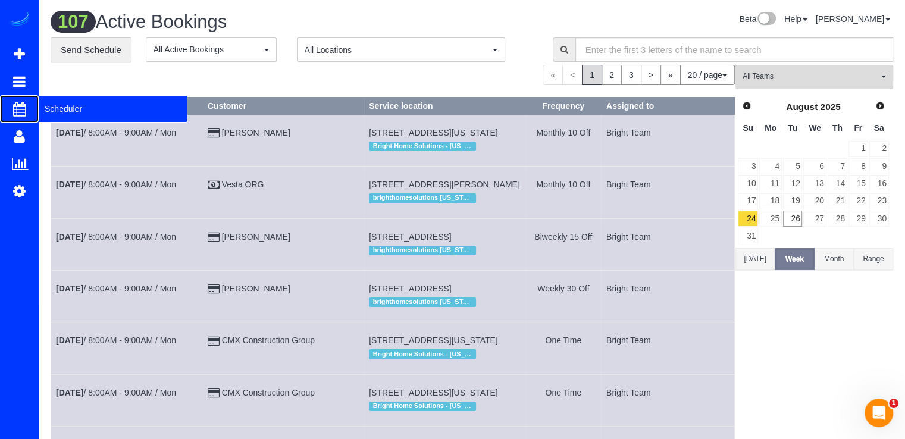
click at [57, 105] on span "Scheduler" at bounding box center [113, 108] width 149 height 27
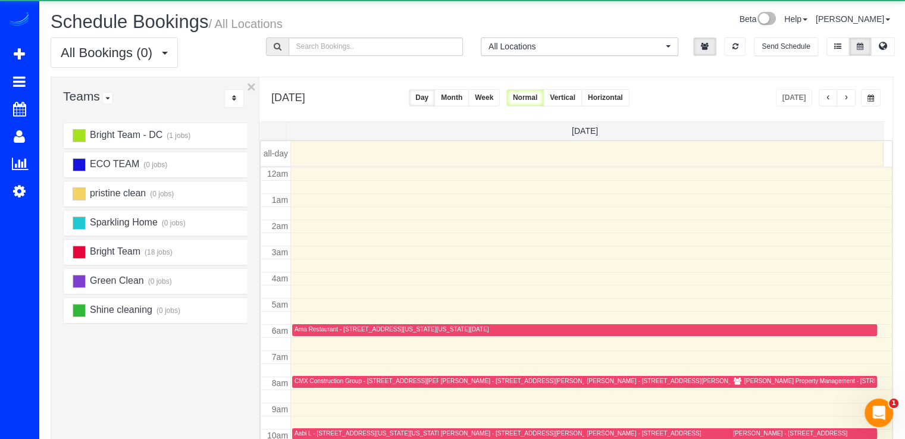
scroll to position [156, 0]
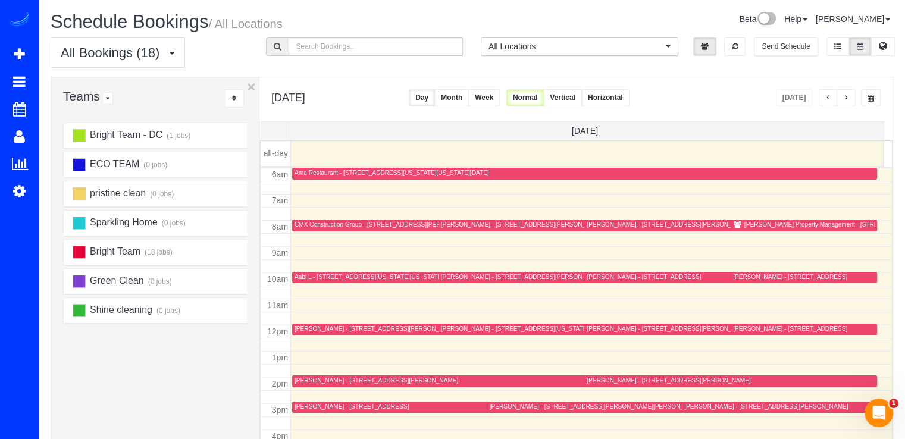
click at [847, 100] on span "button" at bounding box center [846, 98] width 6 height 7
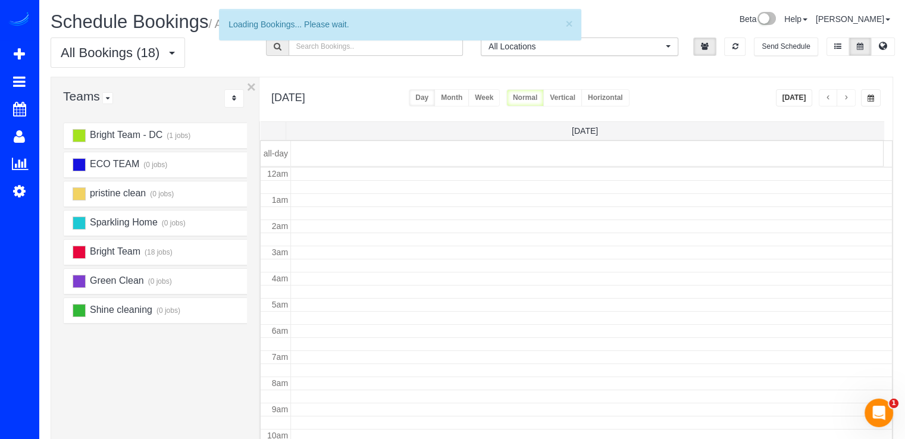
click at [847, 100] on span "button" at bounding box center [846, 98] width 6 height 7
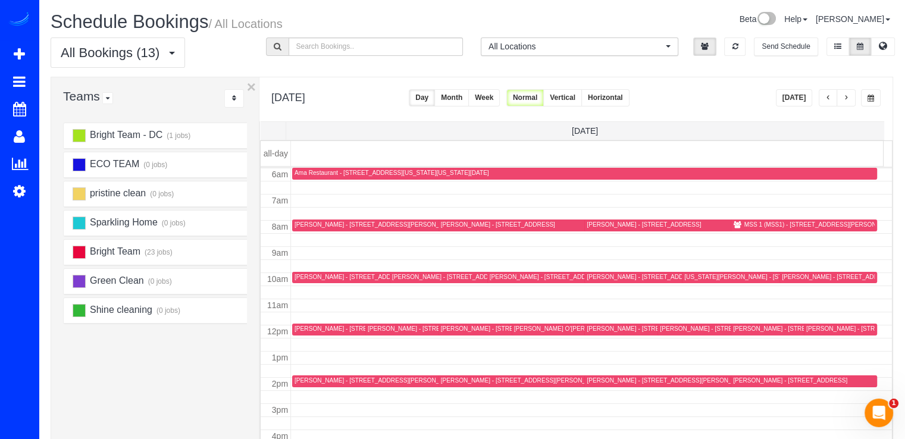
click at [847, 100] on span "button" at bounding box center [846, 98] width 6 height 7
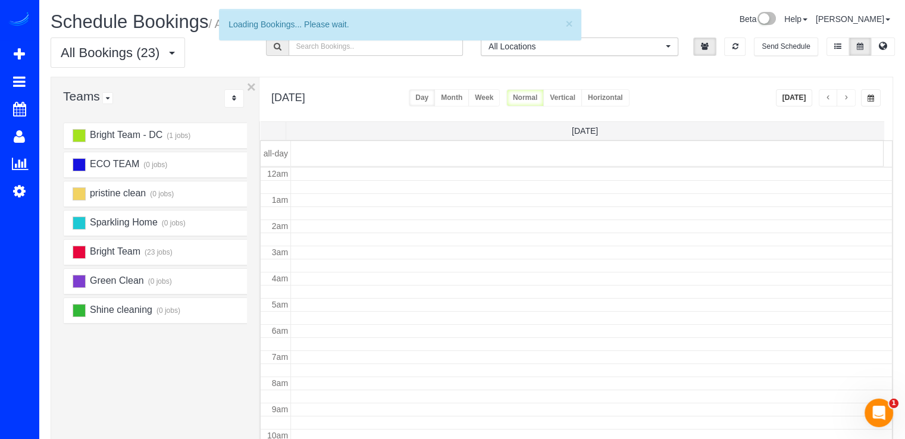
click at [847, 100] on span "button" at bounding box center [846, 98] width 6 height 7
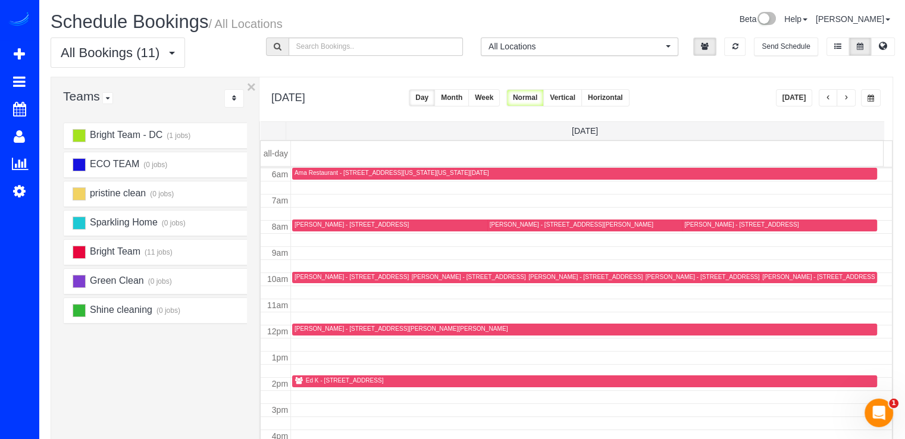
click at [847, 100] on span "button" at bounding box center [846, 98] width 6 height 7
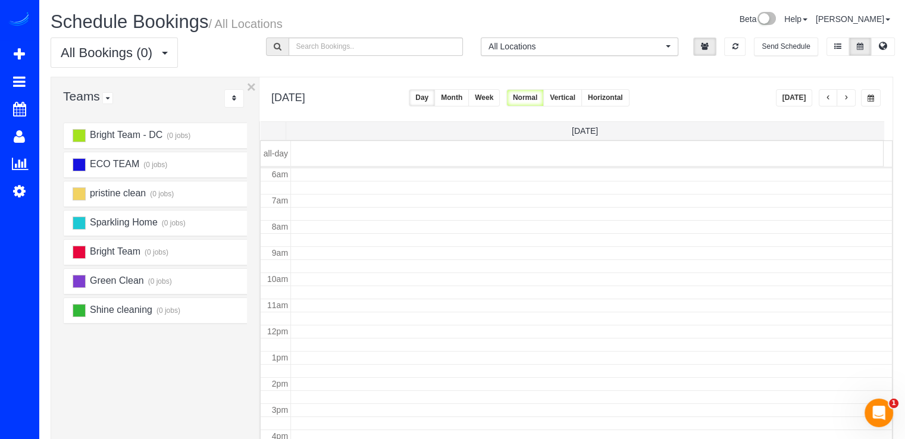
click at [846, 95] on span "button" at bounding box center [846, 98] width 6 height 7
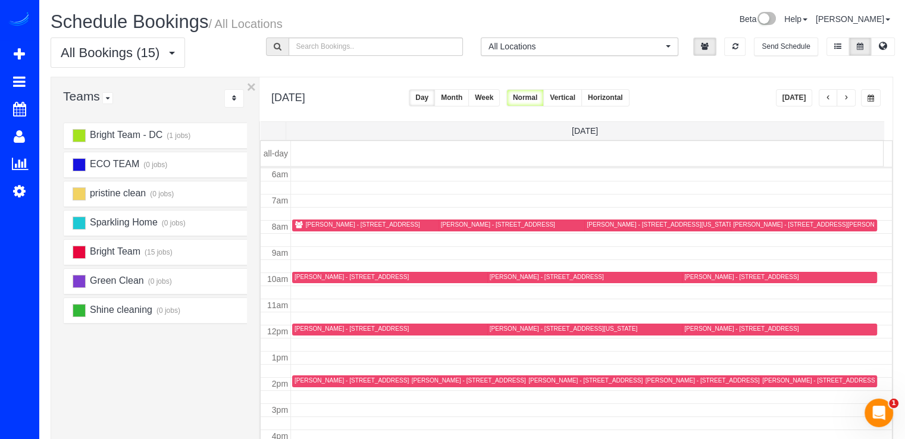
click at [323, 226] on div "[PERSON_NAME] - [STREET_ADDRESS]" at bounding box center [363, 225] width 114 height 8
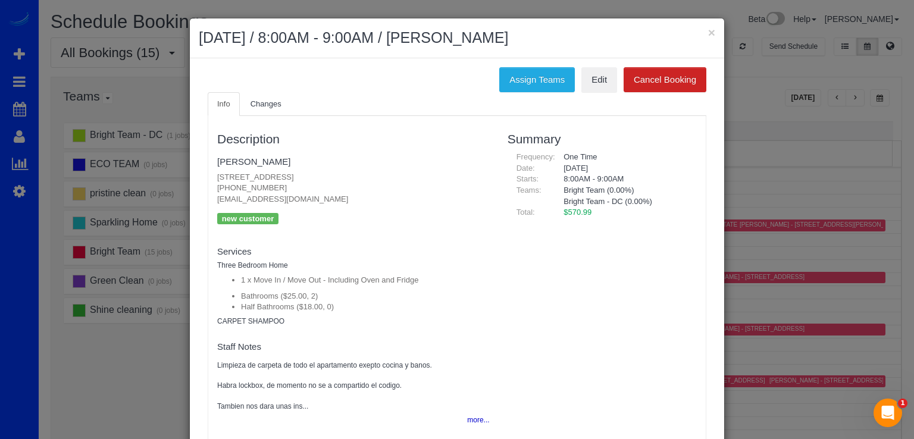
drag, startPoint x: 212, startPoint y: 200, endPoint x: 345, endPoint y: 197, distance: 133.3
click at [345, 197] on div "Description [PERSON_NAME] [STREET_ADDRESS] [PHONE_NUMBER] [EMAIL_ADDRESS][DOMAI…" at bounding box center [353, 295] width 290 height 347
copy p "[EMAIL_ADDRESS][DOMAIN_NAME]"
